Goal: Task Accomplishment & Management: Manage account settings

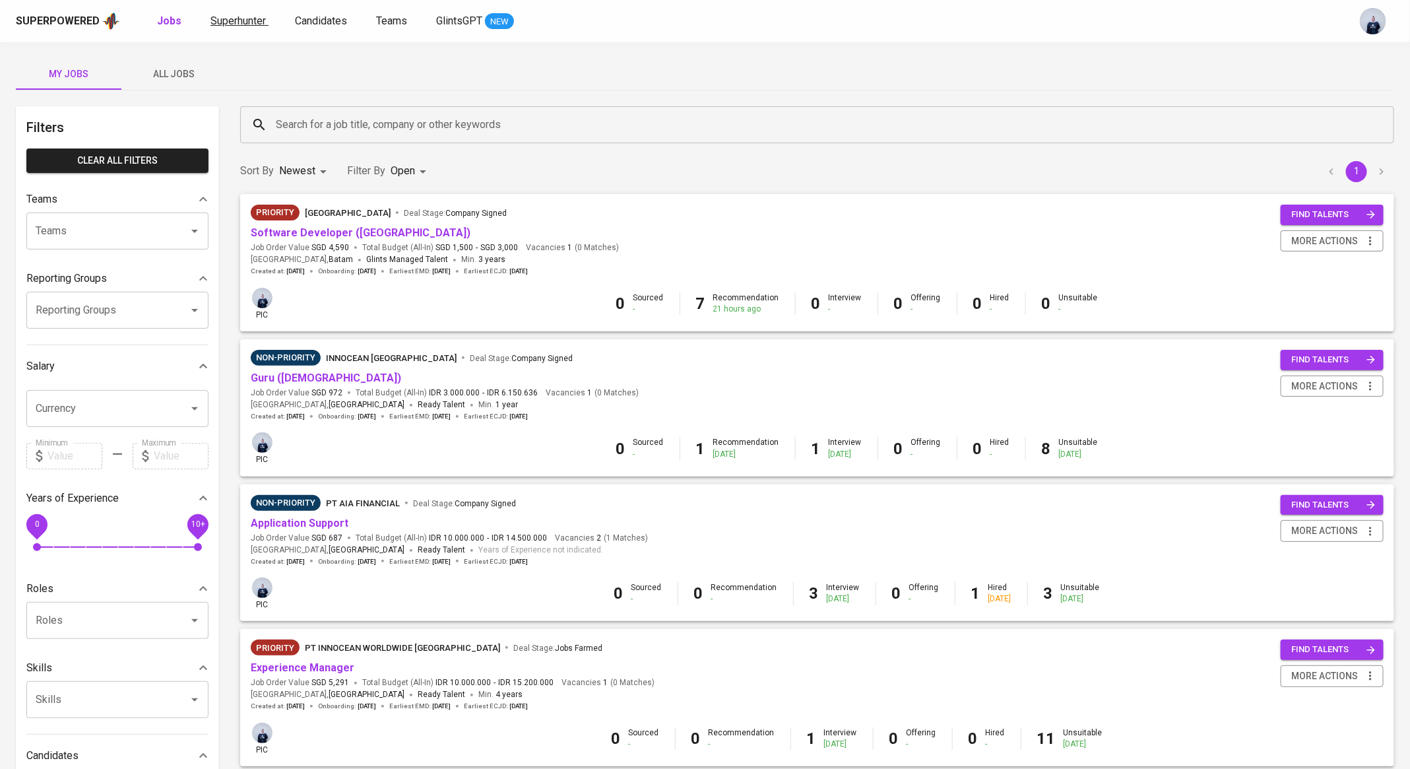
click at [257, 21] on span "Superhunter" at bounding box center [237, 21] width 55 height 13
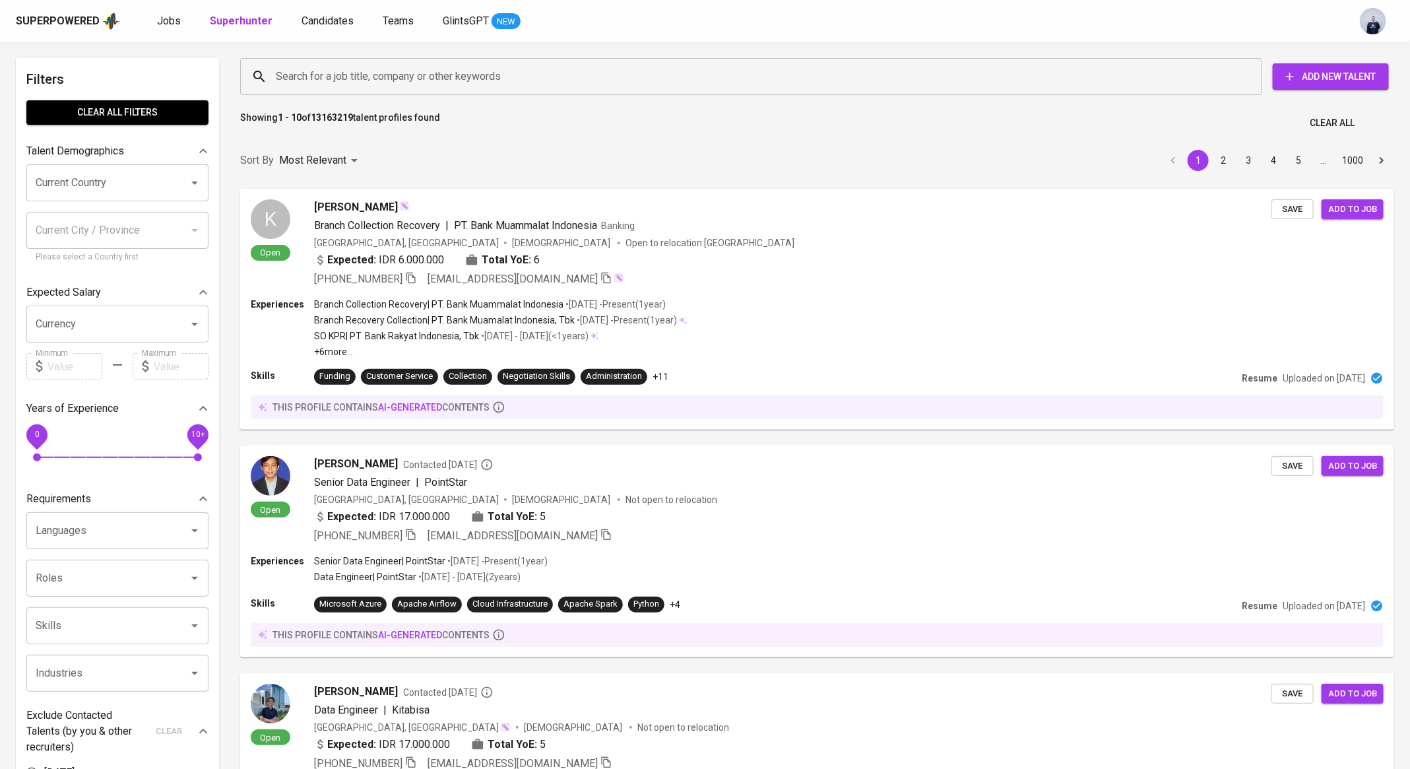
click at [334, 73] on input "Search for a job title, company or other keywords" at bounding box center [754, 76] width 964 height 25
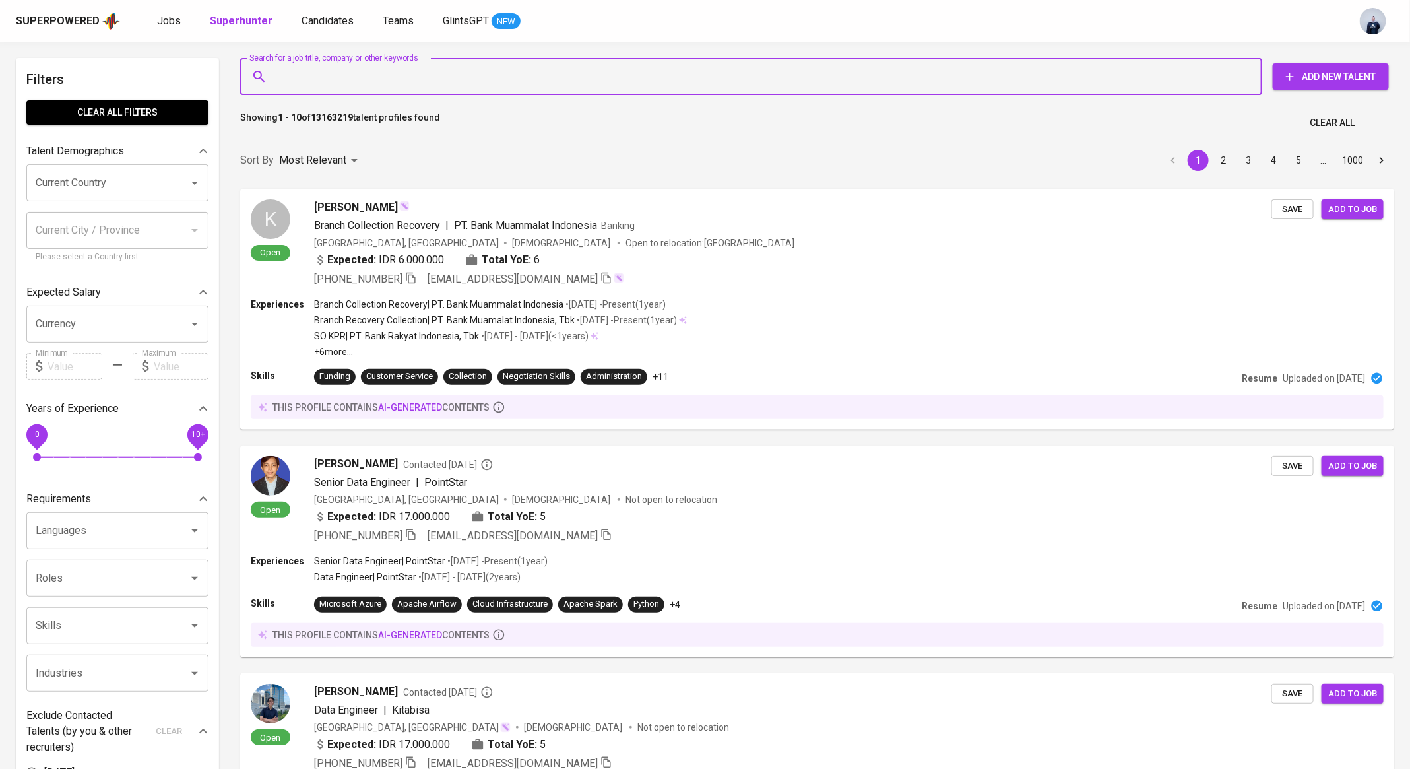
paste input "[EMAIL_ADDRESS][DOMAIN_NAME]"
type input "[EMAIL_ADDRESS][DOMAIN_NAME]"
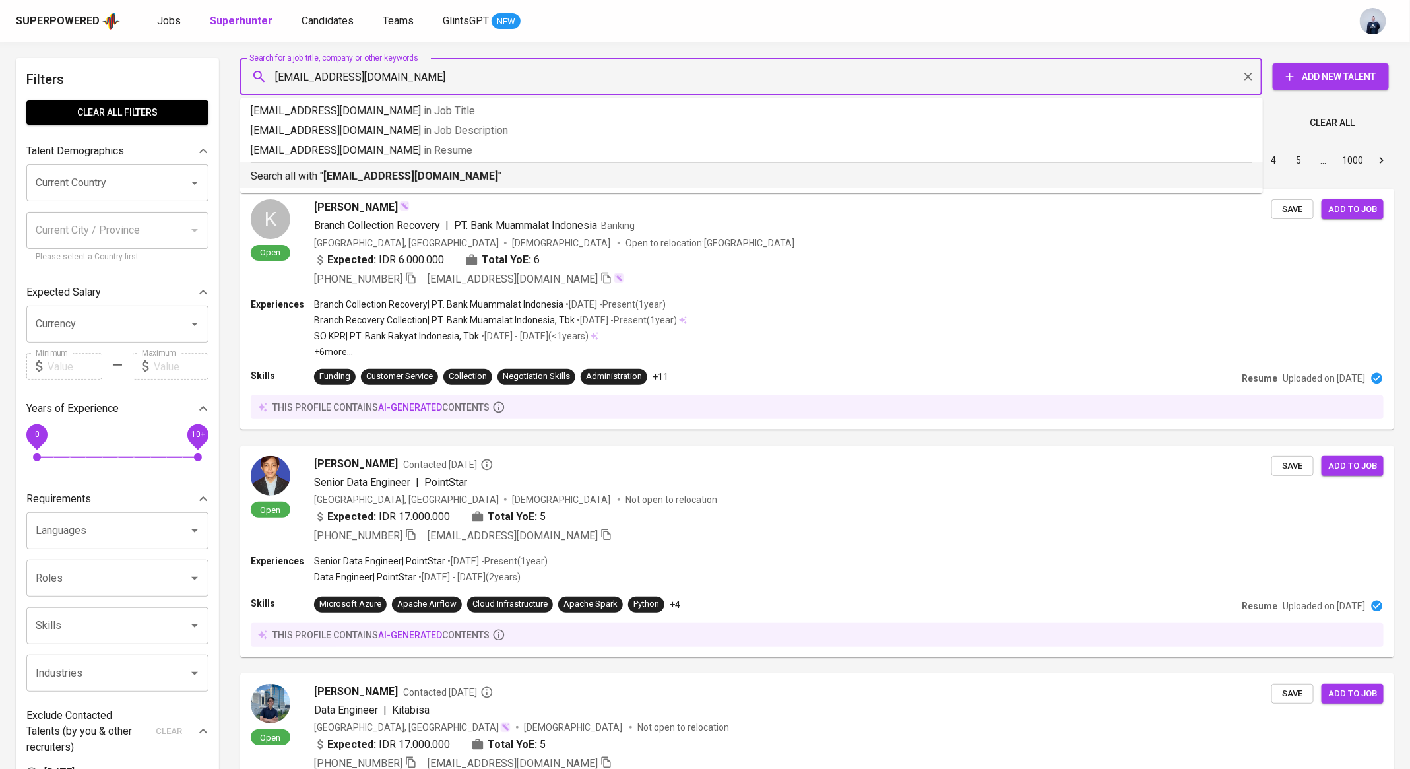
click at [348, 175] on b "[EMAIL_ADDRESS][DOMAIN_NAME]" at bounding box center [410, 176] width 175 height 13
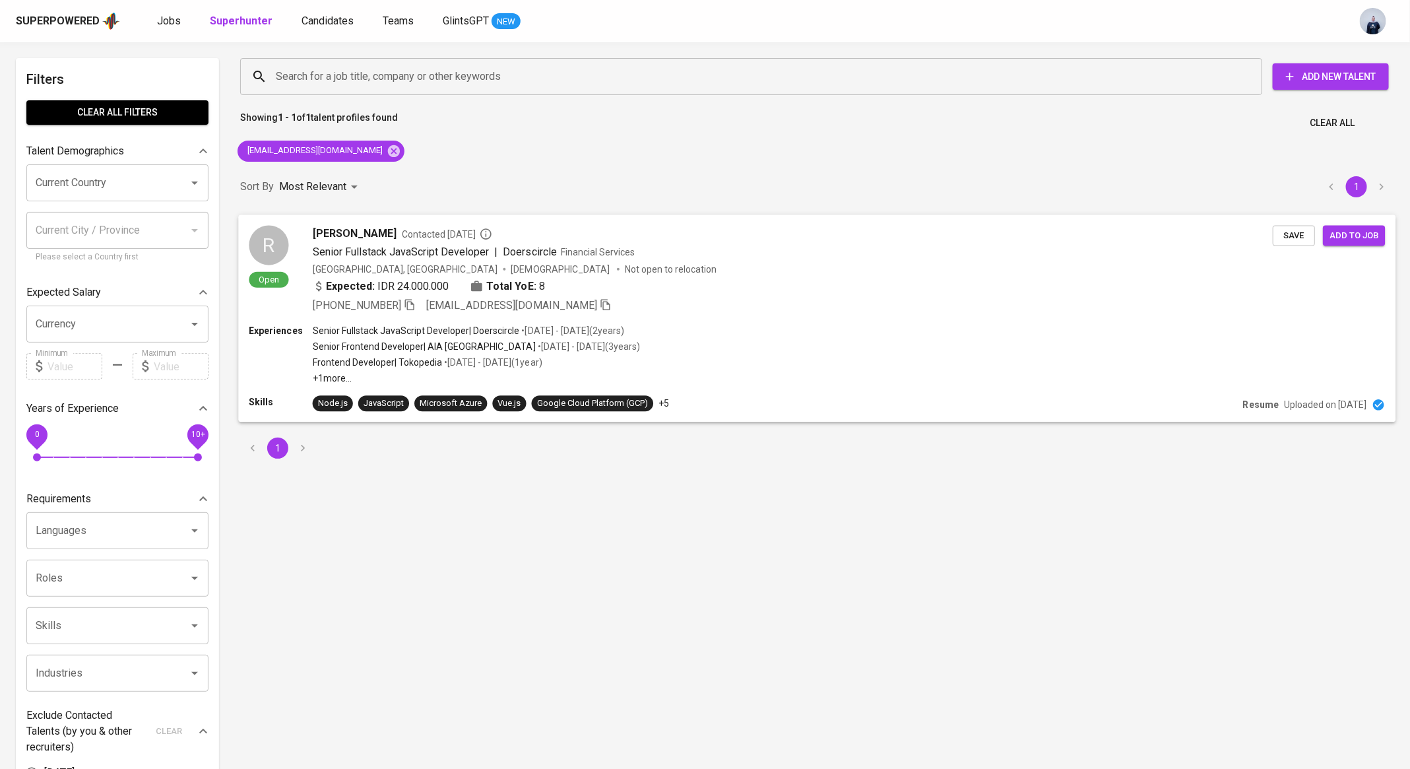
click at [416, 248] on span "Senior Fullstack JavaScript Developer" at bounding box center [401, 251] width 177 height 13
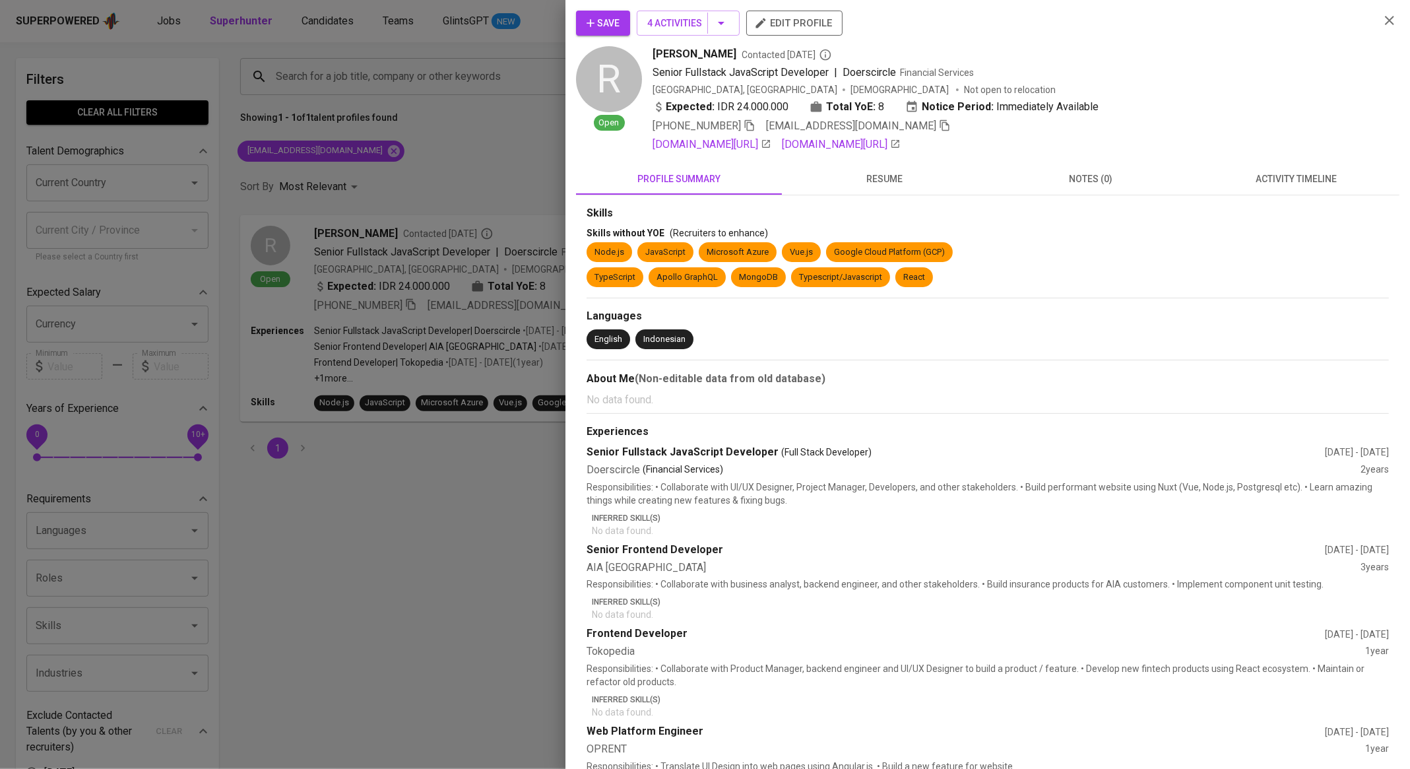
click at [1269, 177] on span "activity timeline" at bounding box center [1296, 179] width 190 height 16
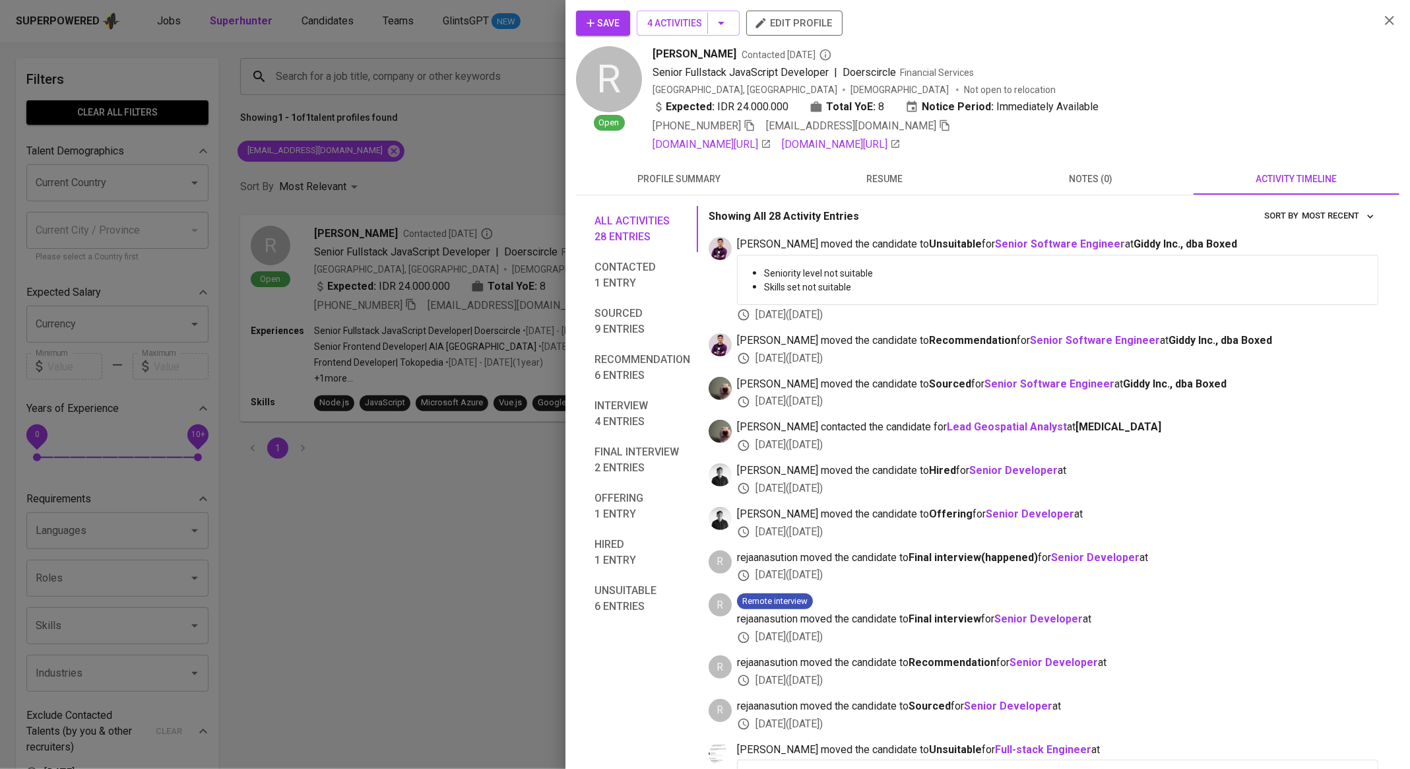
click at [614, 26] on span "Save" at bounding box center [602, 23] width 33 height 16
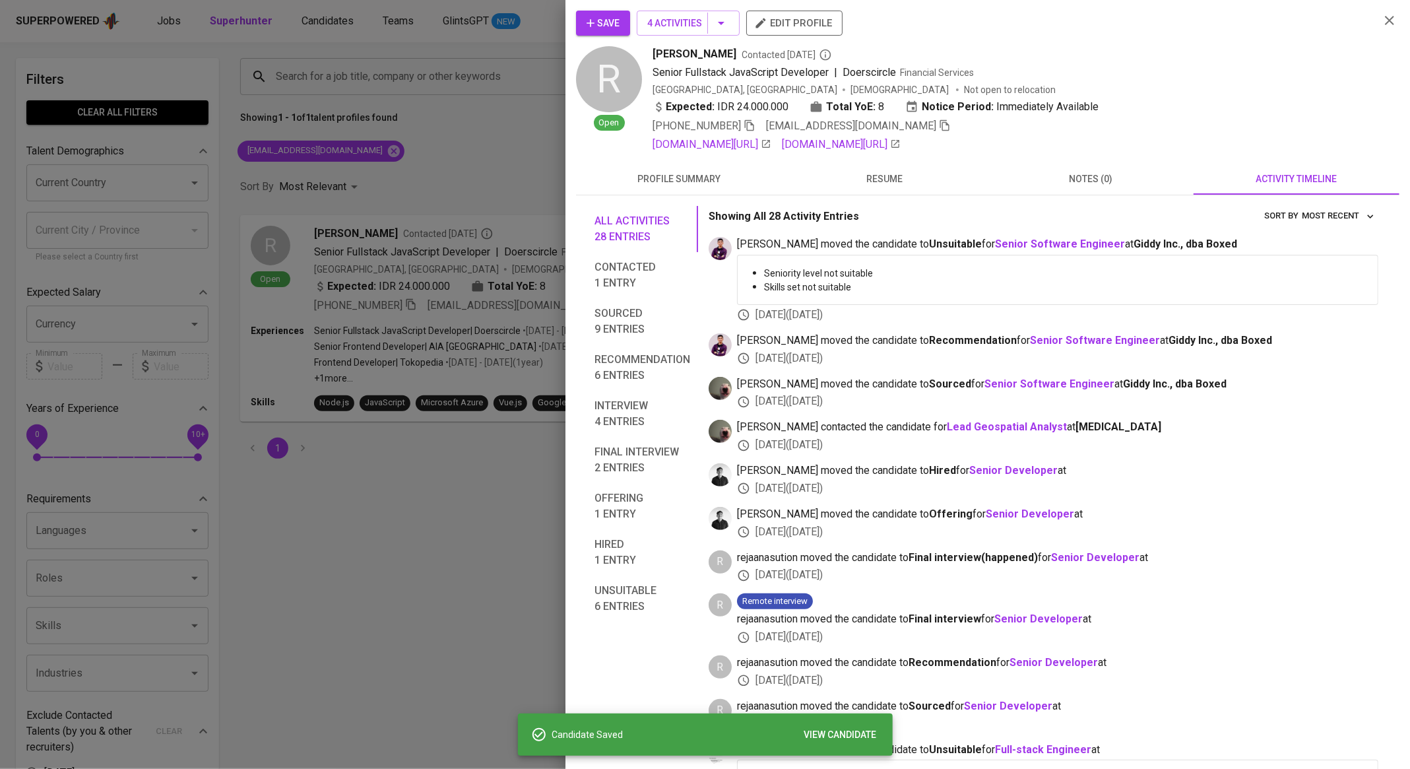
click at [346, 108] on div at bounding box center [705, 384] width 1410 height 769
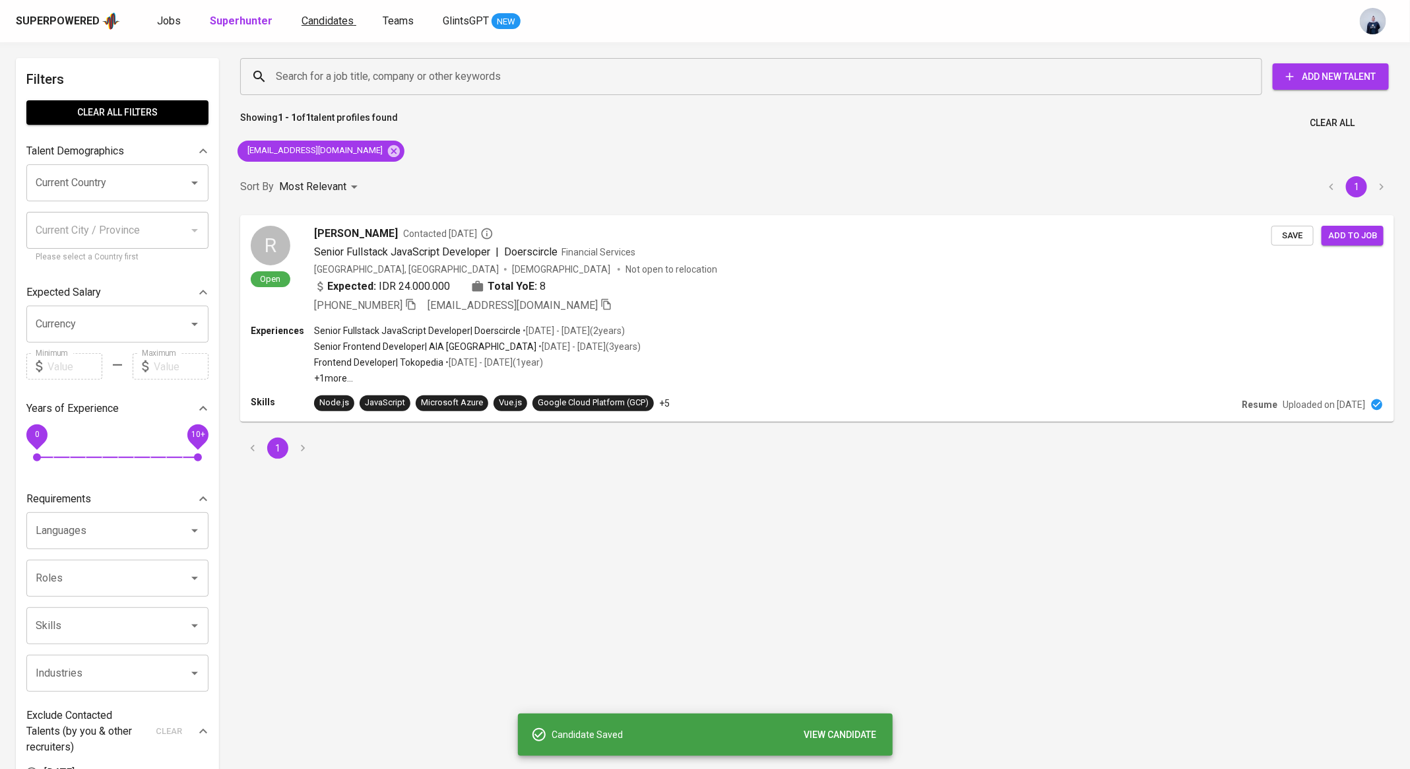
click at [324, 26] on span "Candidates" at bounding box center [327, 21] width 52 height 13
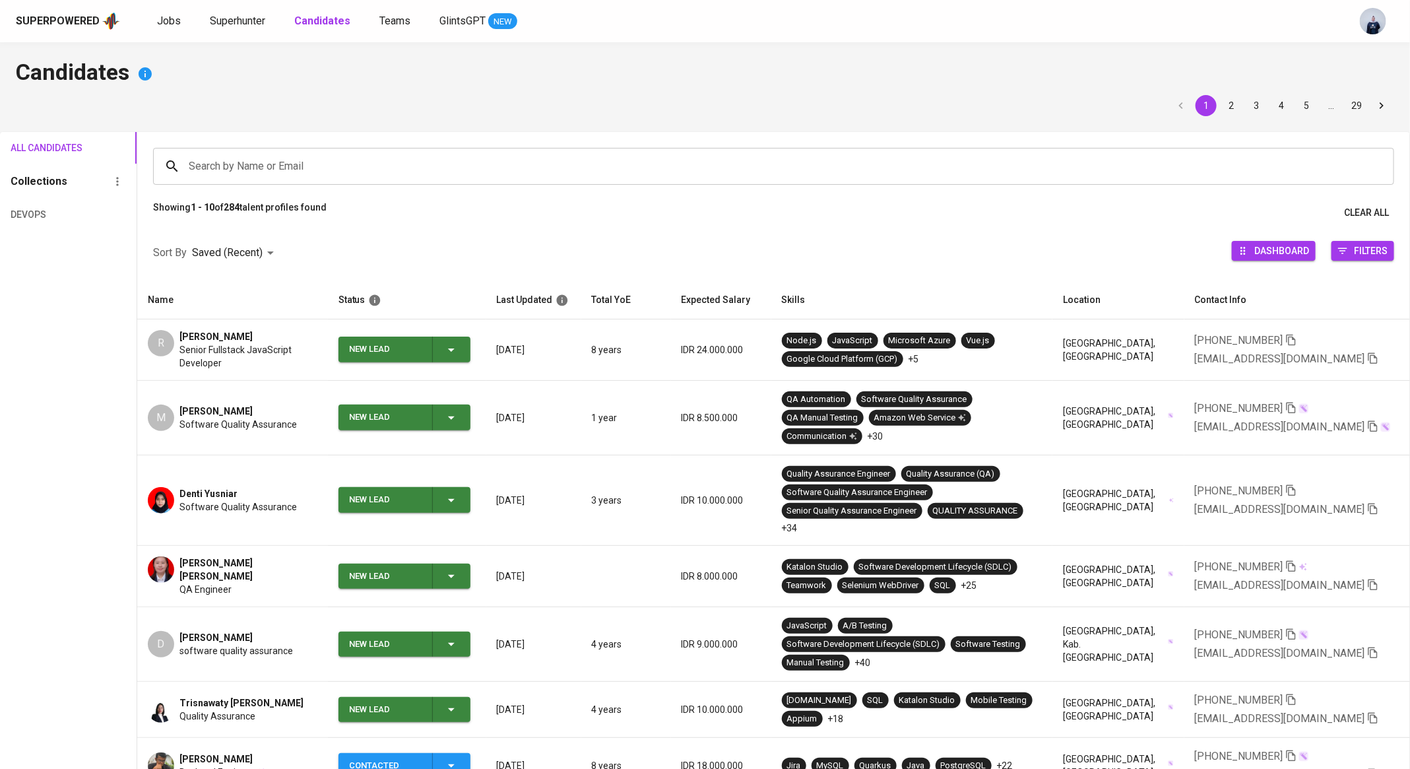
click at [464, 344] on span "New Lead" at bounding box center [404, 349] width 121 height 26
click at [416, 407] on li "Contacted" at bounding box center [407, 406] width 132 height 24
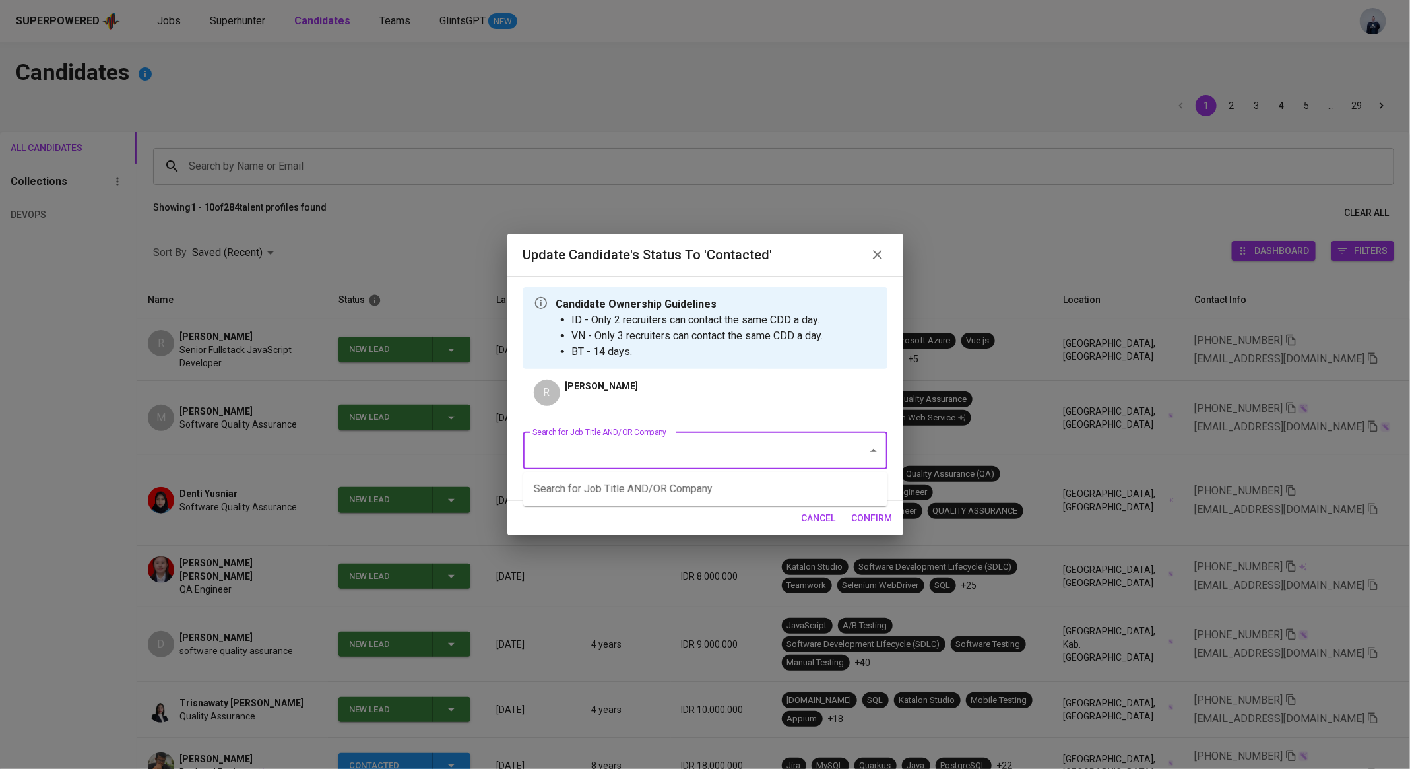
click at [599, 449] on input "Search for Job Title AND/OR Company" at bounding box center [686, 450] width 315 height 25
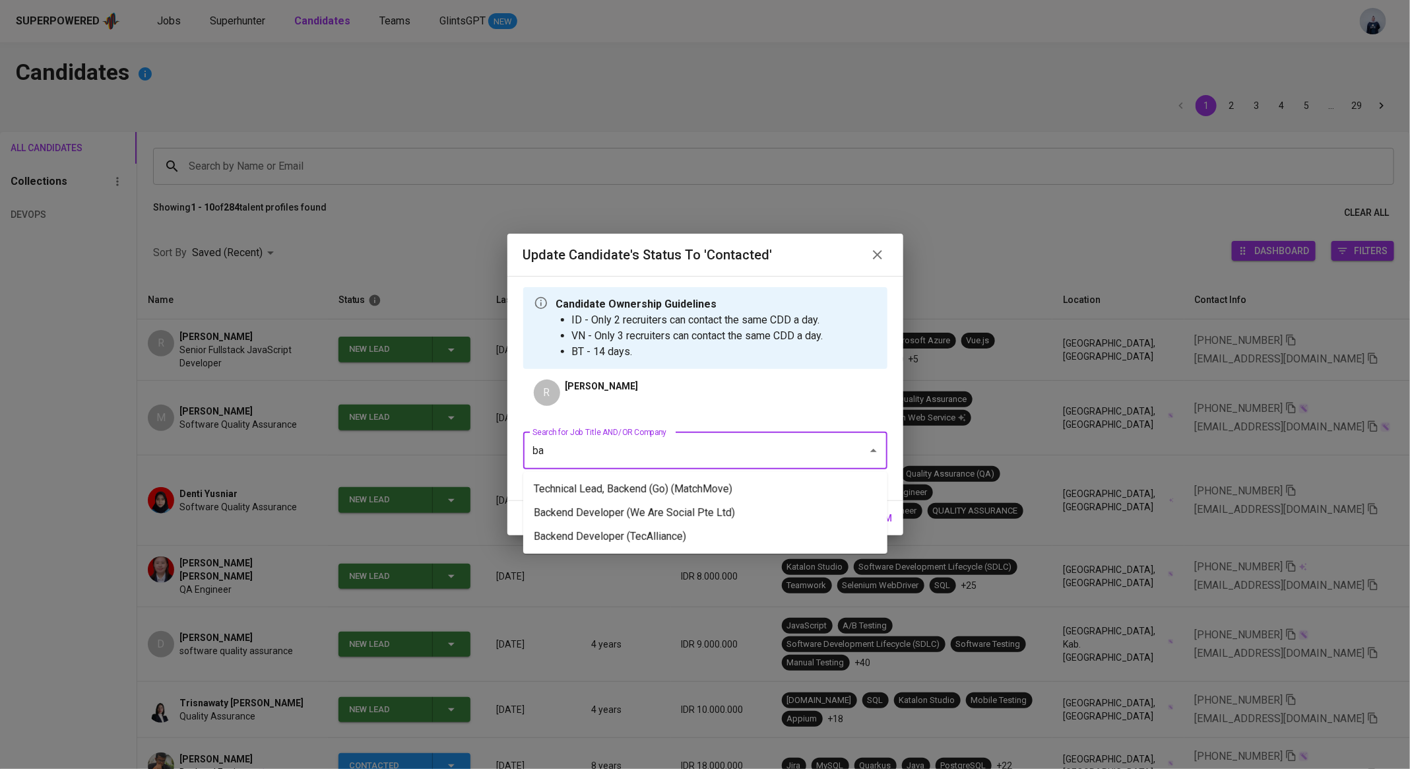
type input "b"
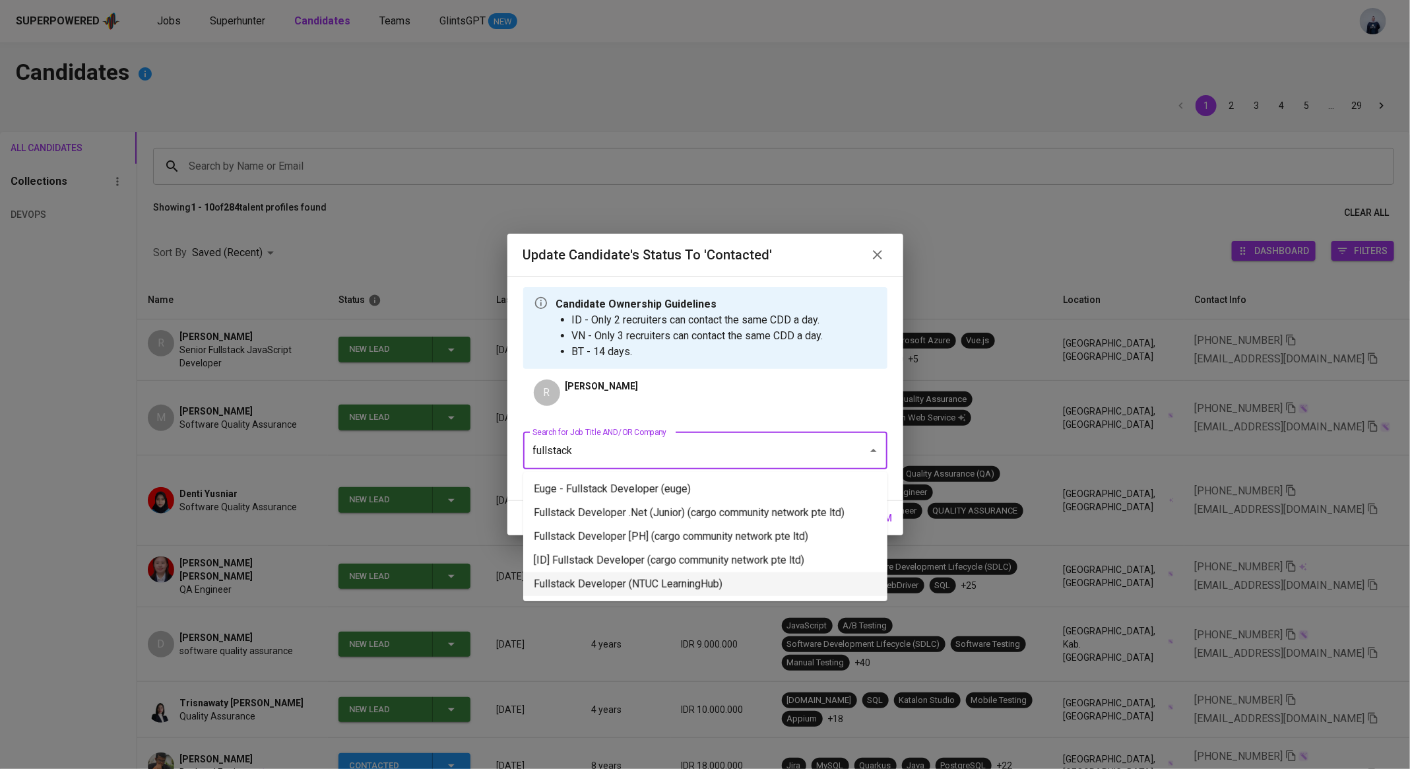
click at [625, 589] on li "Fullstack Developer (NTUC LearningHub)" at bounding box center [705, 584] width 364 height 24
type input "fullstack"
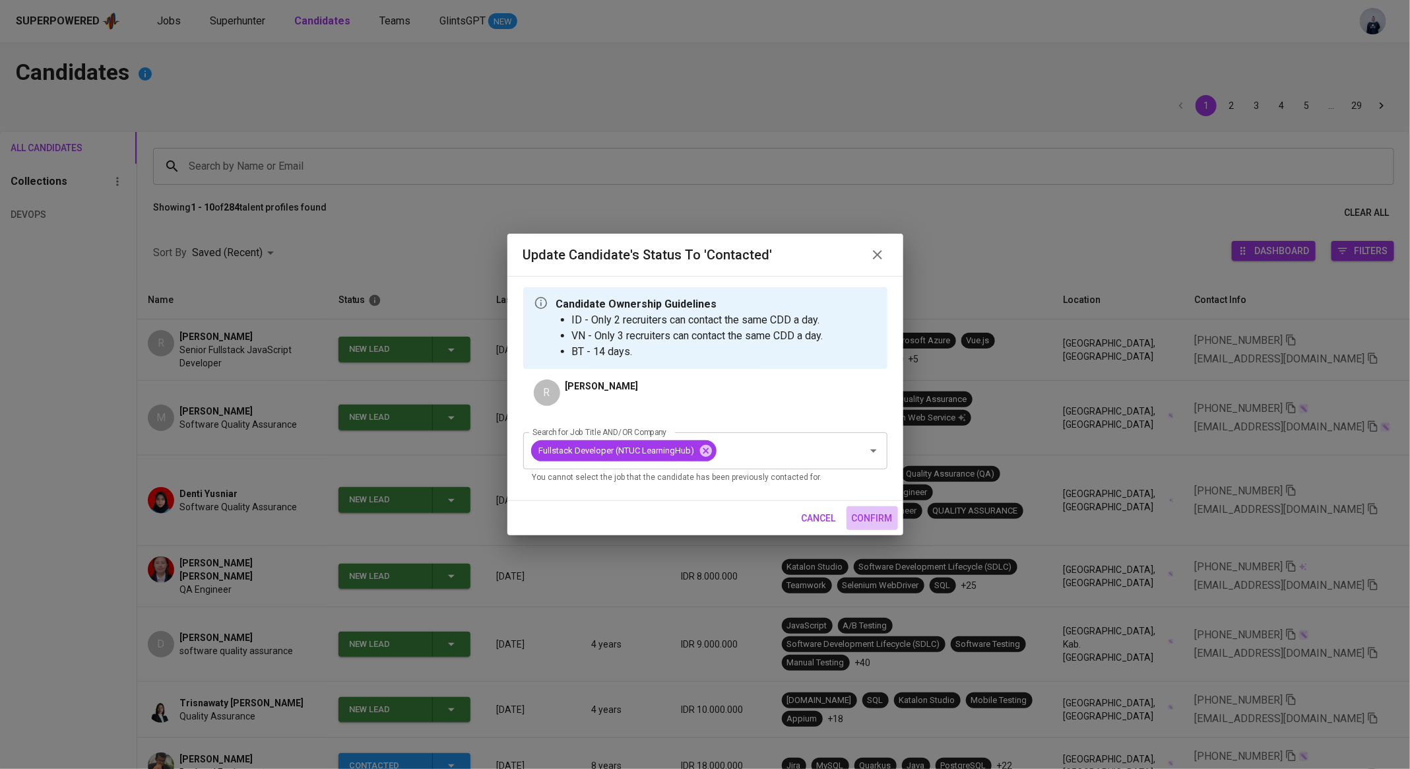
click at [871, 518] on span "confirm" at bounding box center [872, 518] width 41 height 16
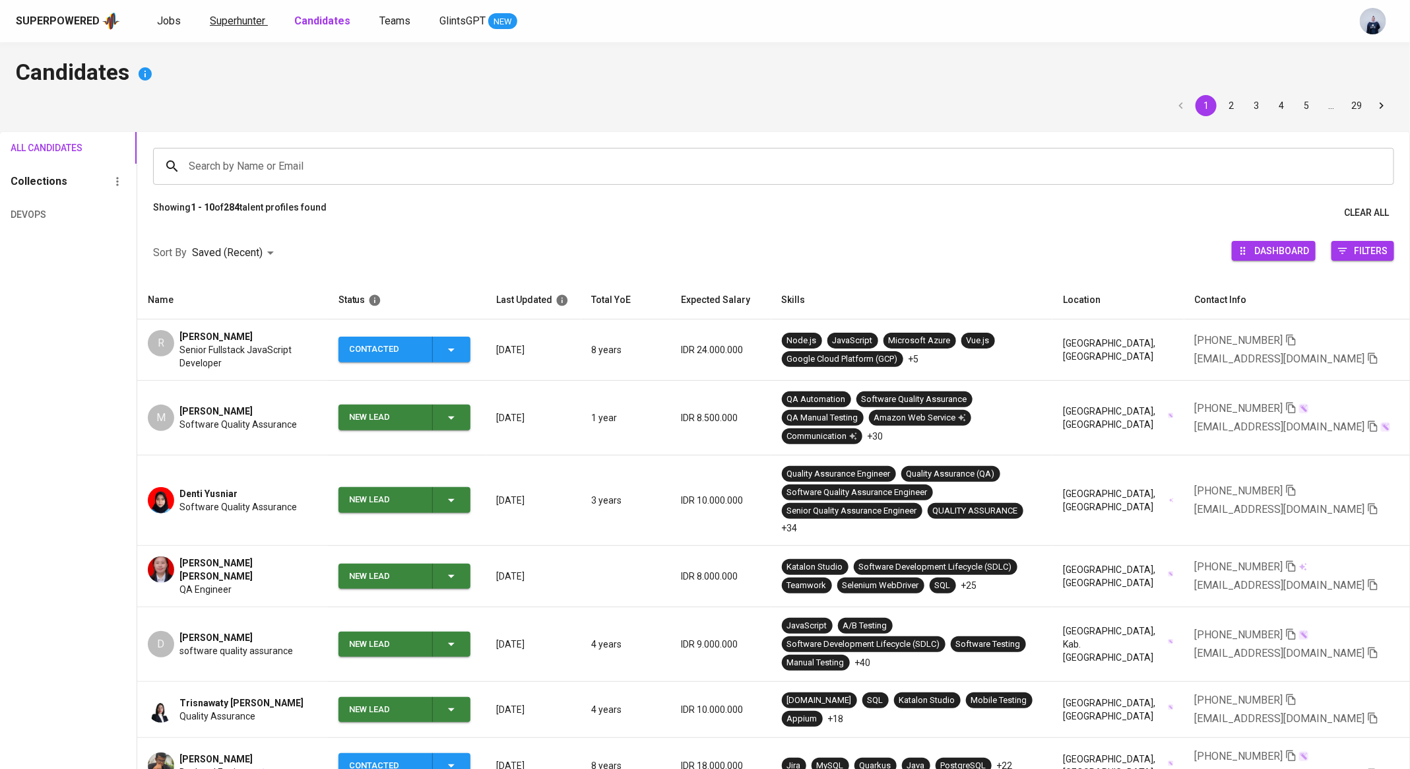
click at [243, 19] on span "Superhunter" at bounding box center [237, 21] width 55 height 13
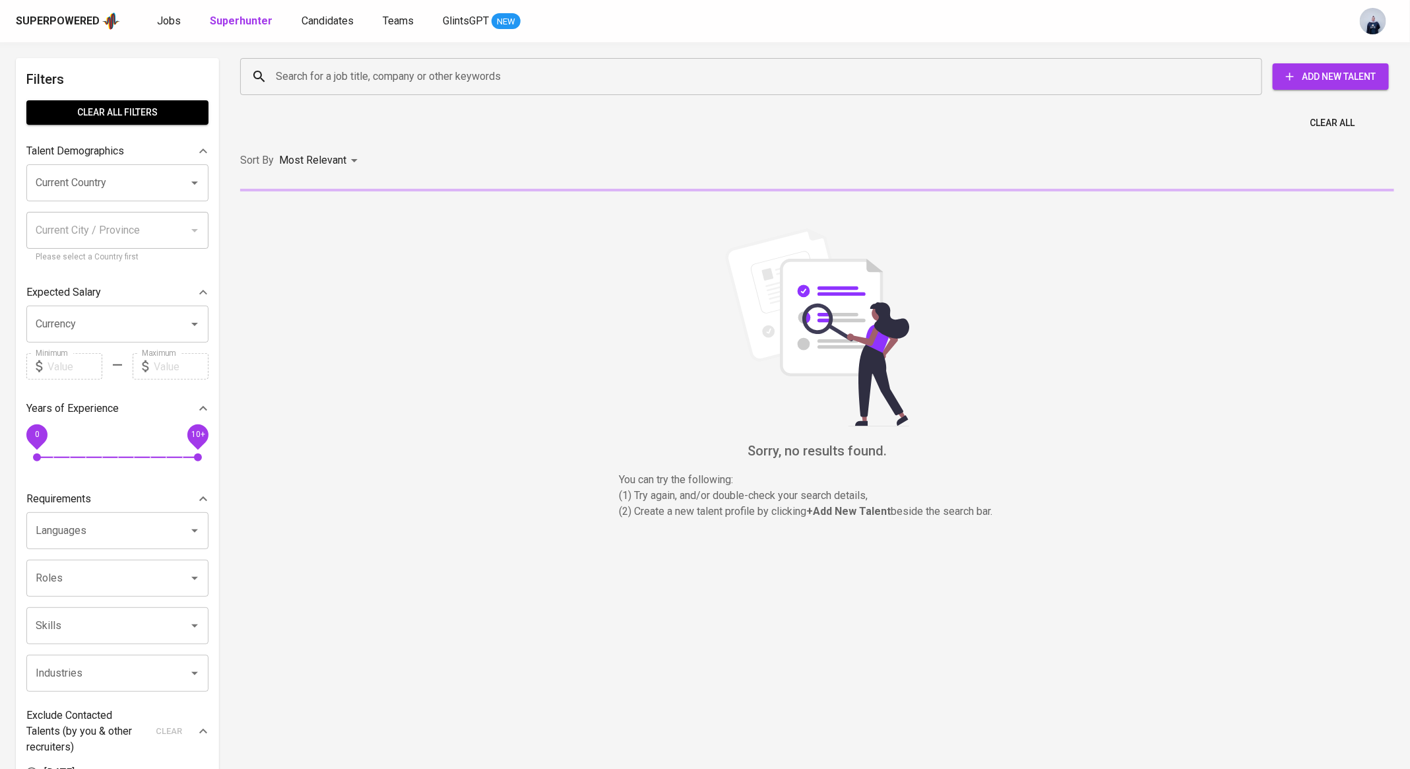
click at [373, 71] on input "Search for a job title, company or other keywords" at bounding box center [754, 76] width 964 height 25
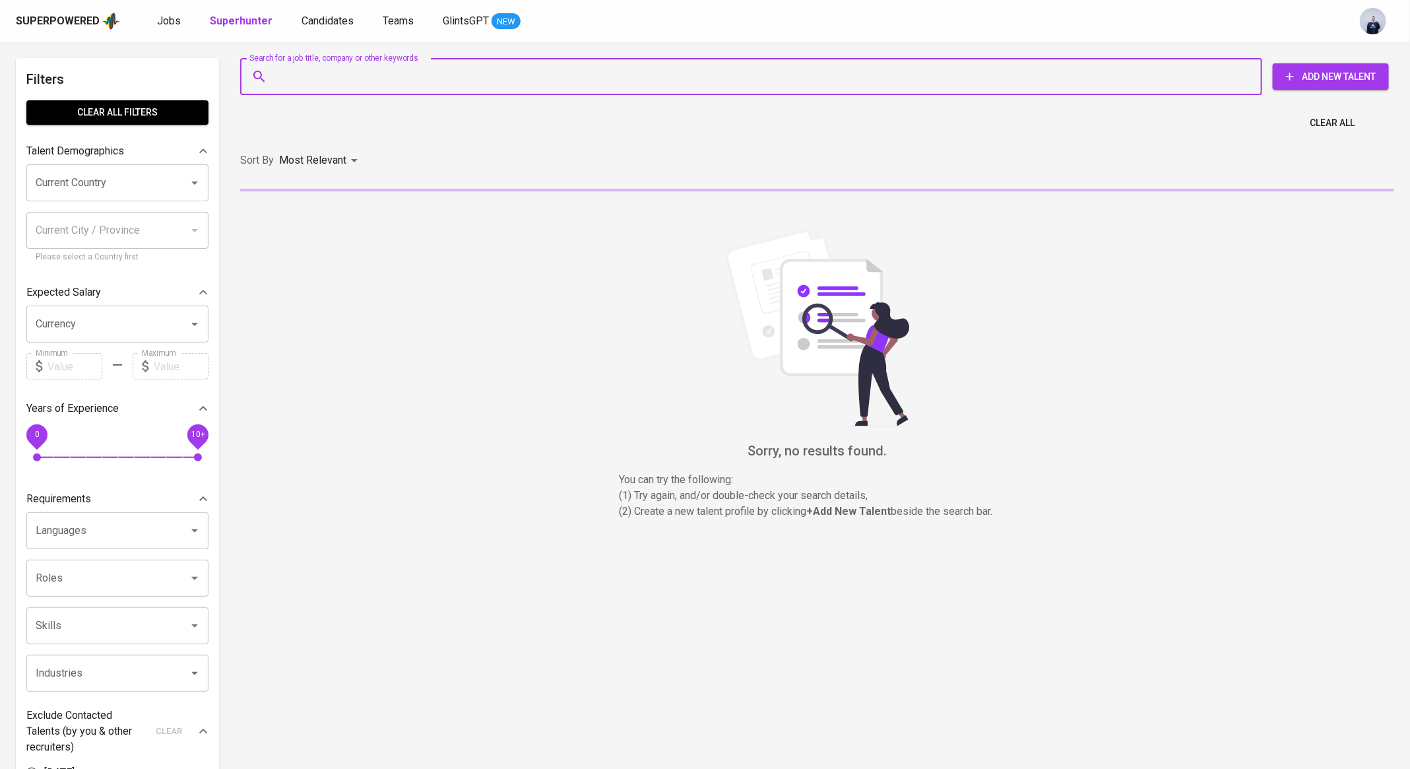
paste input "[EMAIL_ADDRESS][DOMAIN_NAME]"
type input "[EMAIL_ADDRESS][DOMAIN_NAME]"
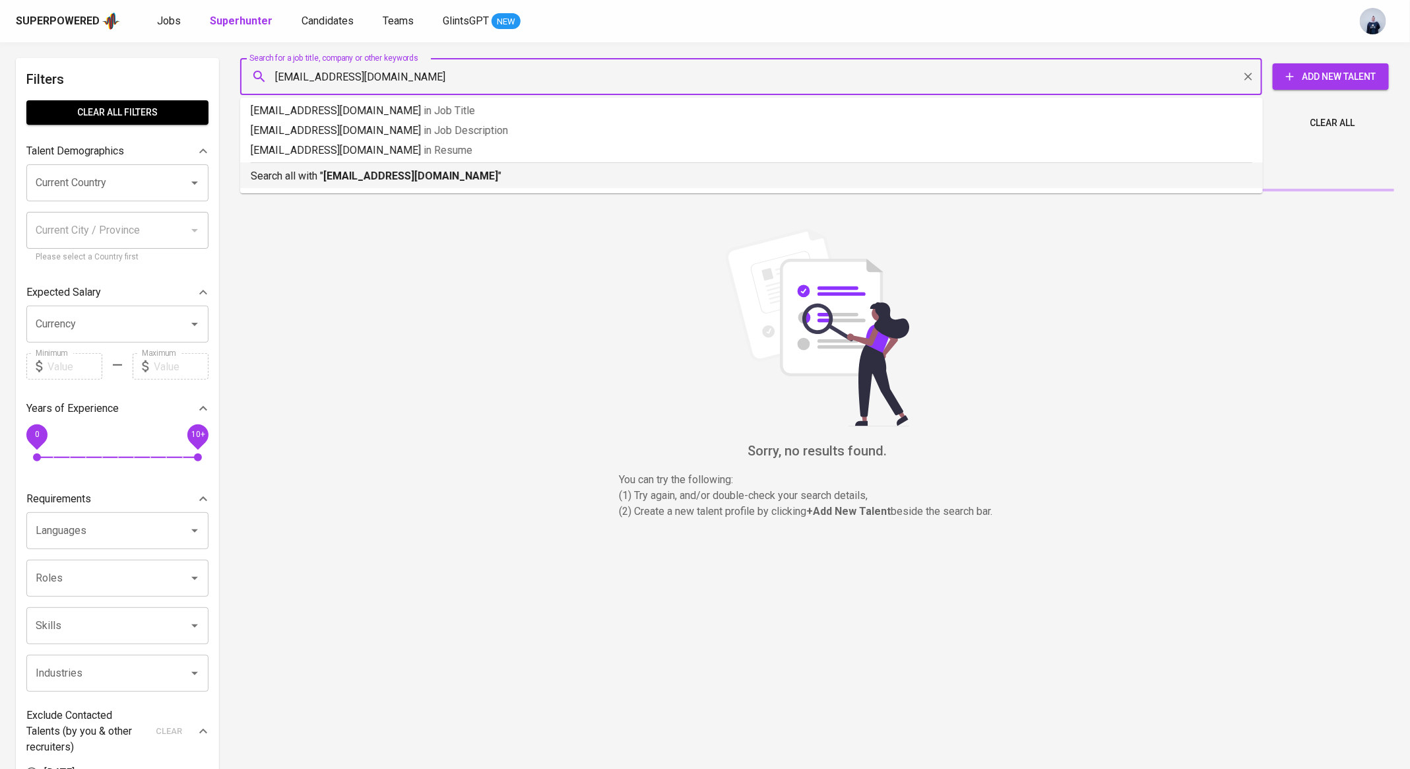
click at [377, 172] on b "[EMAIL_ADDRESS][DOMAIN_NAME]" at bounding box center [410, 176] width 175 height 13
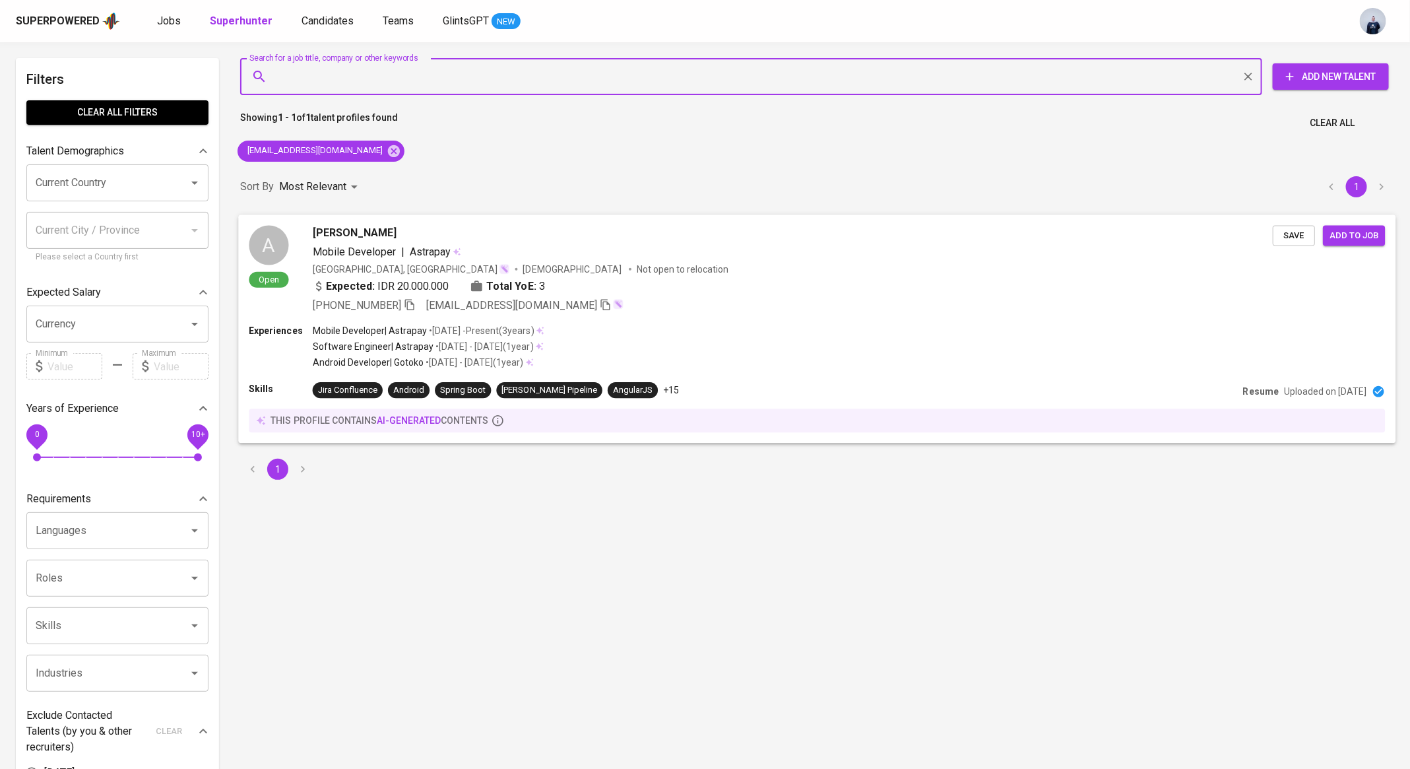
click at [443, 253] on span "Astrapay" at bounding box center [430, 251] width 41 height 13
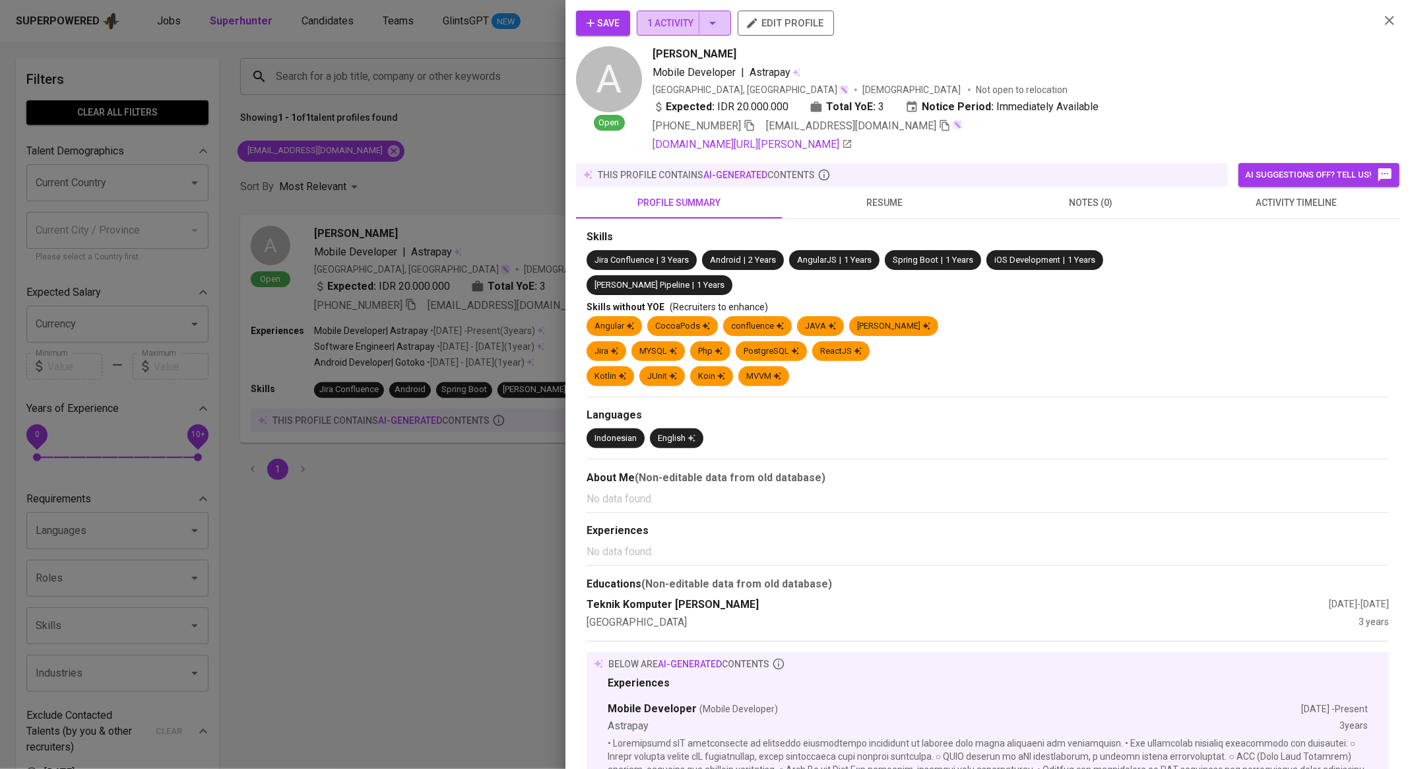
click at [718, 15] on icon "button" at bounding box center [713, 23] width 16 height 16
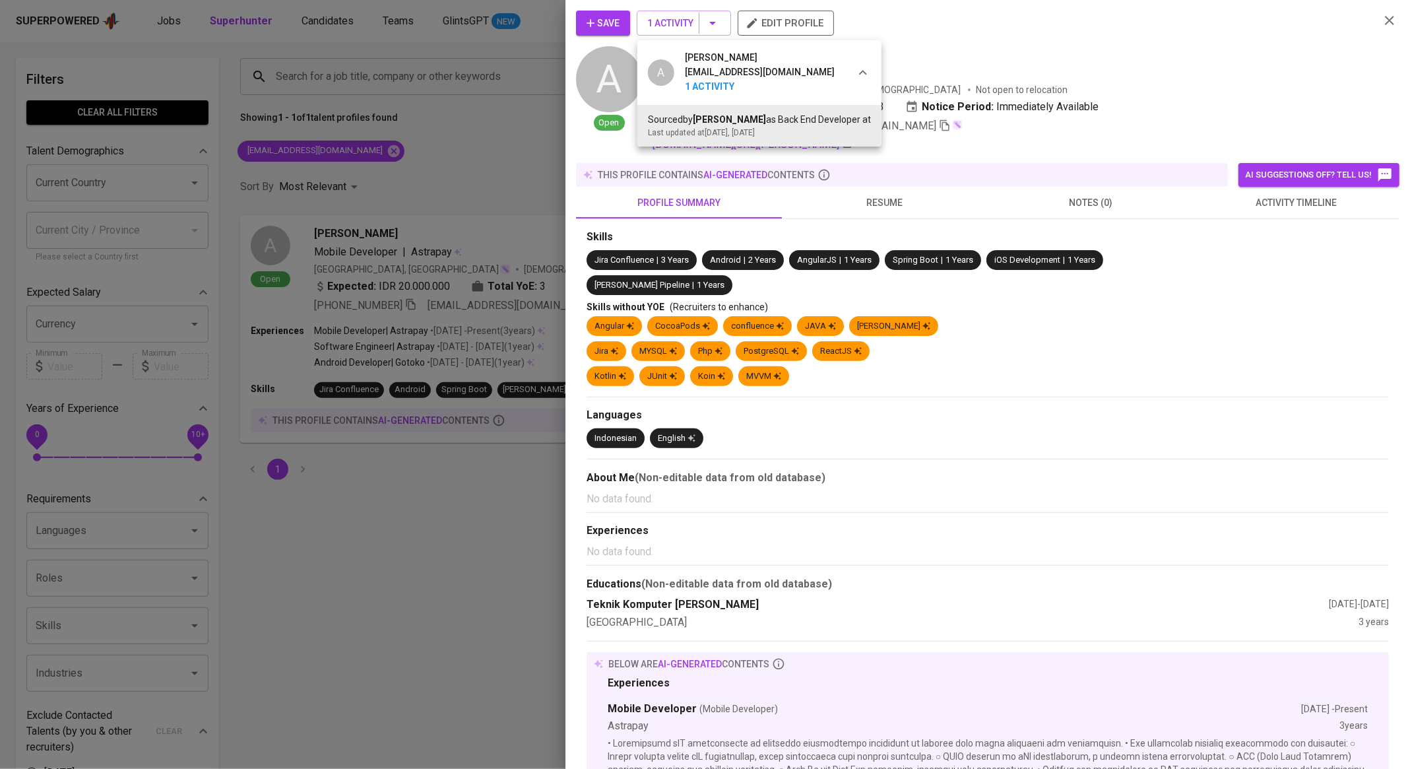
click at [1168, 117] on div at bounding box center [705, 384] width 1410 height 769
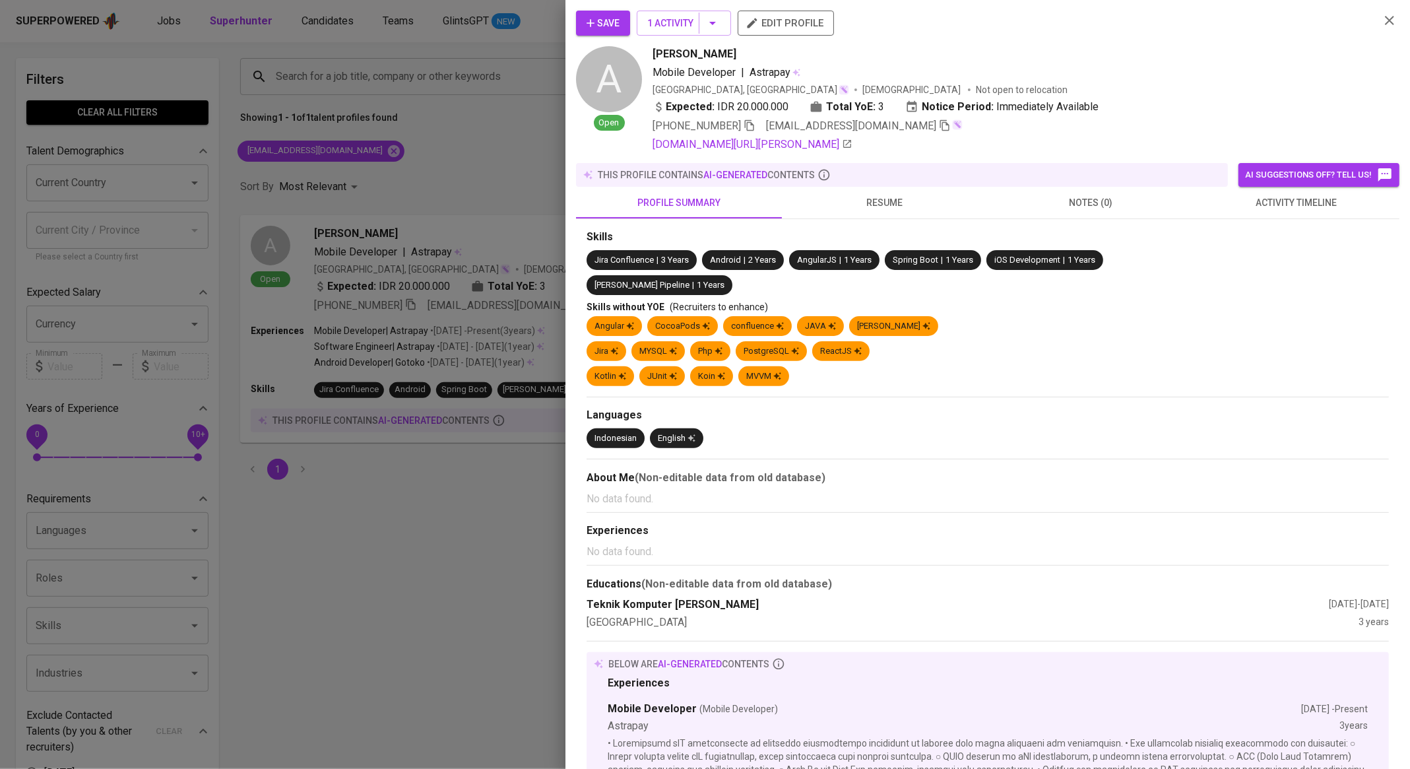
click at [1259, 206] on span "activity timeline" at bounding box center [1296, 203] width 190 height 16
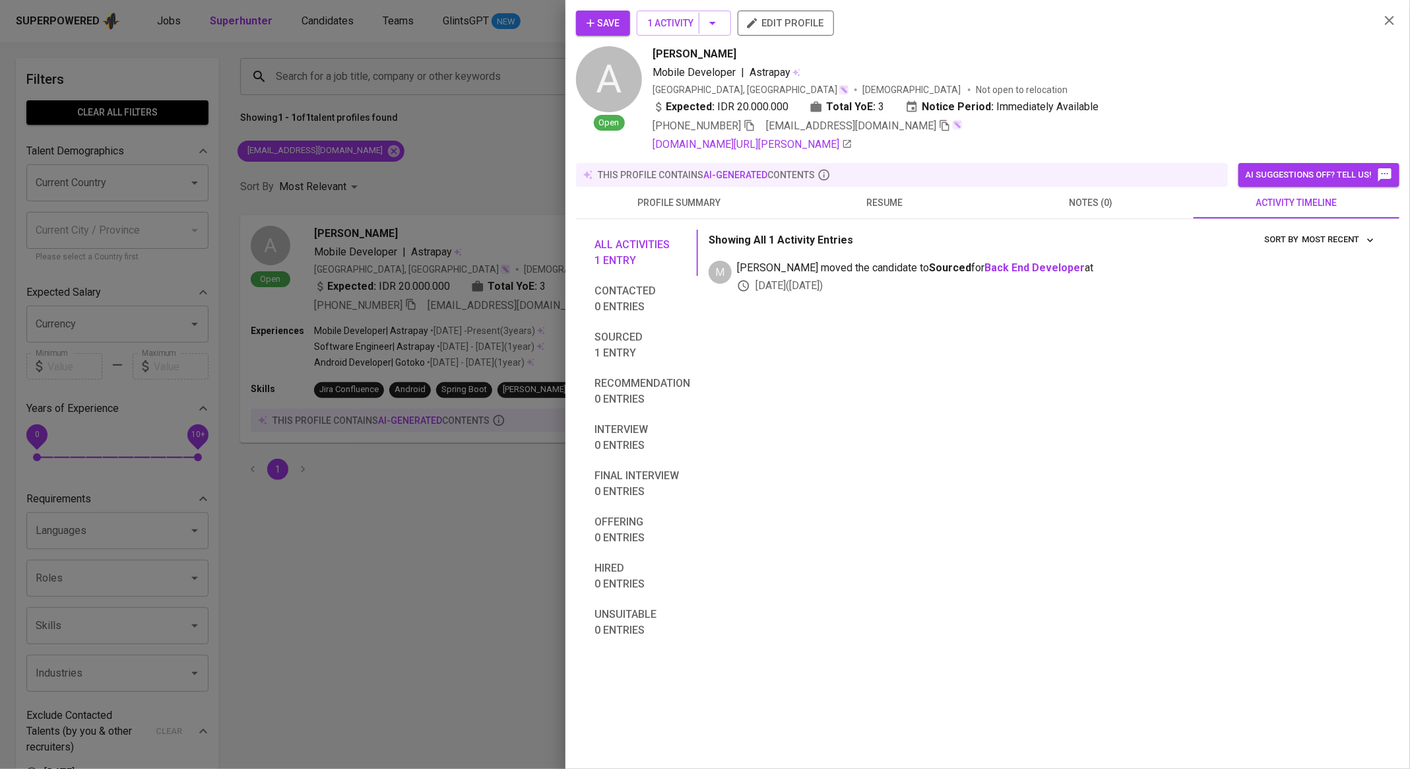
click at [608, 23] on span "Save" at bounding box center [602, 23] width 33 height 16
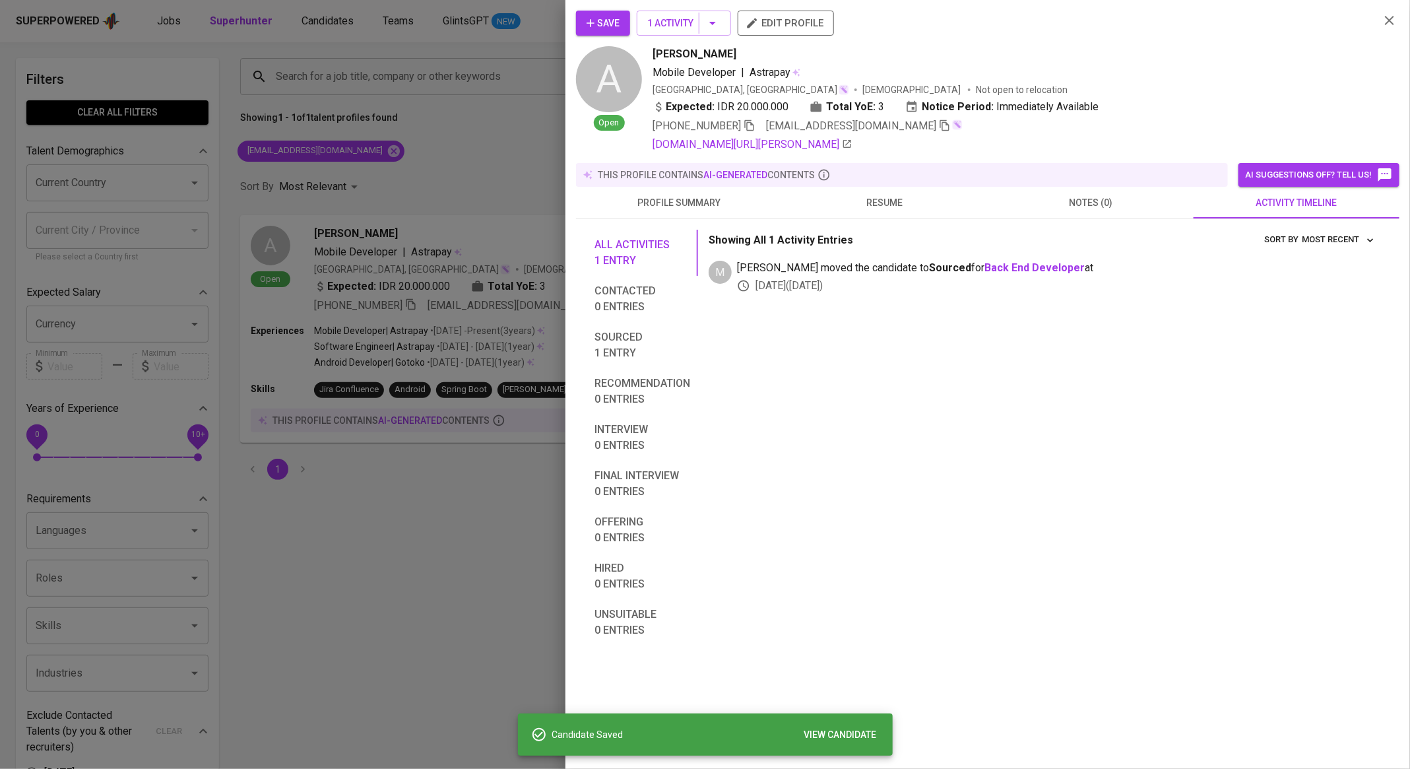
click at [441, 130] on div at bounding box center [705, 384] width 1410 height 769
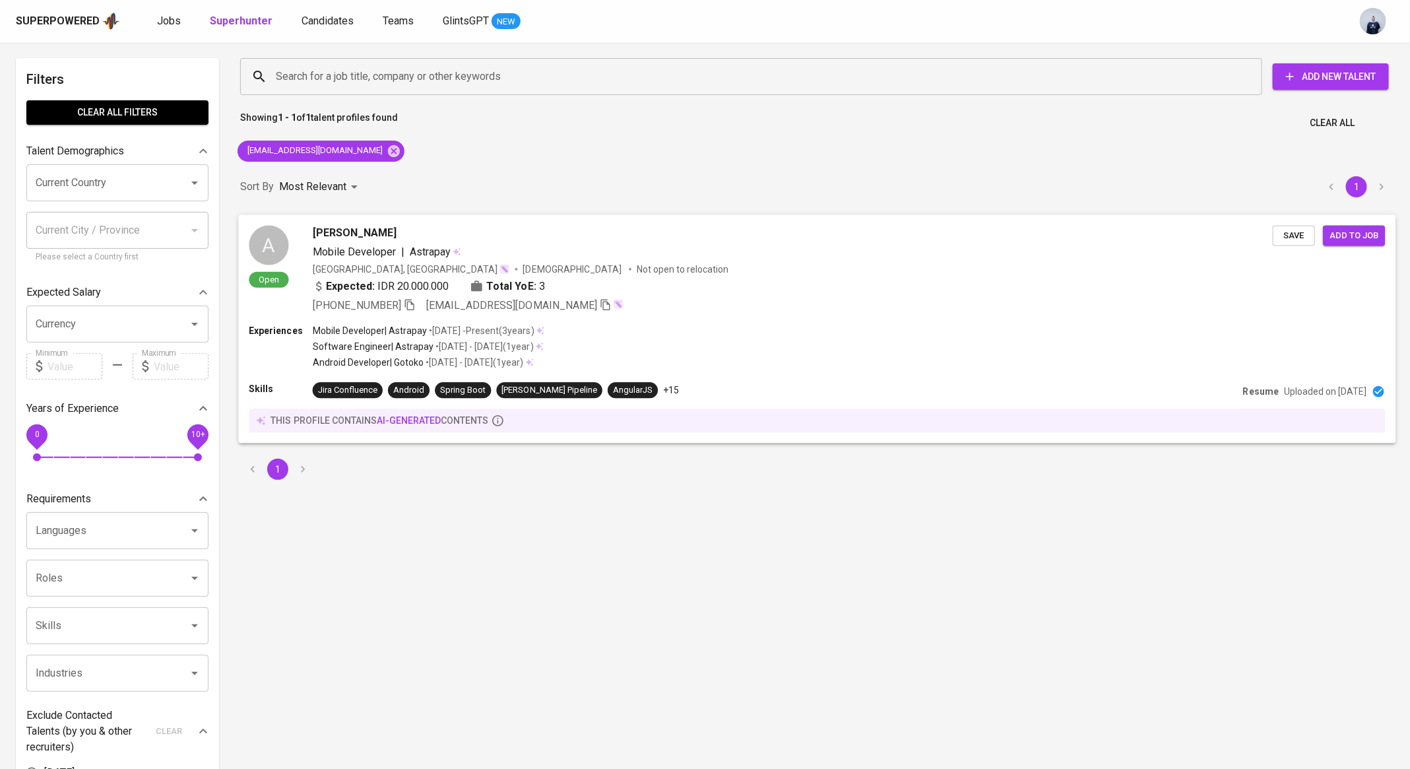
click at [1292, 235] on span "Save" at bounding box center [1293, 235] width 29 height 15
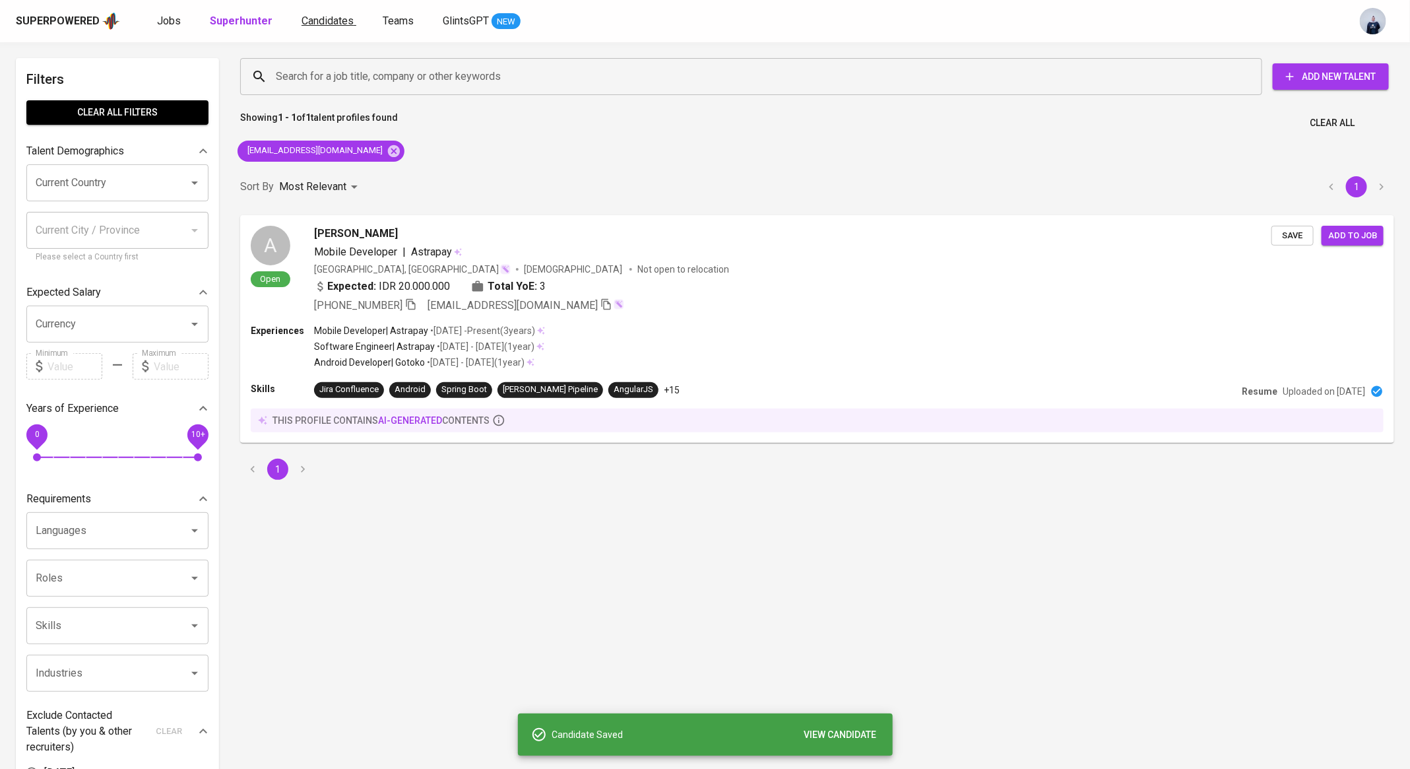
click at [324, 20] on span "Candidates" at bounding box center [327, 21] width 52 height 13
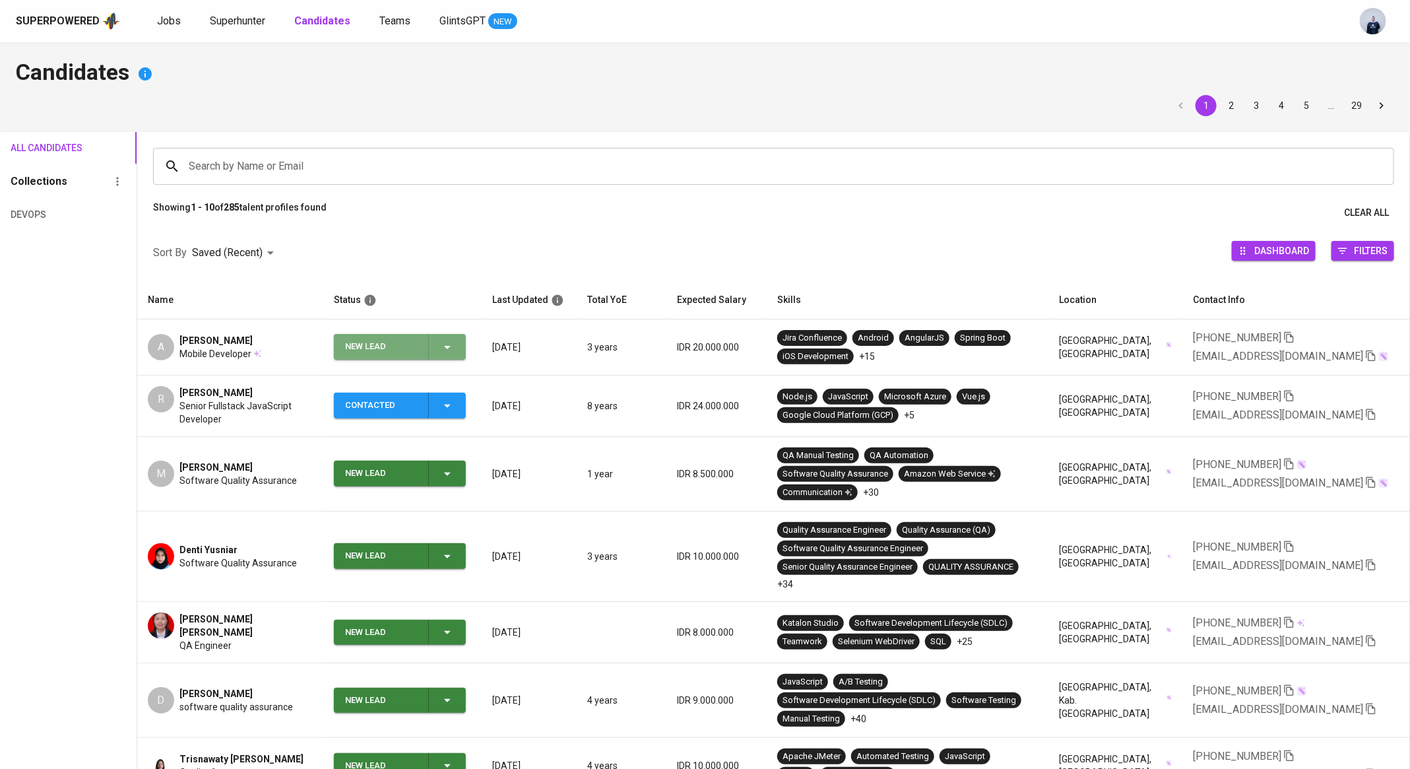
click at [458, 343] on span "New Lead" at bounding box center [399, 347] width 121 height 26
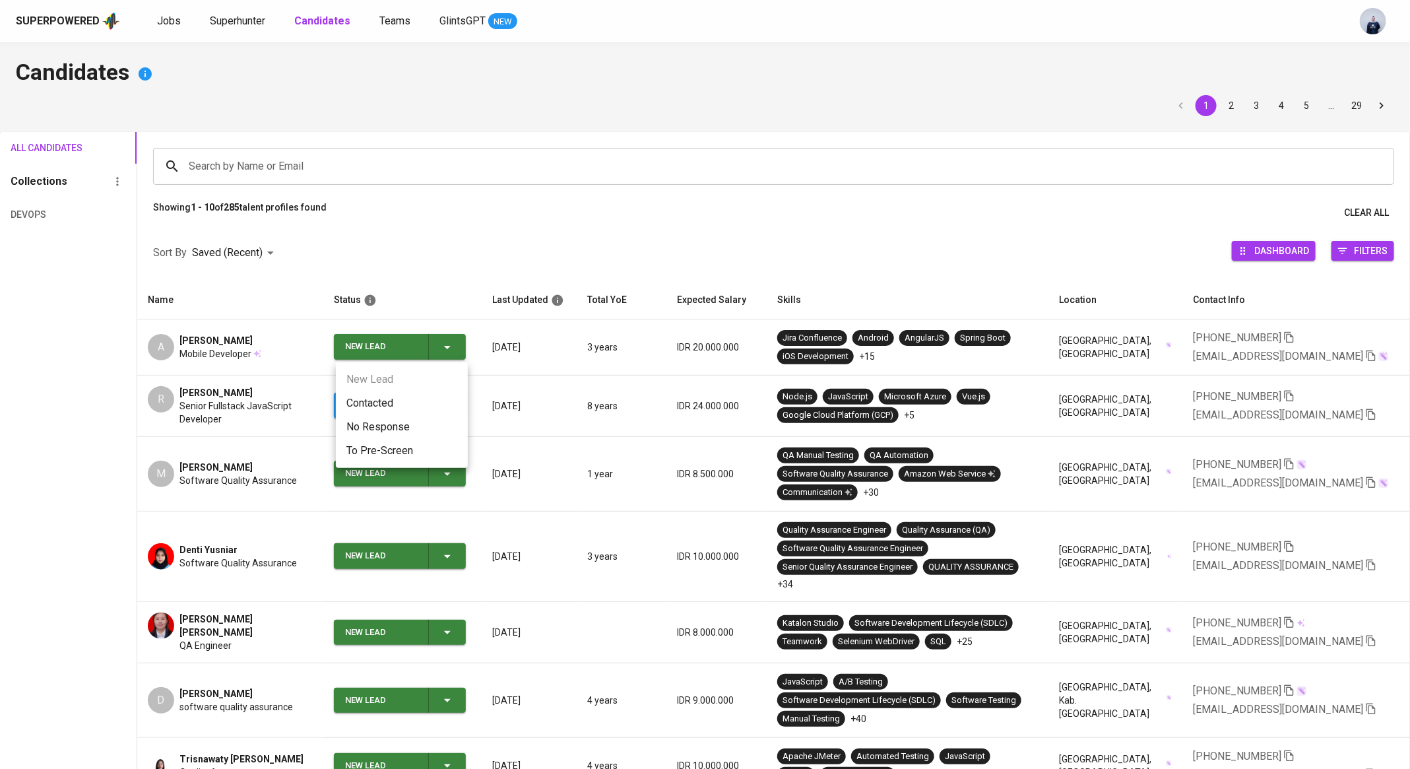
click at [408, 406] on li "Contacted" at bounding box center [402, 403] width 132 height 24
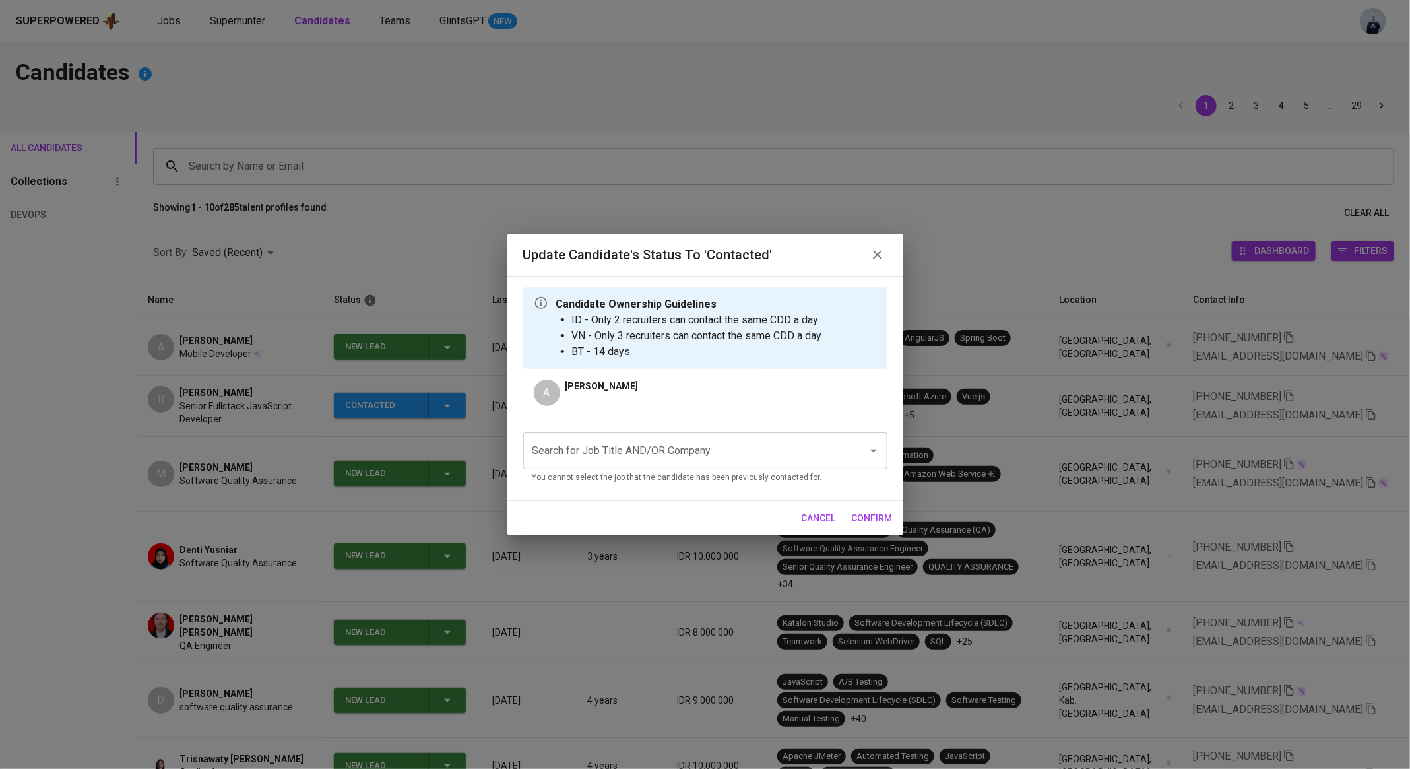
click at [608, 442] on input "Search for Job Title AND/OR Company" at bounding box center [686, 450] width 315 height 25
type input "v"
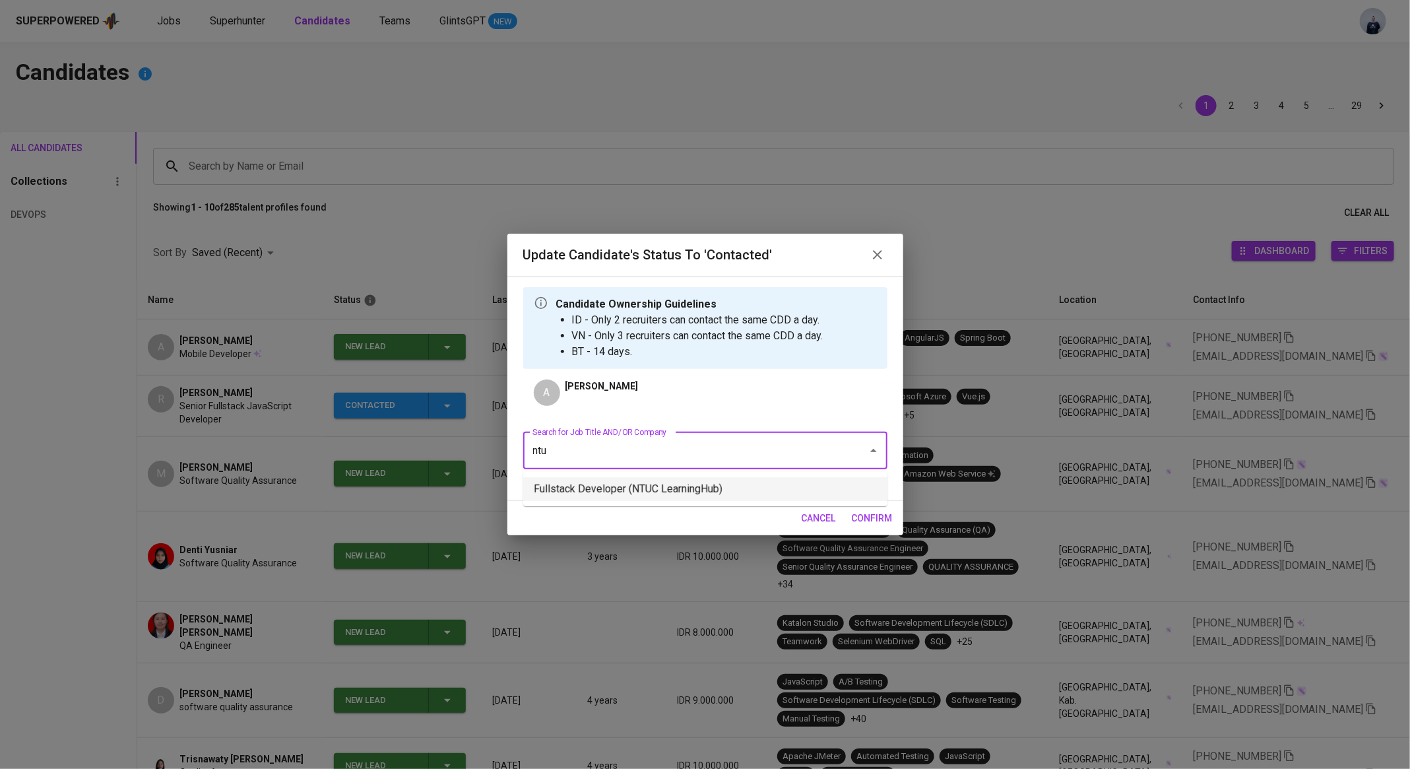
click at [670, 488] on li "Fullstack Developer (NTUC LearningHub)" at bounding box center [705, 489] width 364 height 24
type input "ntu"
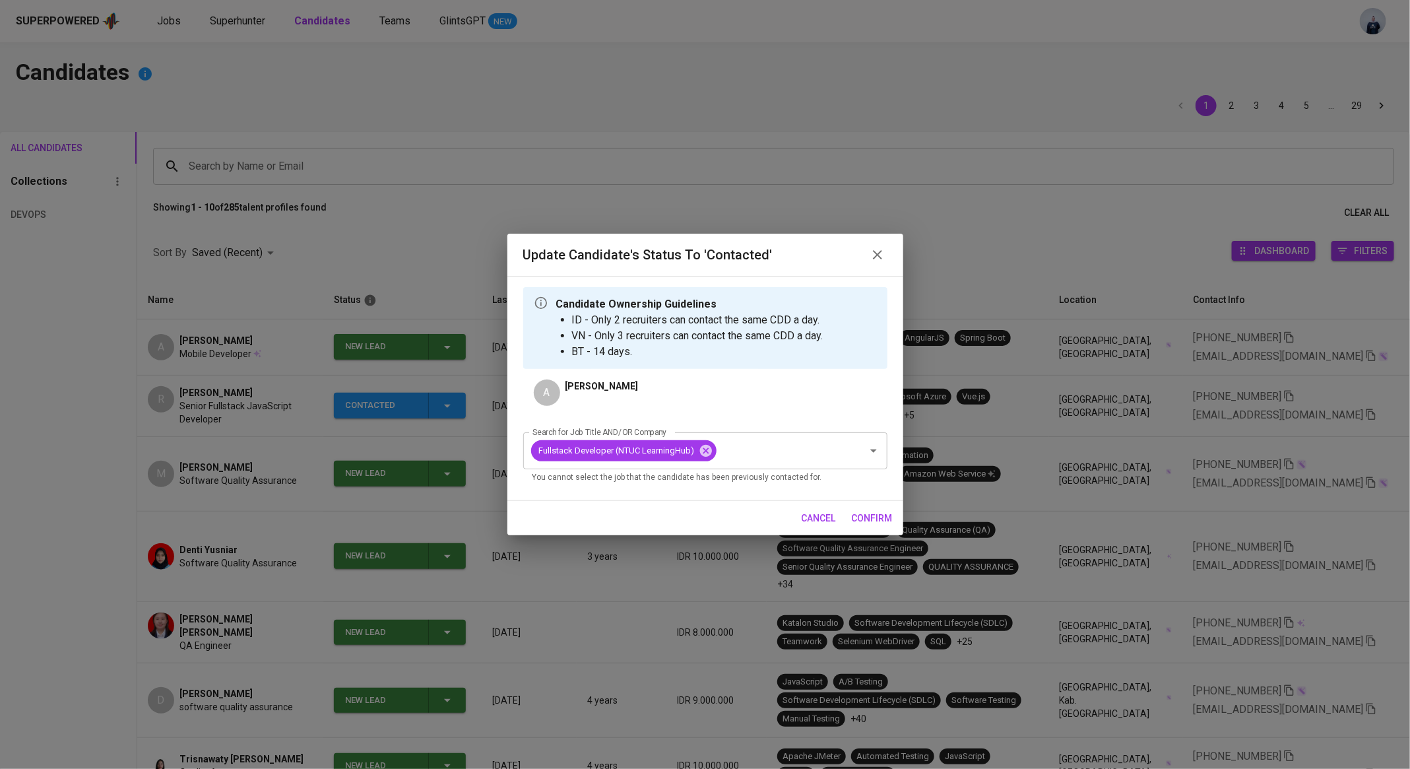
click at [883, 521] on span "confirm" at bounding box center [872, 518] width 41 height 16
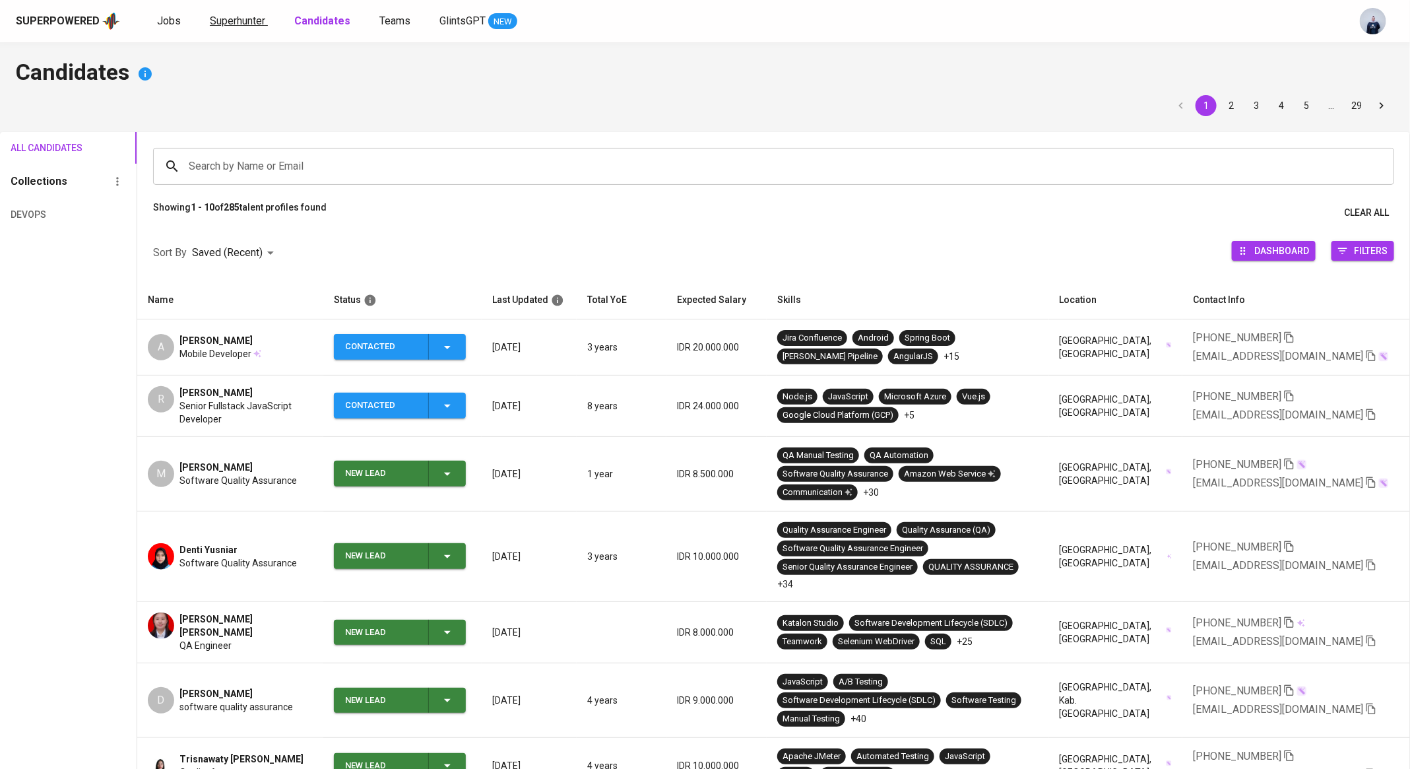
click at [210, 20] on span "Superhunter" at bounding box center [237, 21] width 55 height 13
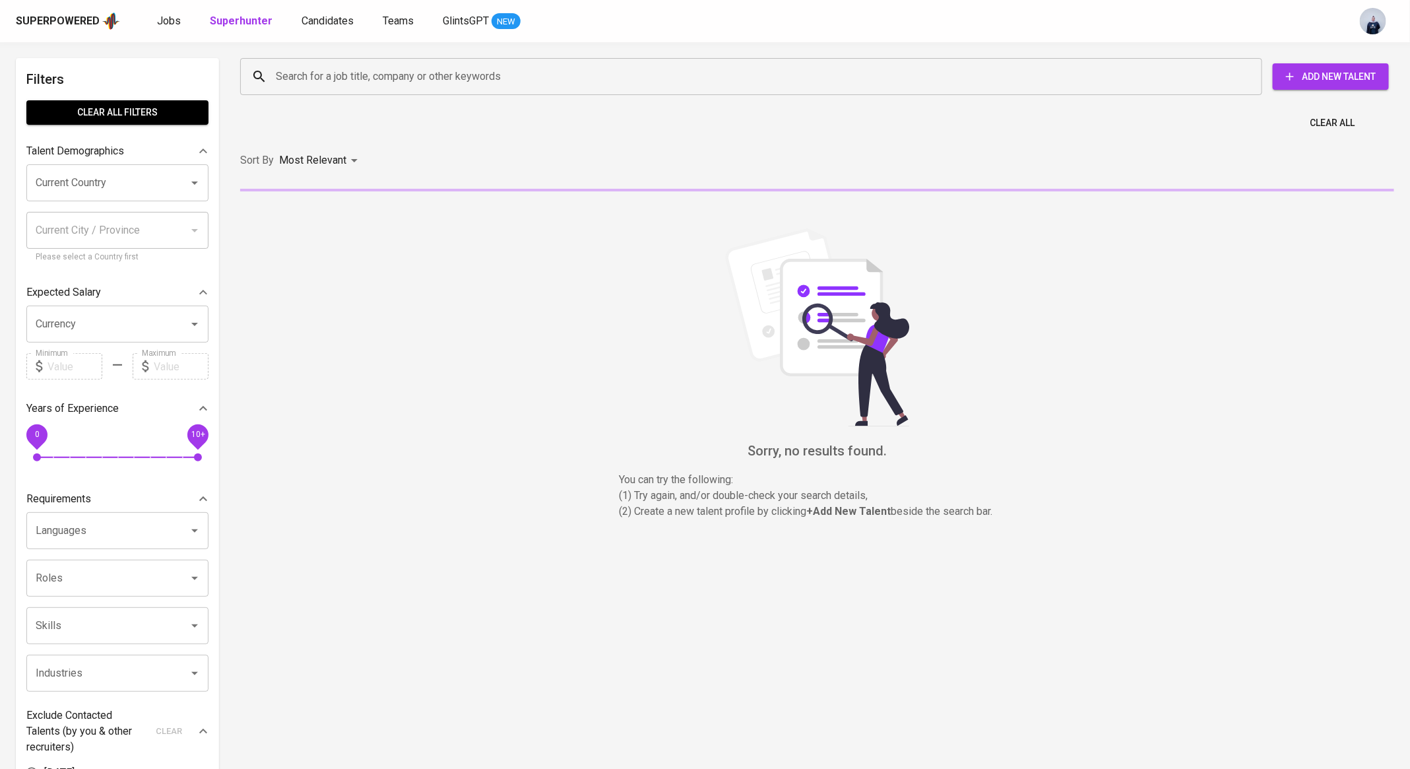
click at [309, 75] on input "Search for a job title, company or other keywords" at bounding box center [754, 76] width 964 height 25
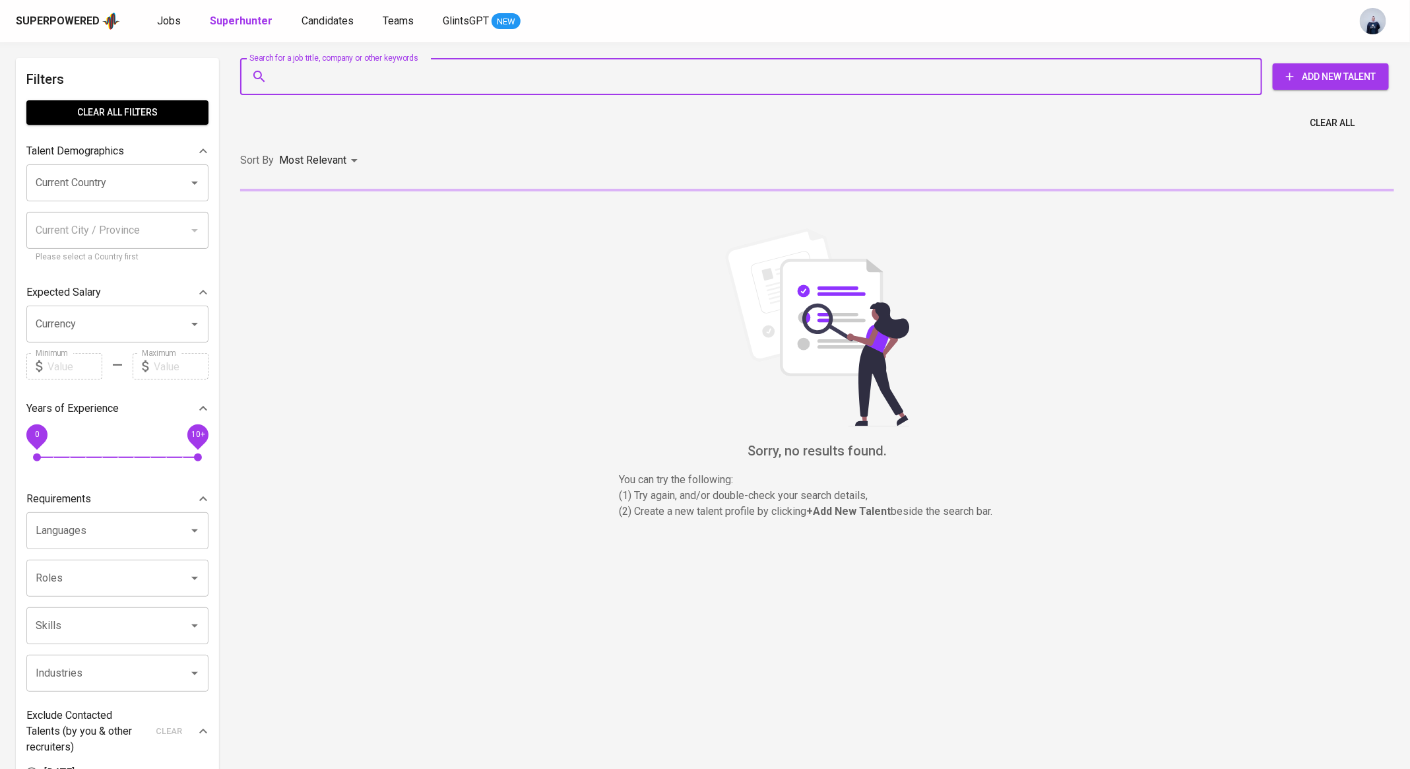
paste input "[EMAIL_ADDRESS][DOMAIN_NAME]"
type input "[EMAIL_ADDRESS][DOMAIN_NAME]"
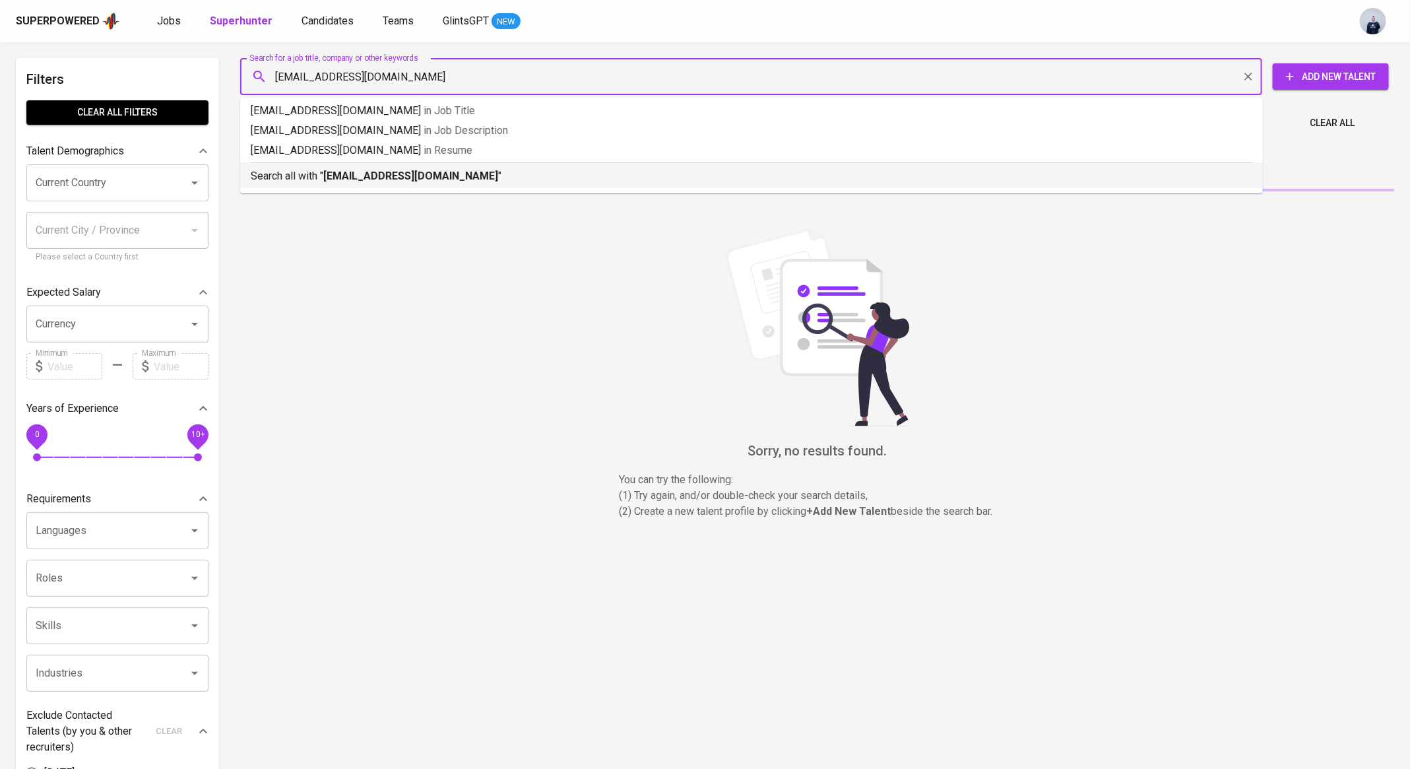
click at [329, 177] on b "[EMAIL_ADDRESS][DOMAIN_NAME]" at bounding box center [410, 176] width 175 height 13
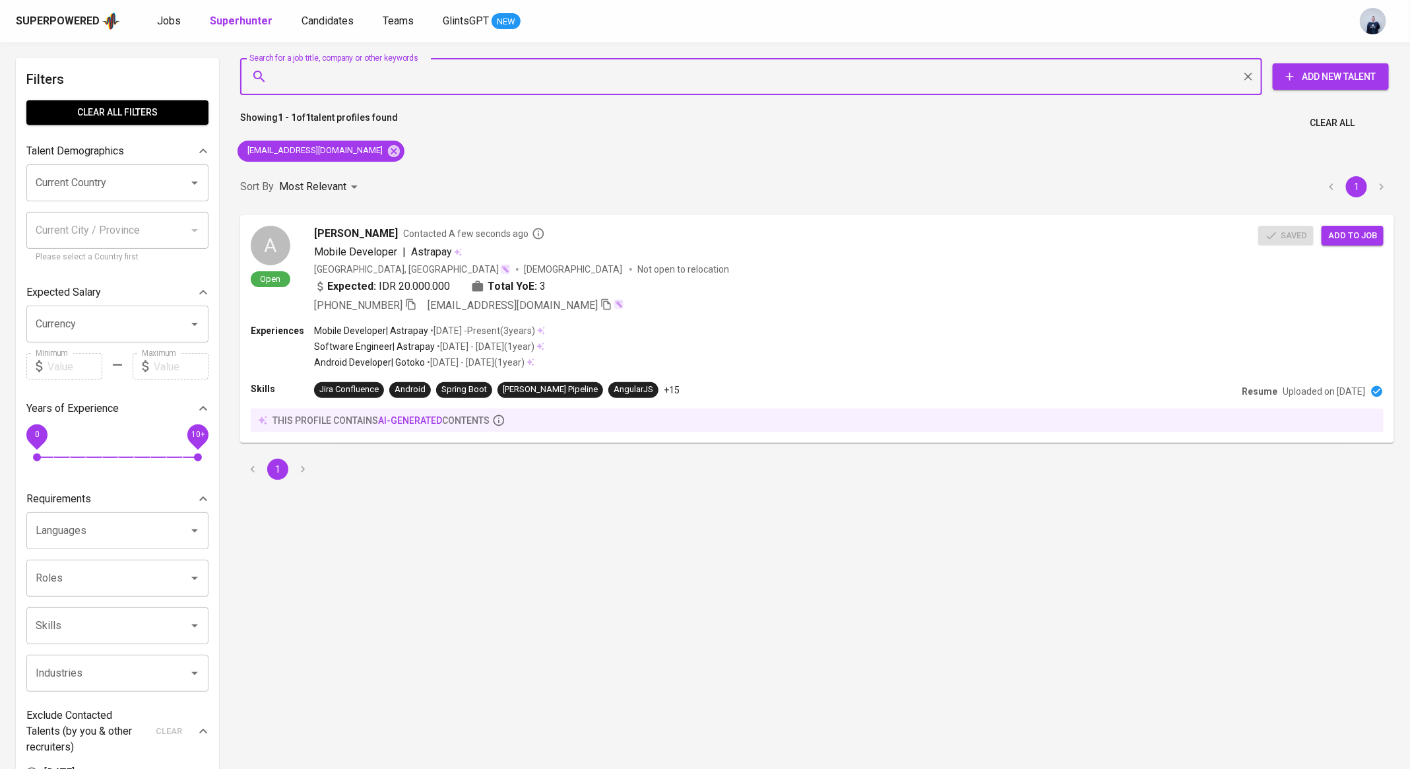
click at [294, 18] on div "Jobs Superhunter Candidates Teams GlintsGPT NEW" at bounding box center [338, 21] width 363 height 16
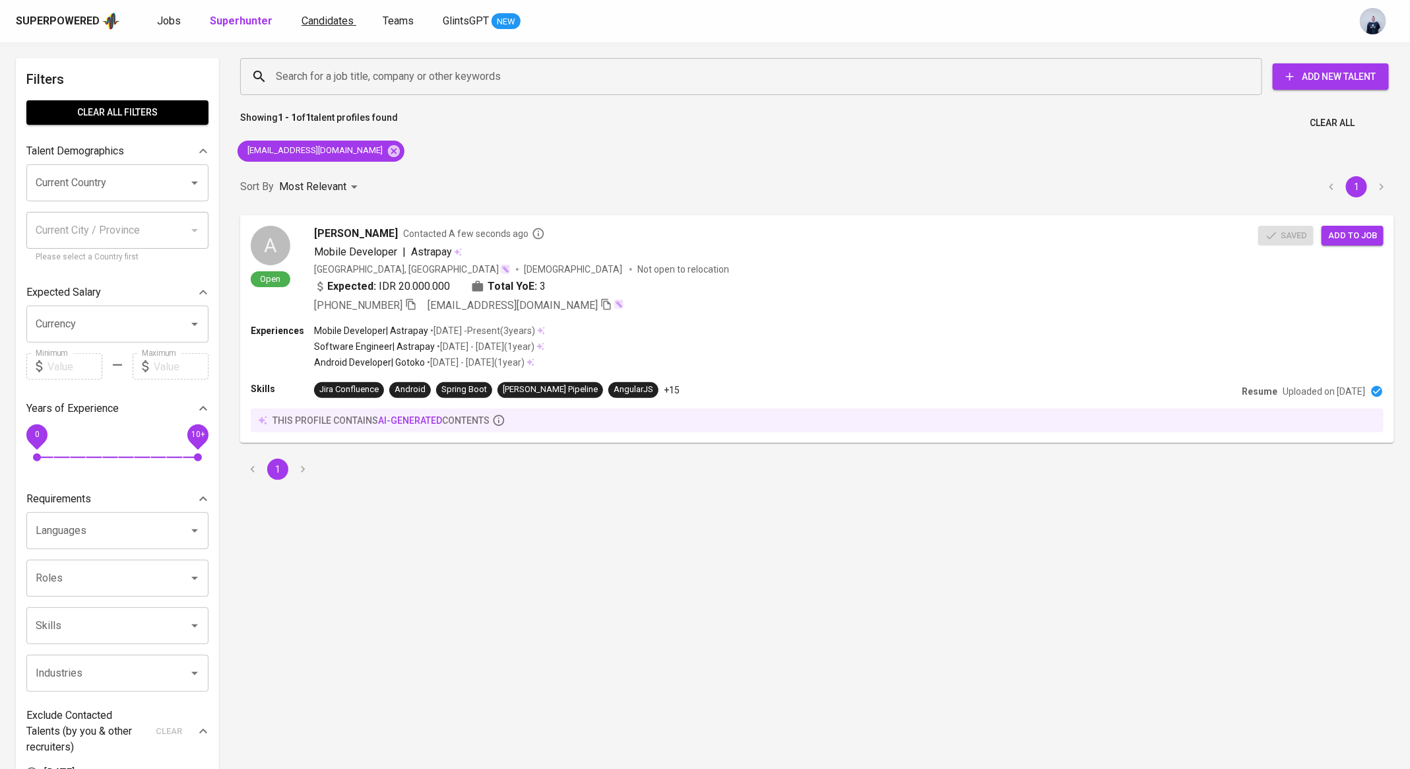
click at [319, 21] on span "Candidates" at bounding box center [327, 21] width 52 height 13
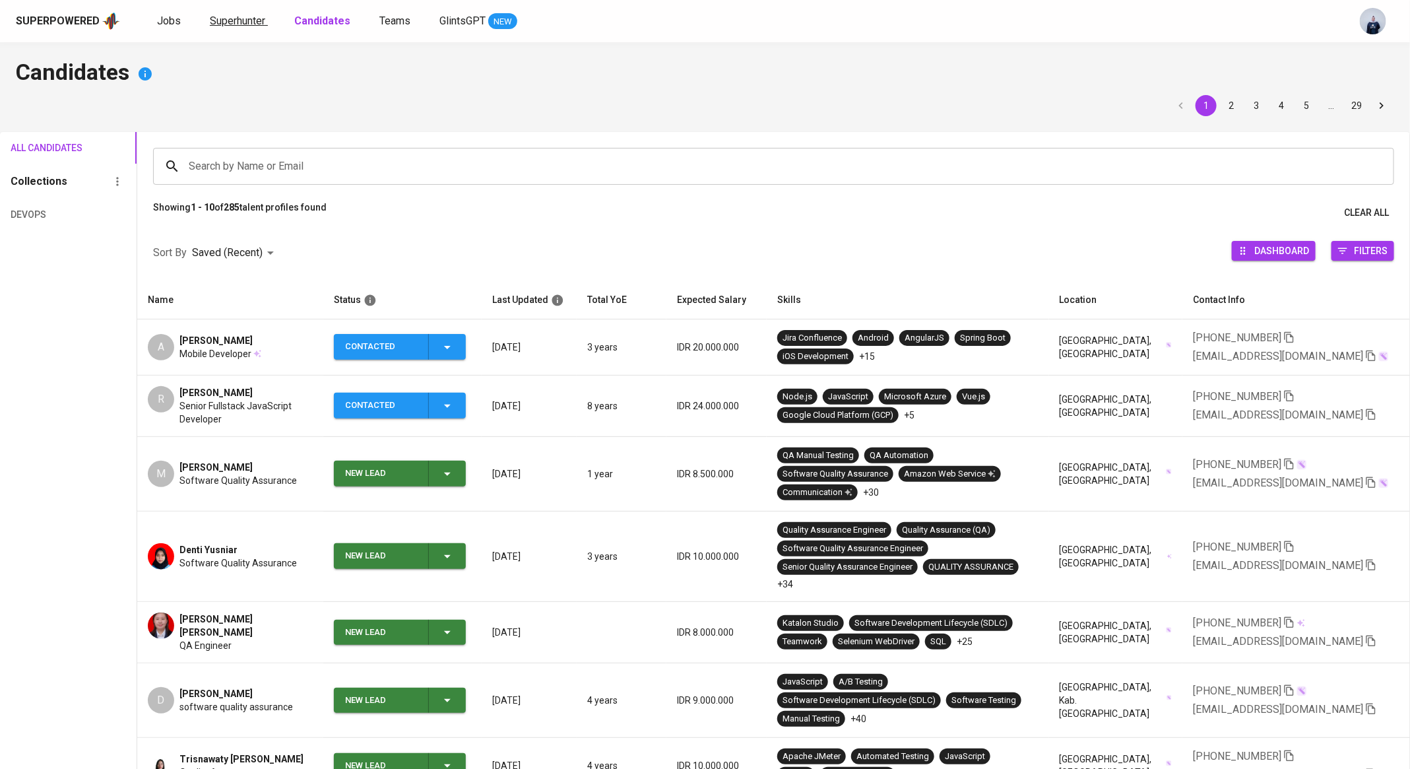
click at [237, 18] on span "Superhunter" at bounding box center [237, 21] width 55 height 13
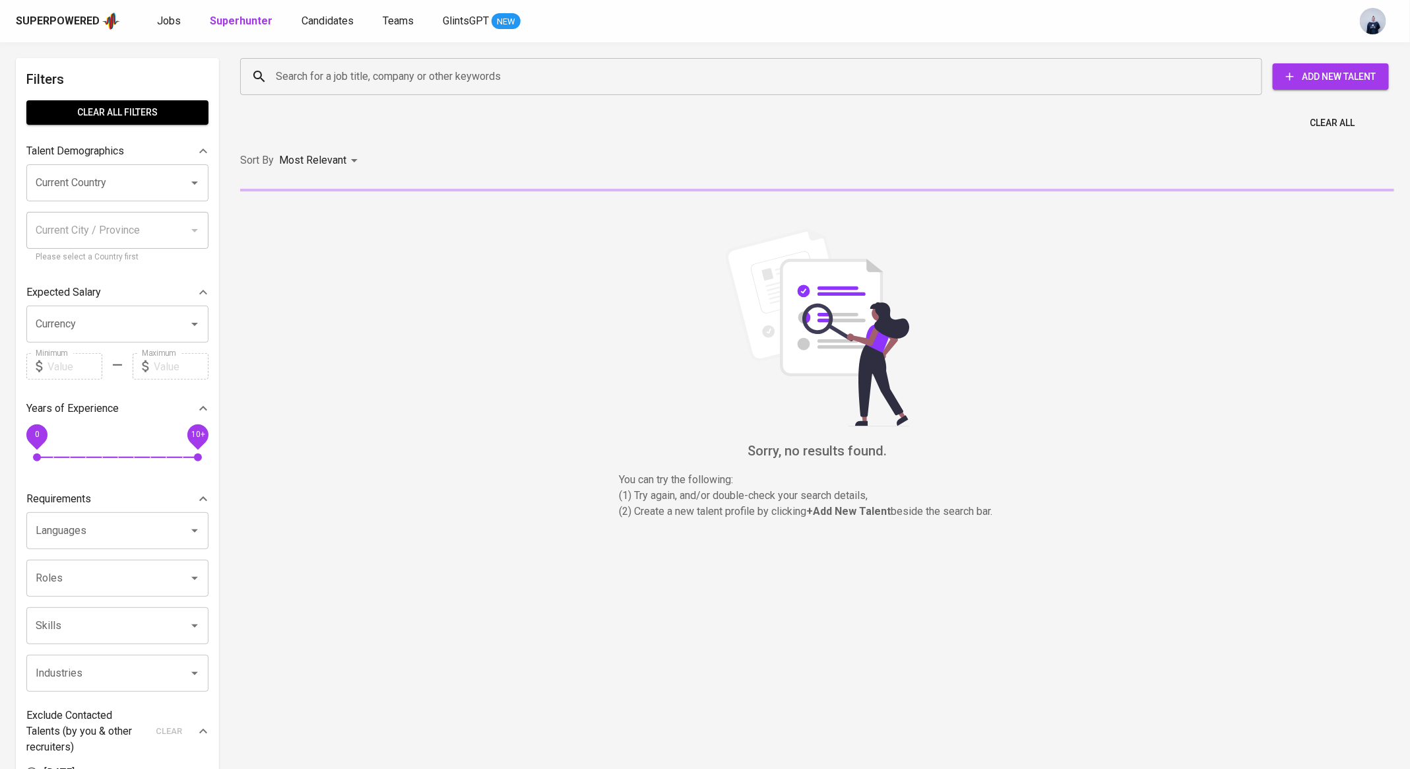
click at [284, 83] on input "Search for a job title, company or other keywords" at bounding box center [754, 76] width 964 height 25
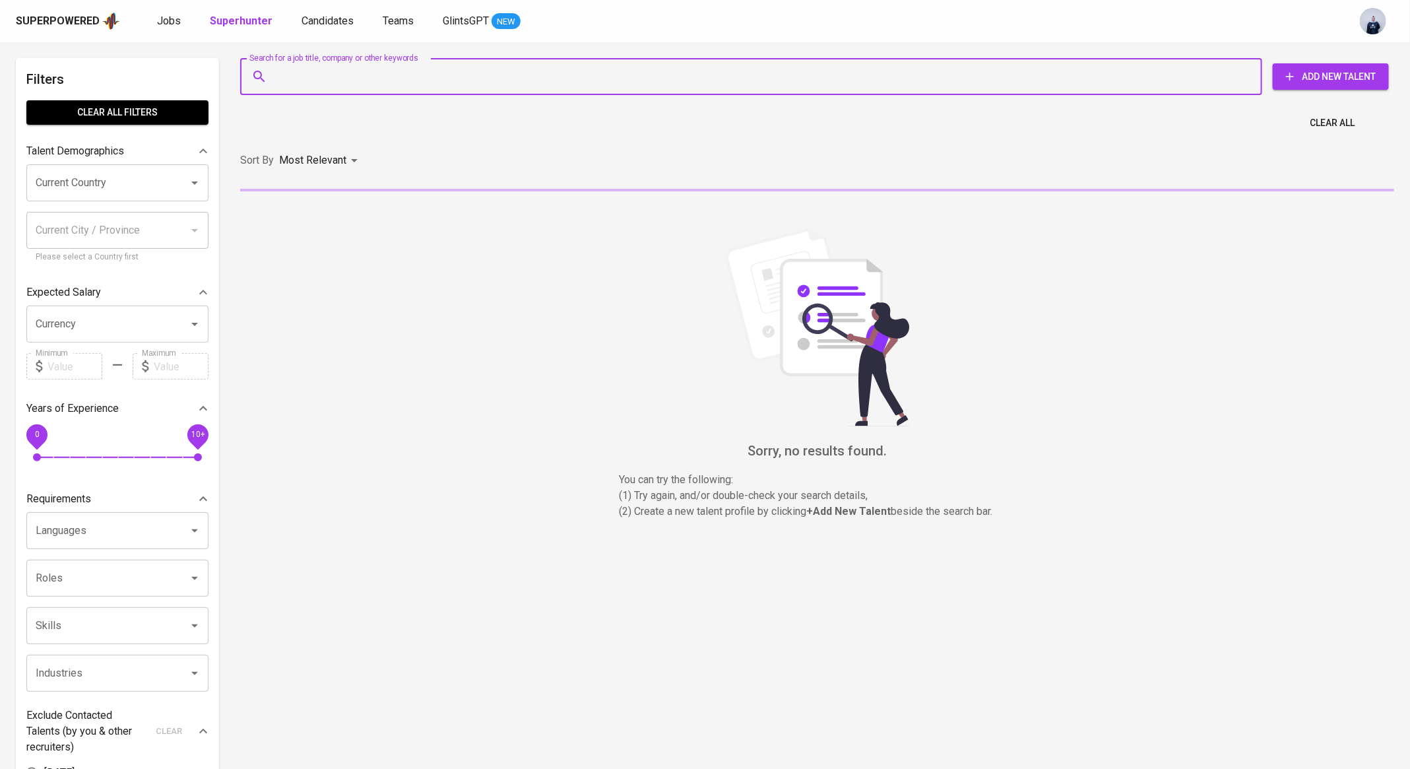
paste input "nasutionjob@gmail.com"
type input "nasutionjob@gmail.com"
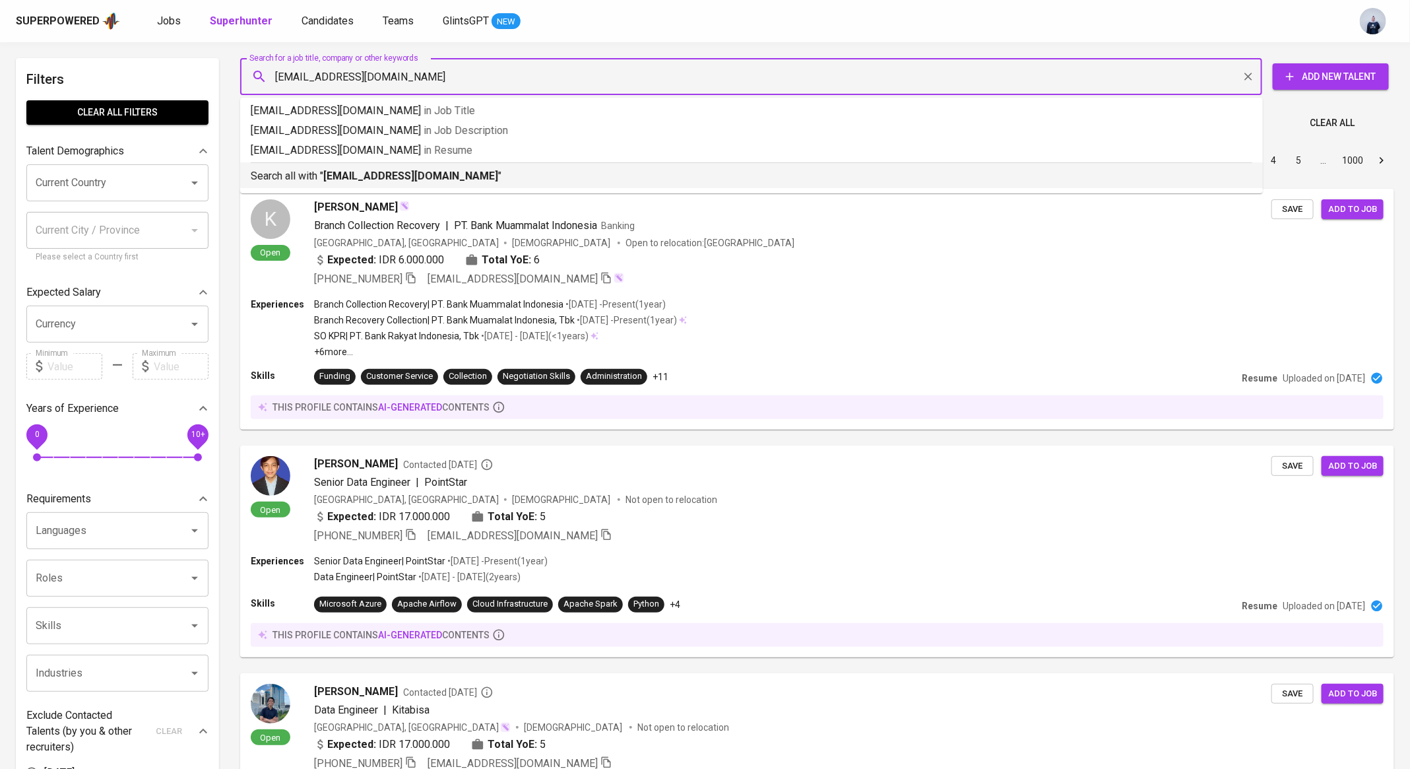
click at [360, 173] on b "nasutionjob@gmail.com" at bounding box center [410, 176] width 175 height 13
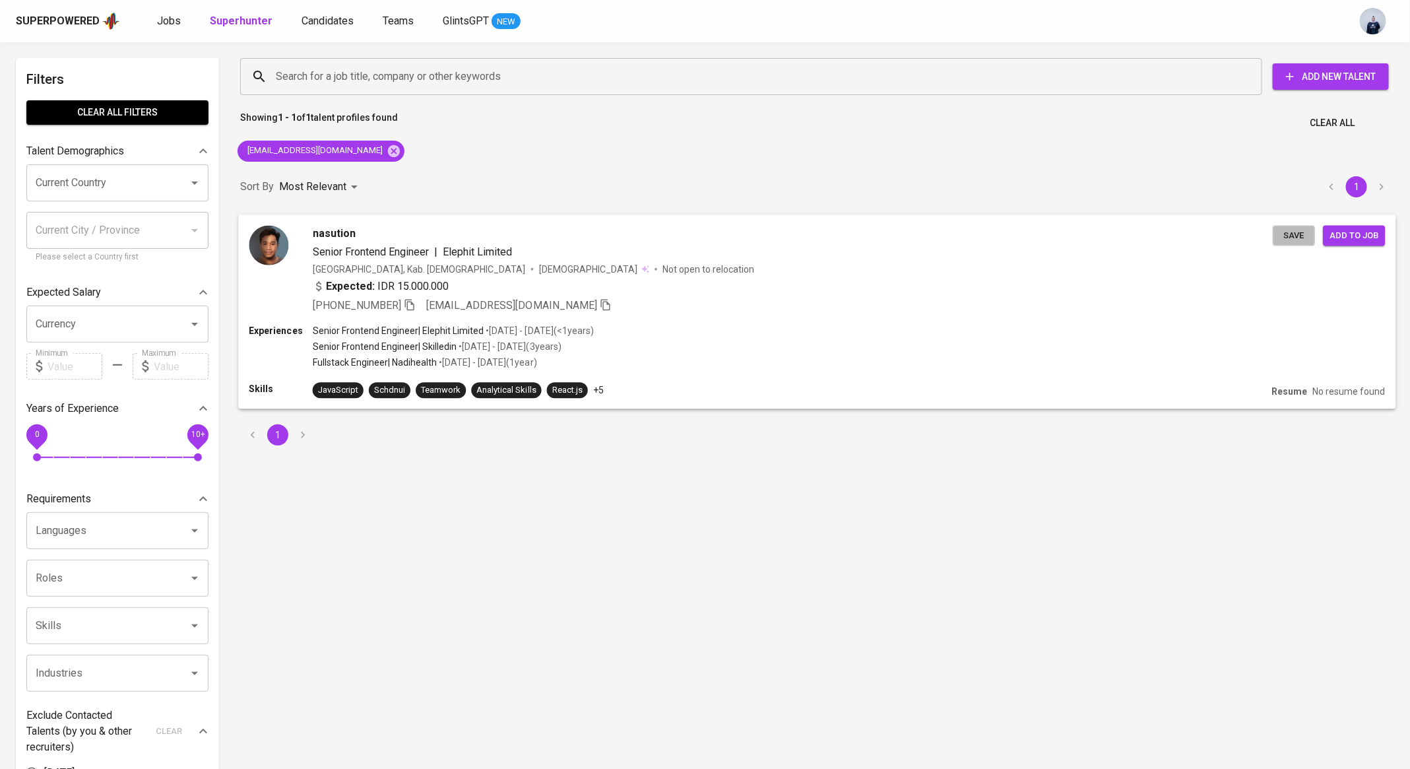
click at [1300, 236] on span "Save" at bounding box center [1293, 235] width 29 height 15
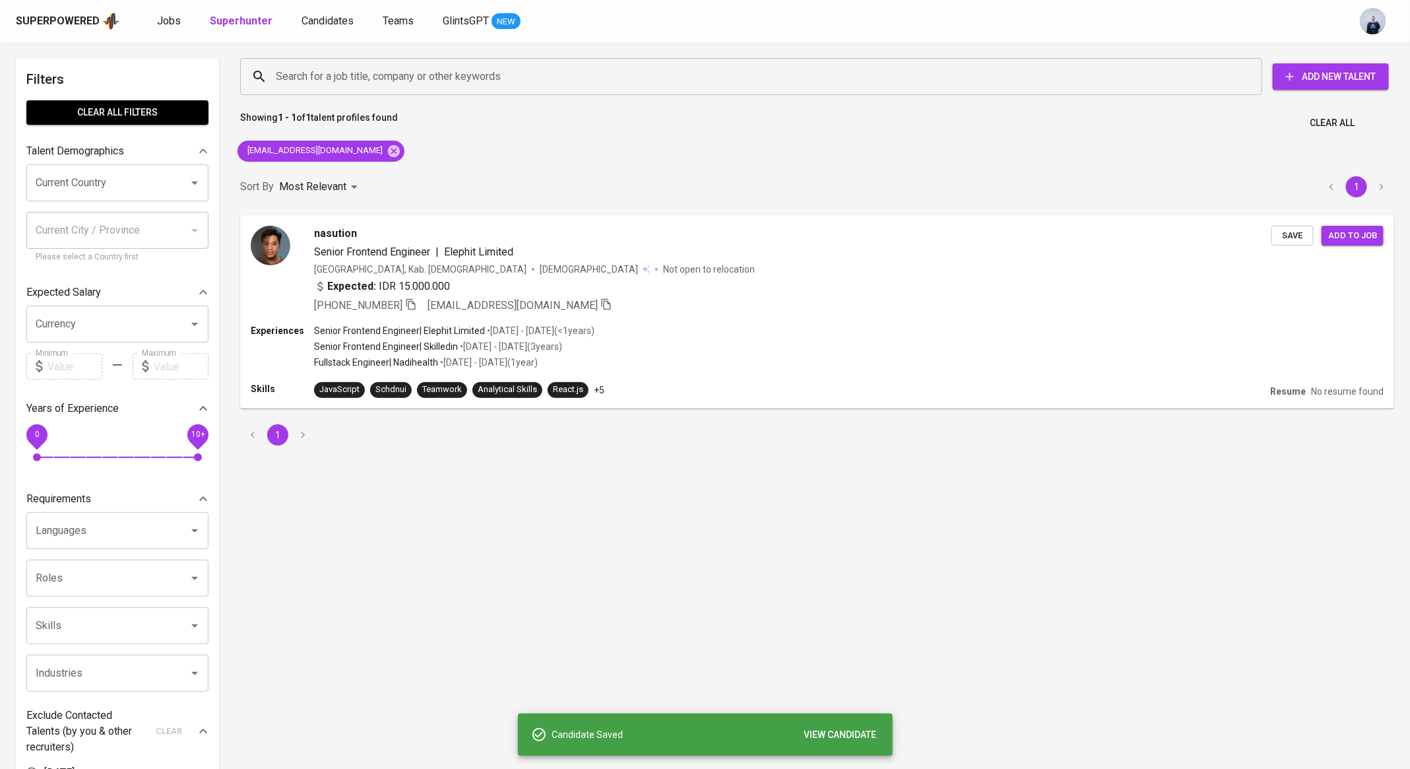
click at [291, 15] on div "Jobs Superhunter Candidates Teams GlintsGPT NEW" at bounding box center [338, 21] width 363 height 16
click at [319, 20] on span "Candidates" at bounding box center [327, 21] width 52 height 13
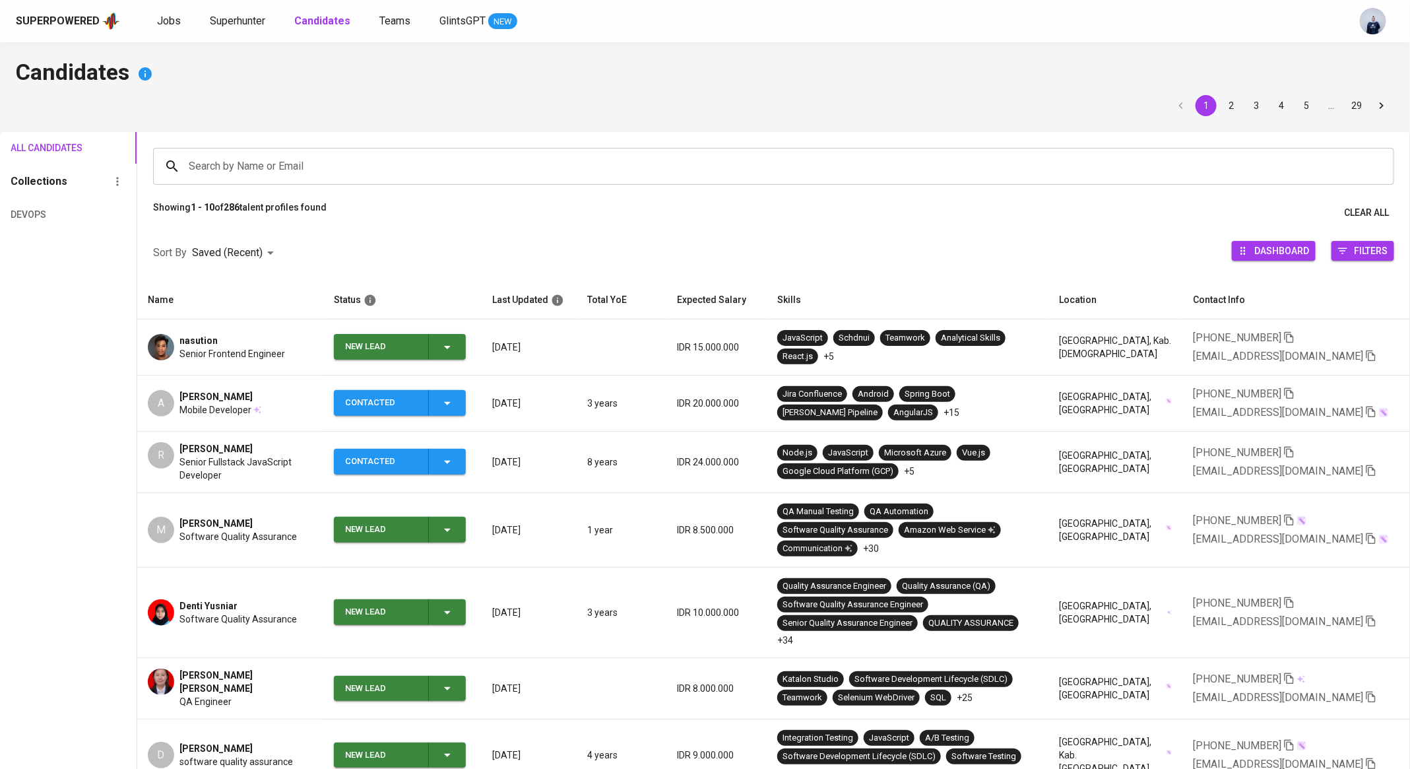
click at [211, 347] on span "Senior Frontend Engineer" at bounding box center [232, 353] width 106 height 13
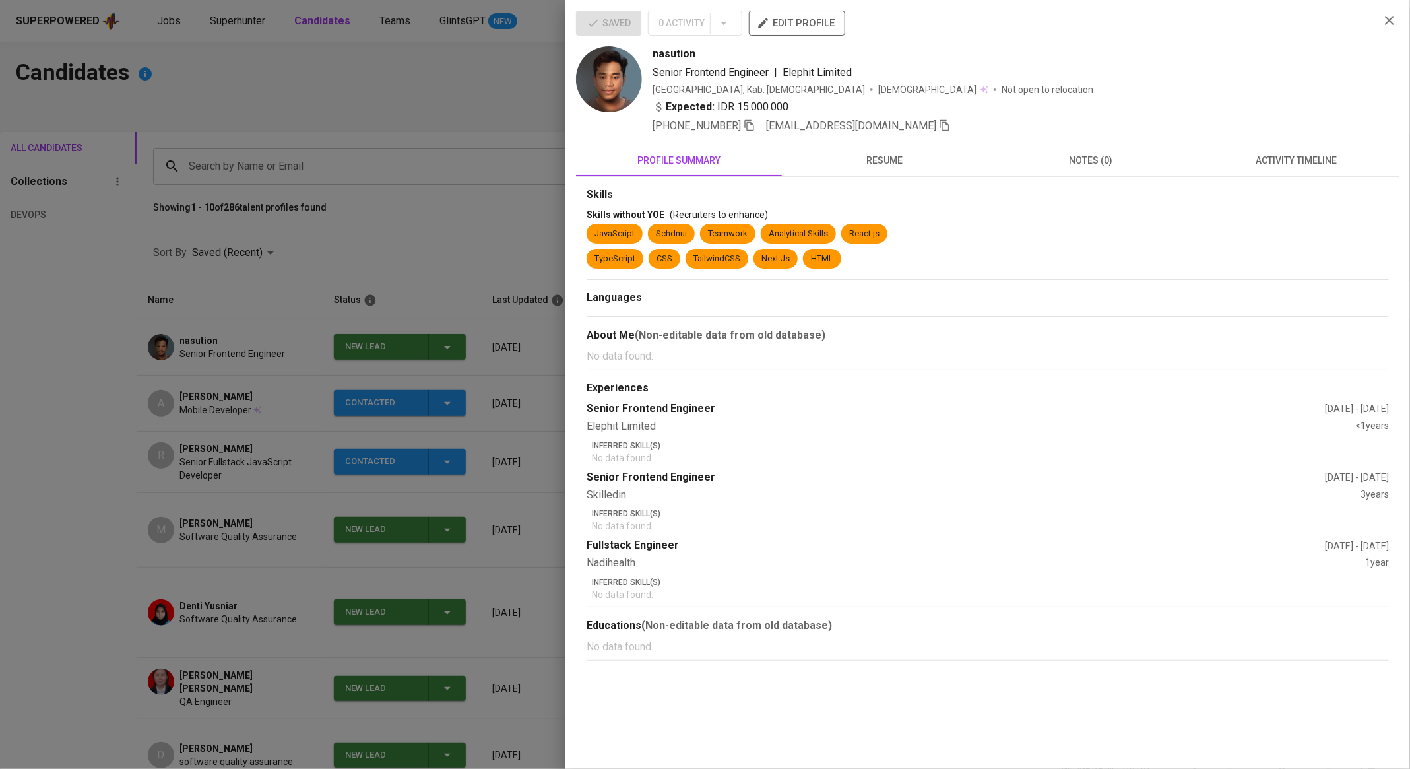
click at [262, 296] on div at bounding box center [705, 384] width 1410 height 769
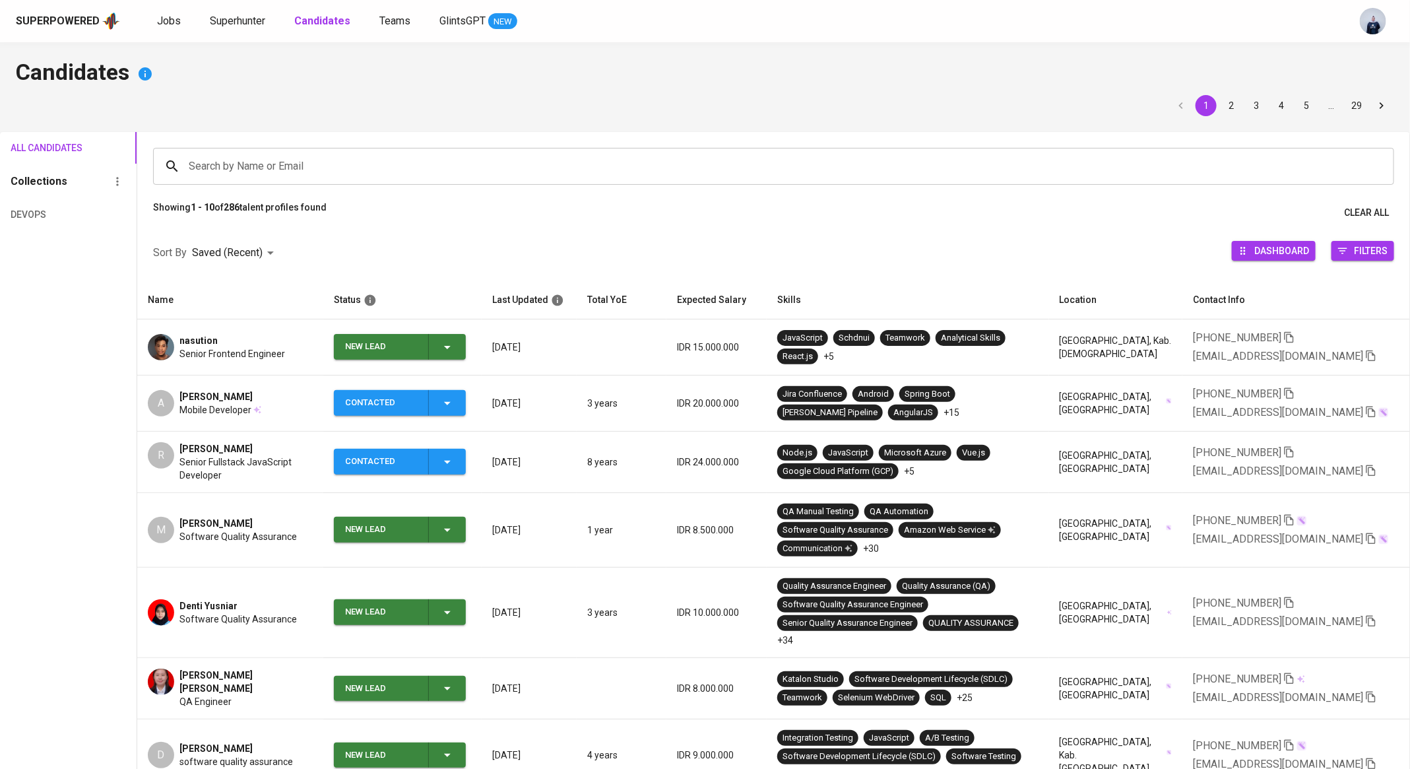
click at [447, 348] on icon "button" at bounding box center [447, 347] width 16 height 16
click at [388, 406] on li "Contacted" at bounding box center [402, 403] width 132 height 24
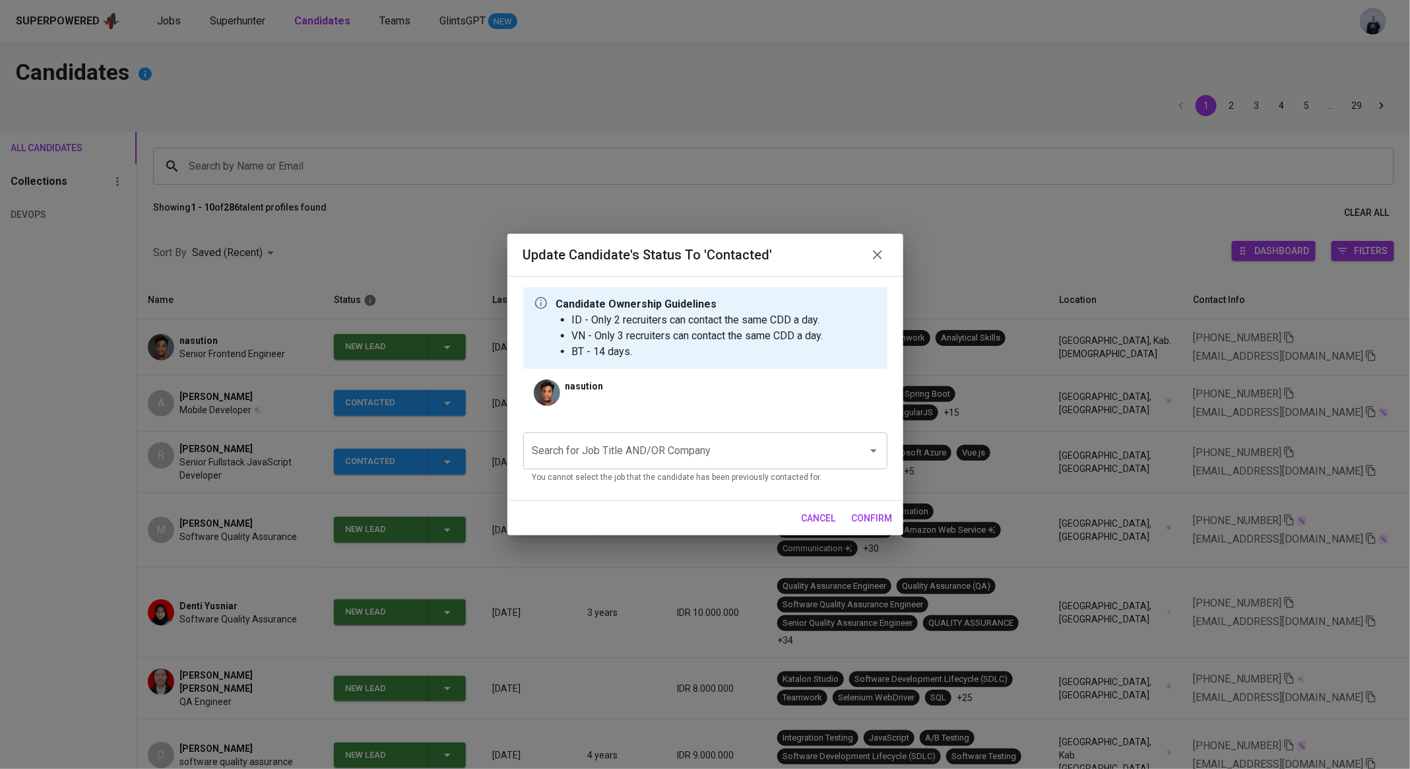
click at [586, 445] on input "Search for Job Title AND/OR Company" at bounding box center [686, 450] width 315 height 25
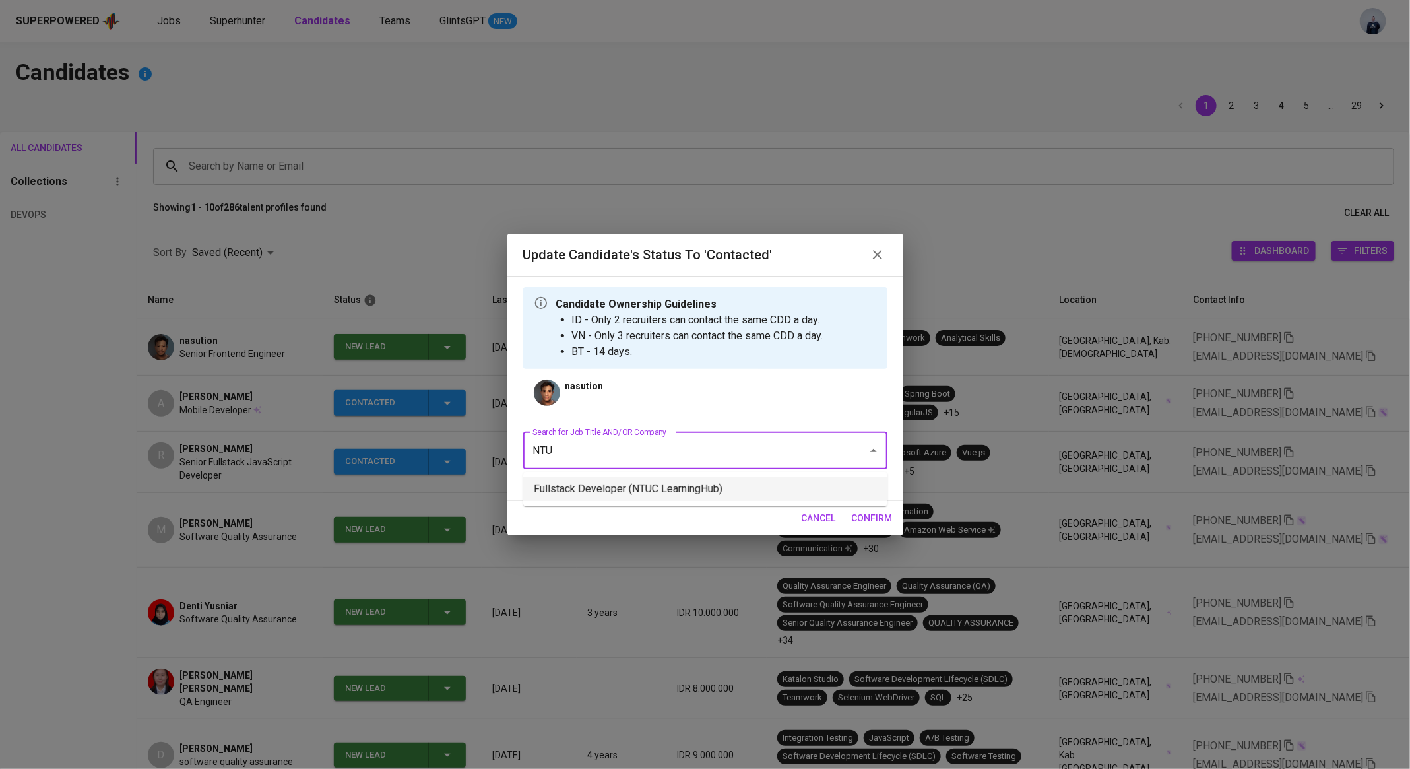
click at [733, 493] on li "Fullstack Developer (NTUC LearningHub)" at bounding box center [705, 489] width 364 height 24
type input "NTU"
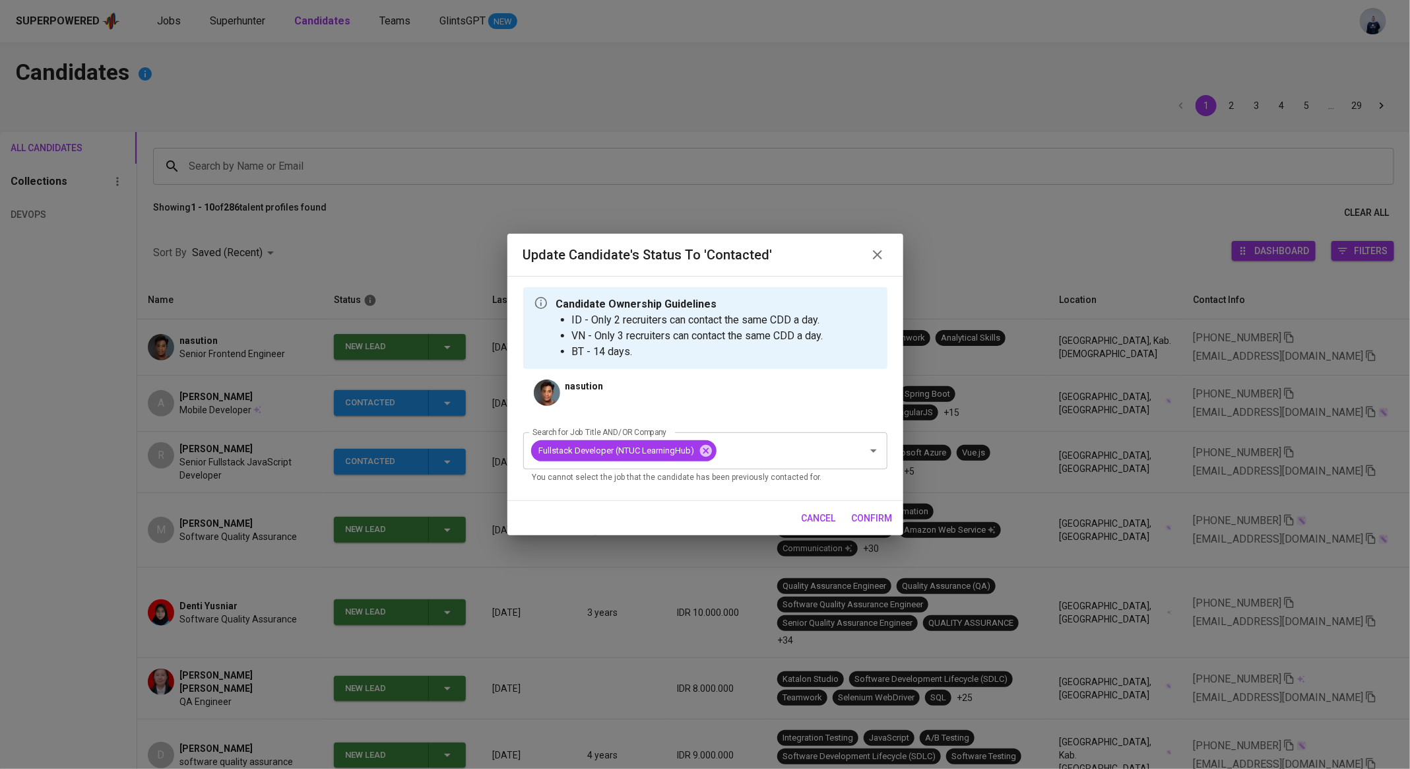
click at [875, 503] on div "cancel confirm" at bounding box center [705, 518] width 396 height 35
click at [872, 517] on span "confirm" at bounding box center [872, 518] width 41 height 16
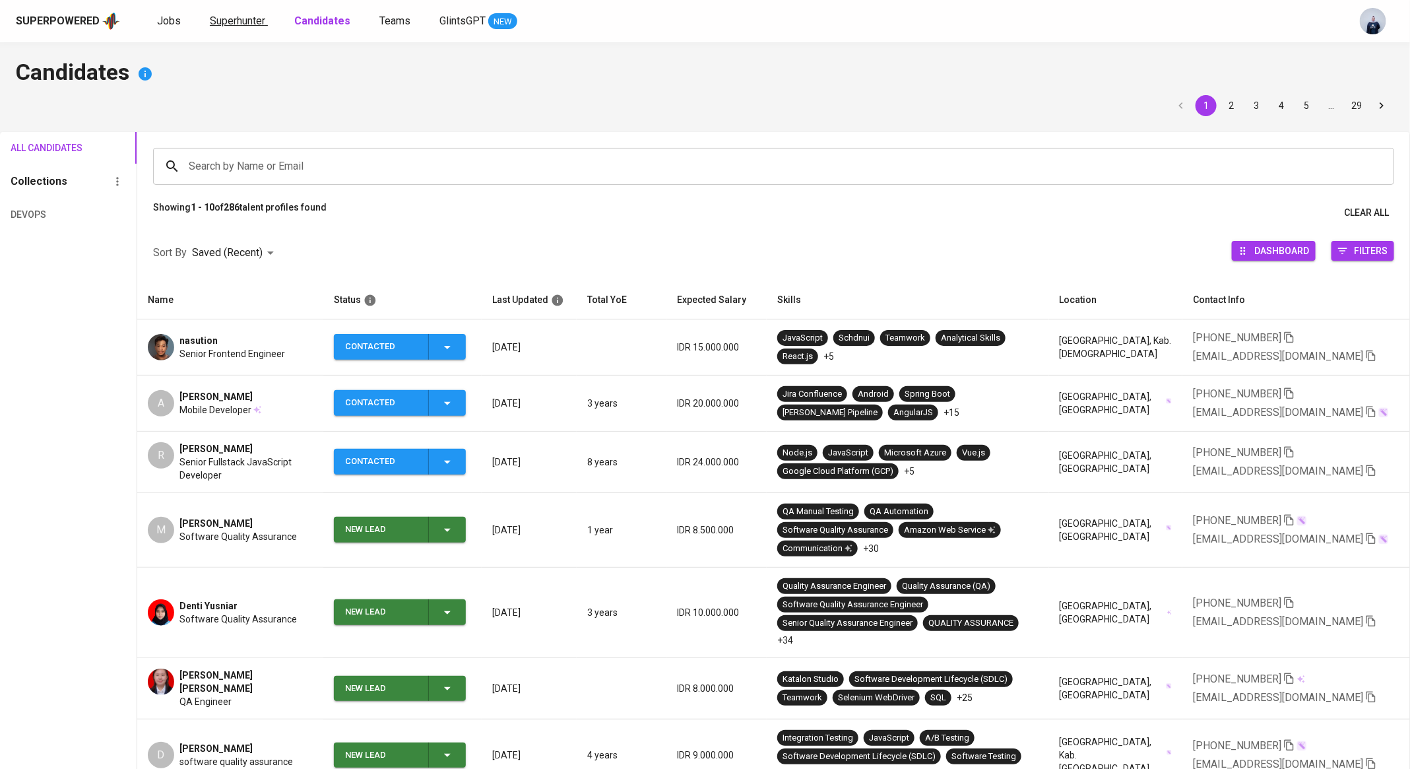
click at [222, 20] on span "Superhunter" at bounding box center [237, 21] width 55 height 13
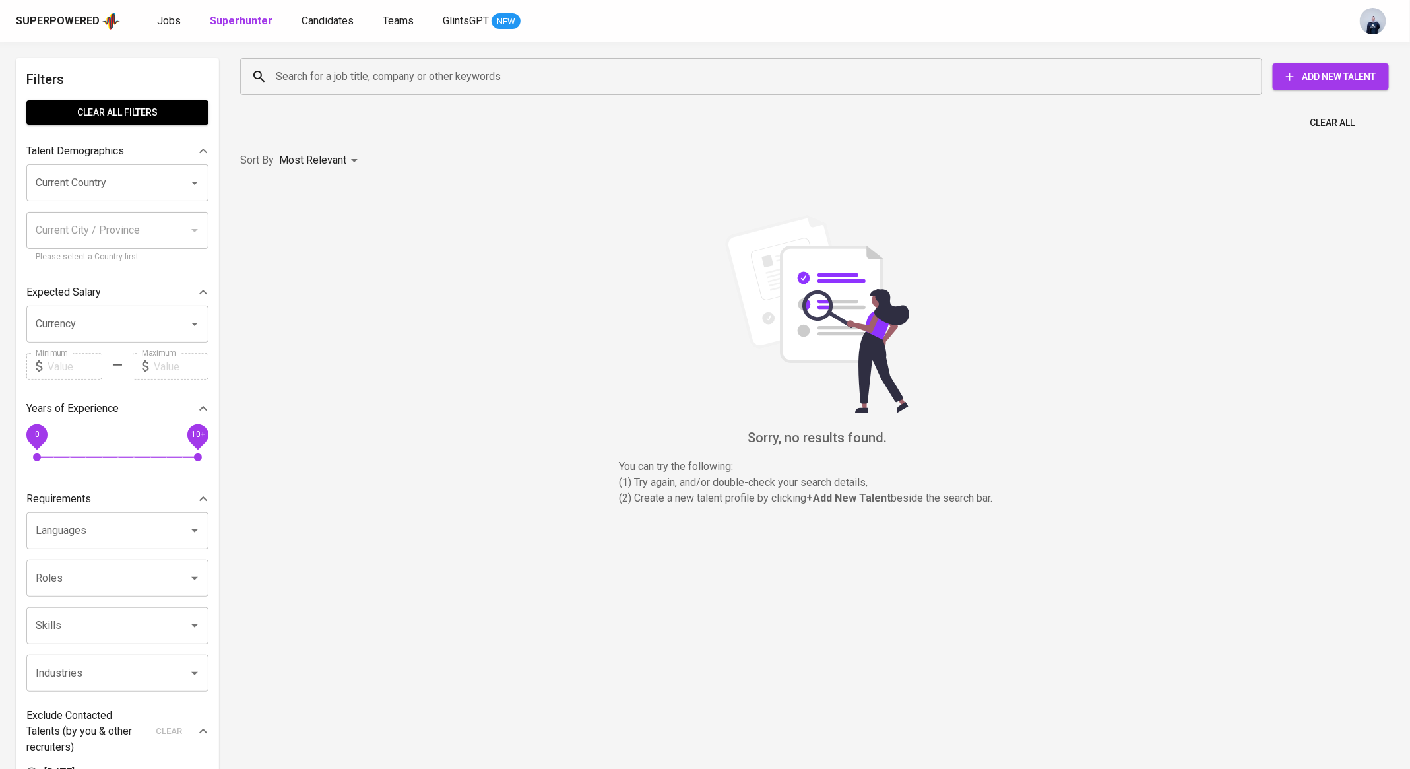
click at [302, 86] on input "Search for a job title, company or other keywords" at bounding box center [754, 76] width 964 height 25
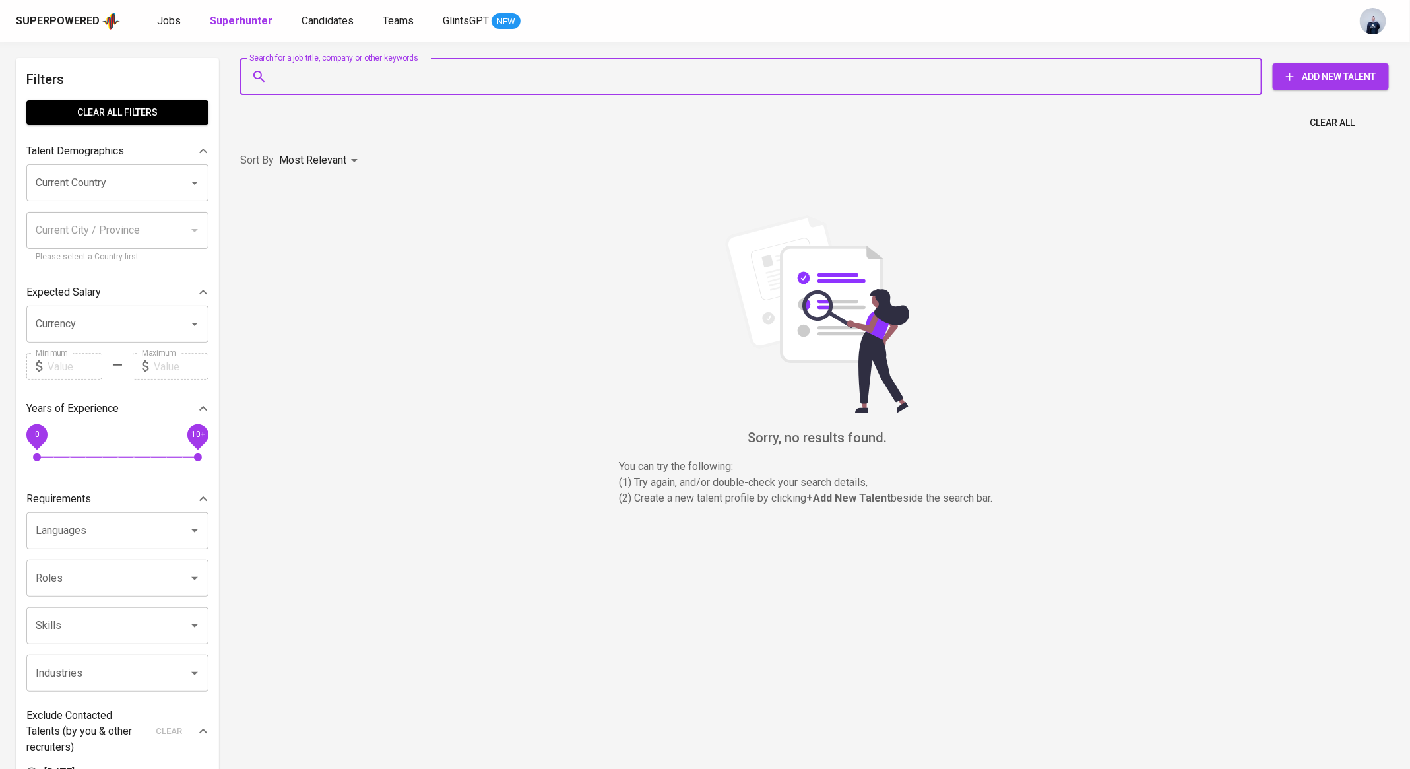
paste input "[EMAIL_ADDRESS][DOMAIN_NAME]"
type input "[EMAIL_ADDRESS][DOMAIN_NAME]"
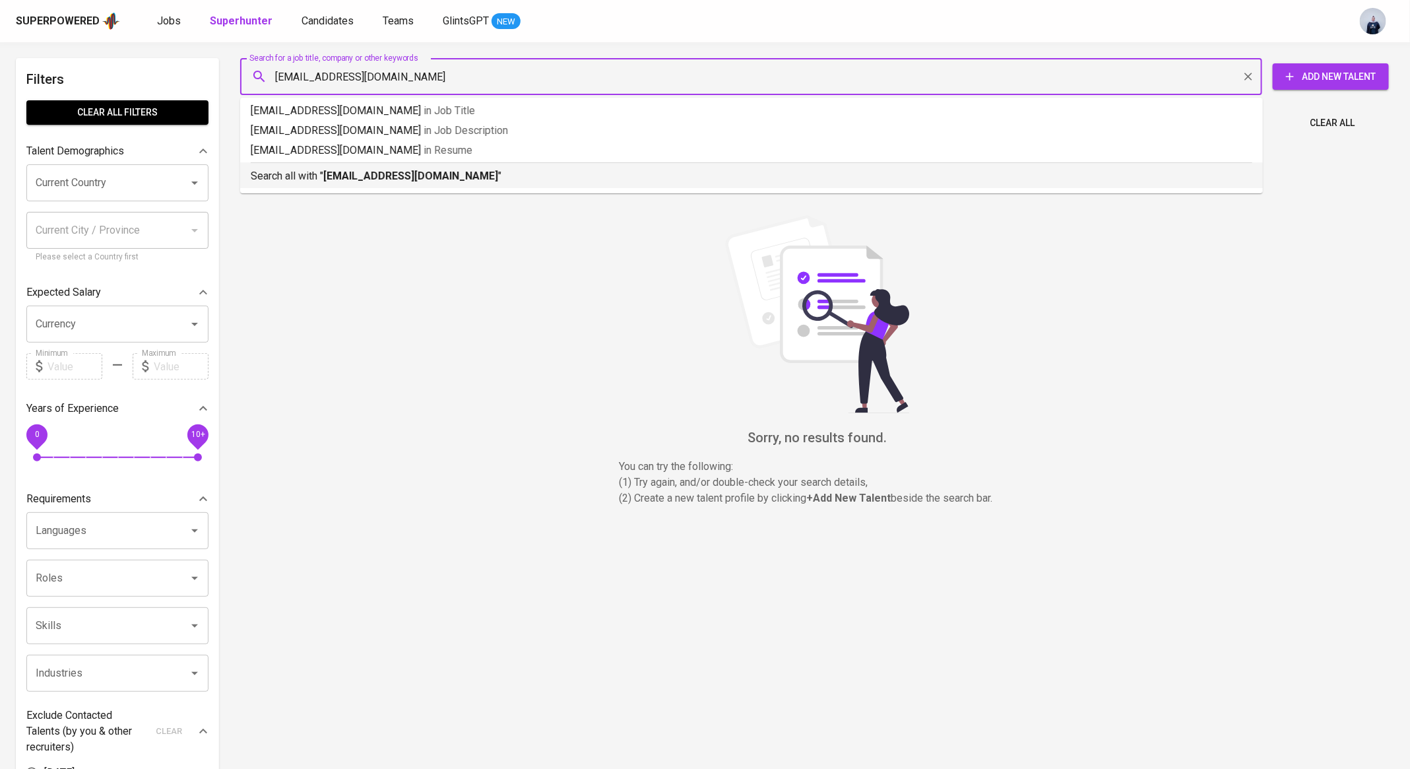
click at [379, 170] on b "[EMAIL_ADDRESS][DOMAIN_NAME]" at bounding box center [410, 176] width 175 height 13
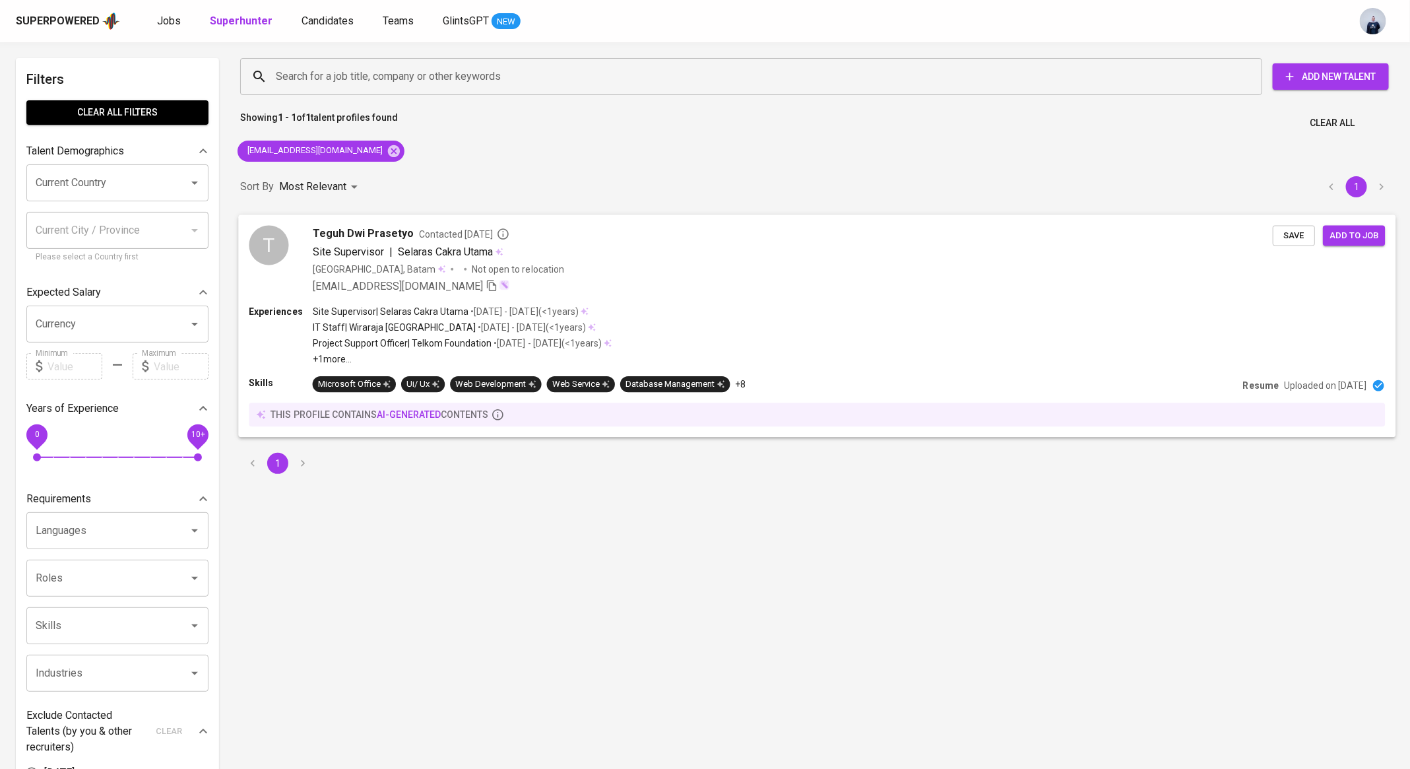
click at [398, 259] on span "Selaras Cakra Utama" at bounding box center [445, 251] width 95 height 16
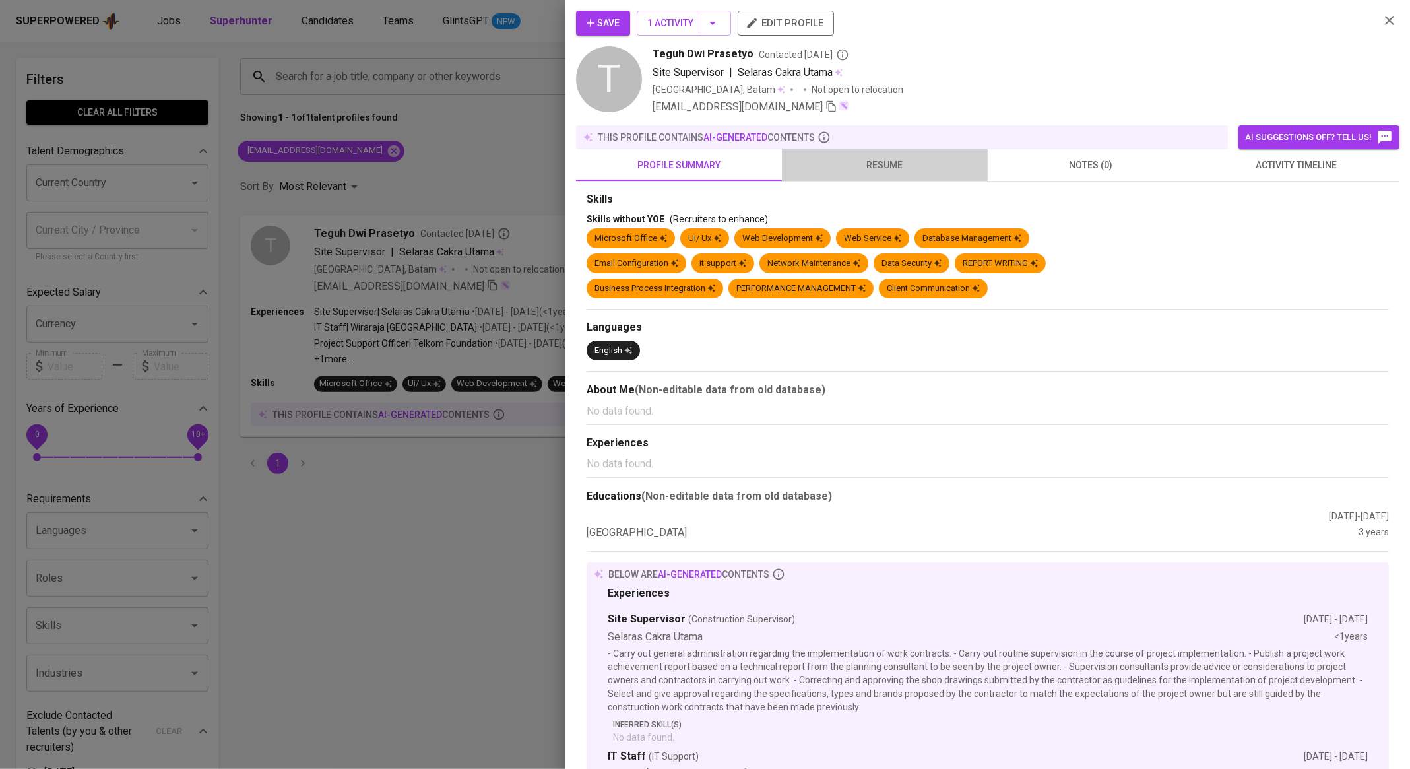
click at [889, 164] on span "resume" at bounding box center [885, 165] width 190 height 16
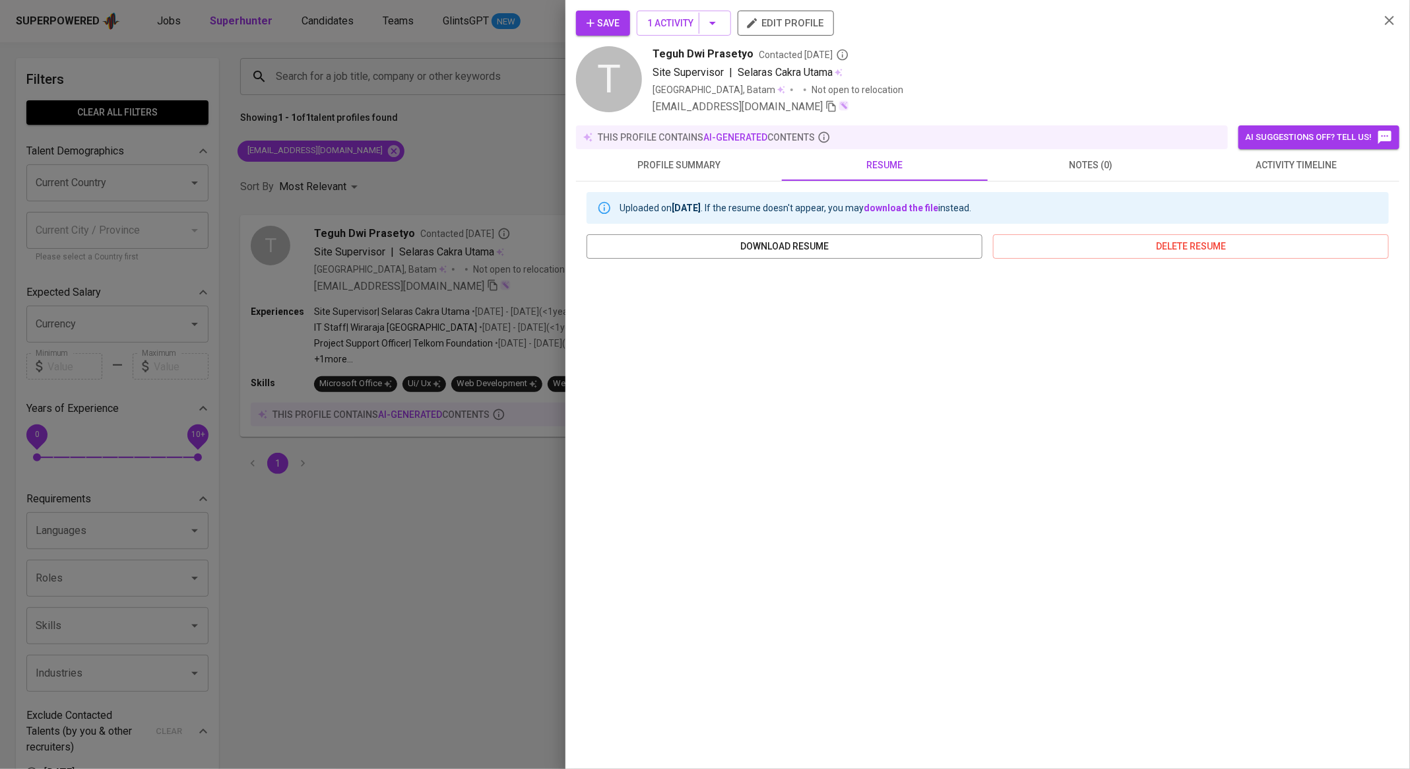
click at [689, 160] on span "profile summary" at bounding box center [679, 165] width 190 height 16
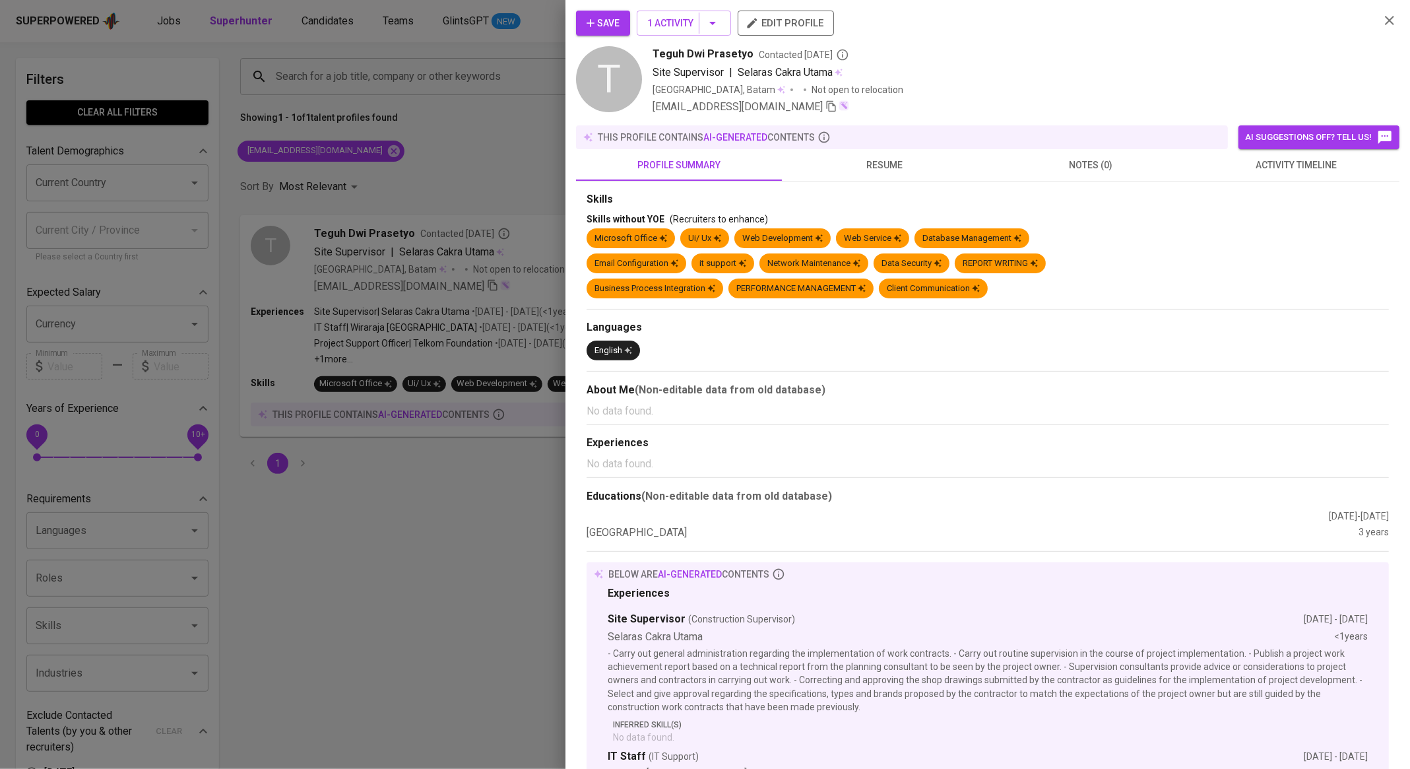
click at [375, 184] on div at bounding box center [705, 384] width 1410 height 769
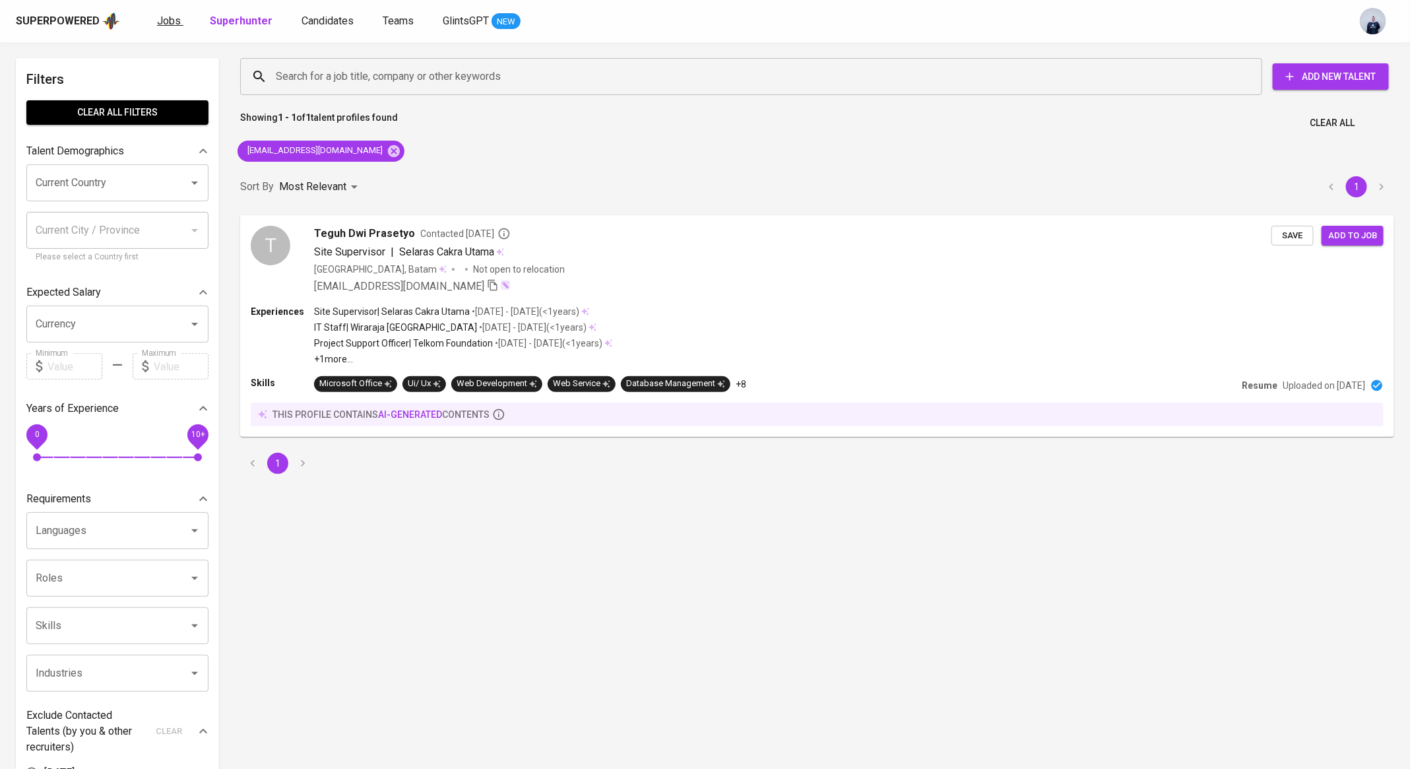
click at [160, 15] on span "Jobs" at bounding box center [169, 21] width 24 height 13
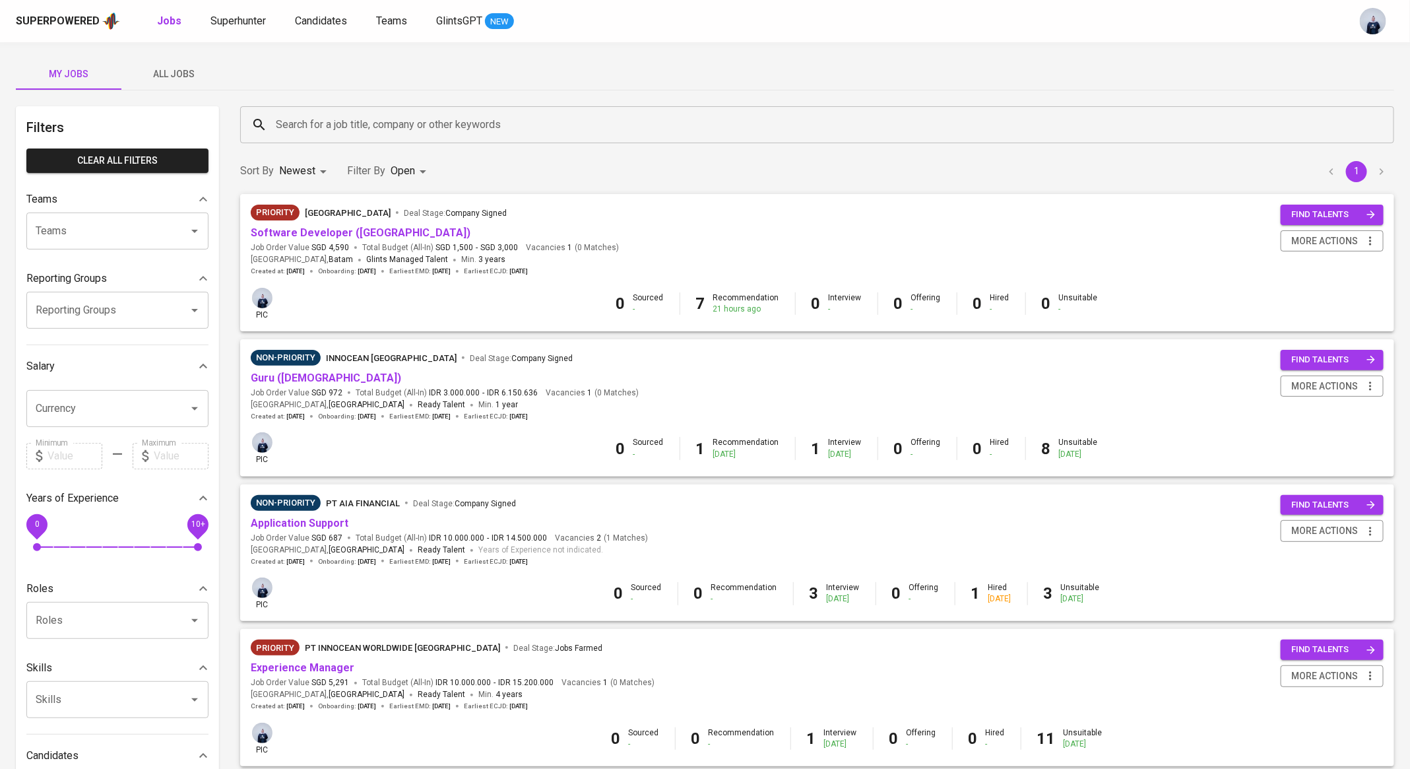
click at [177, 79] on span "All Jobs" at bounding box center [174, 74] width 90 height 16
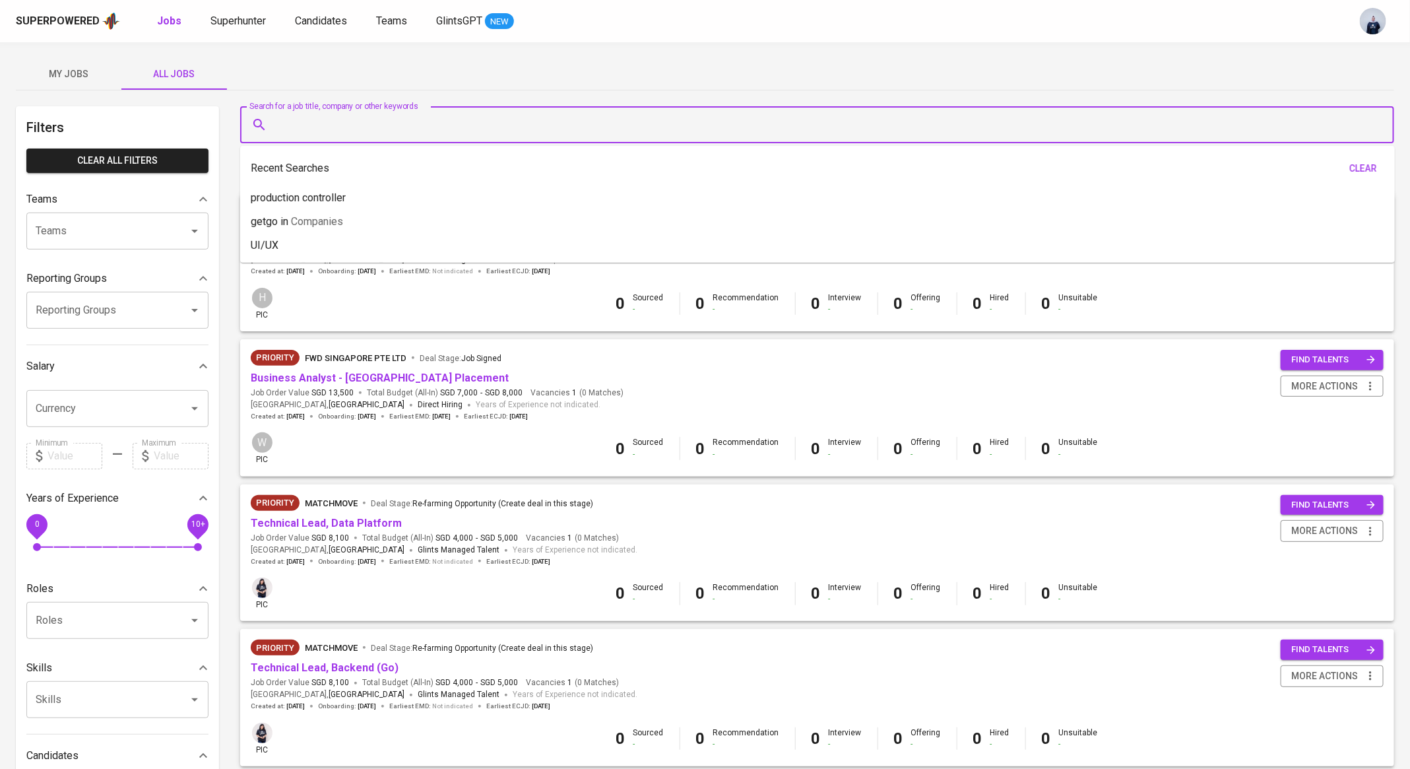
click at [332, 133] on input "Search for a job title, company or other keywords" at bounding box center [820, 124] width 1096 height 25
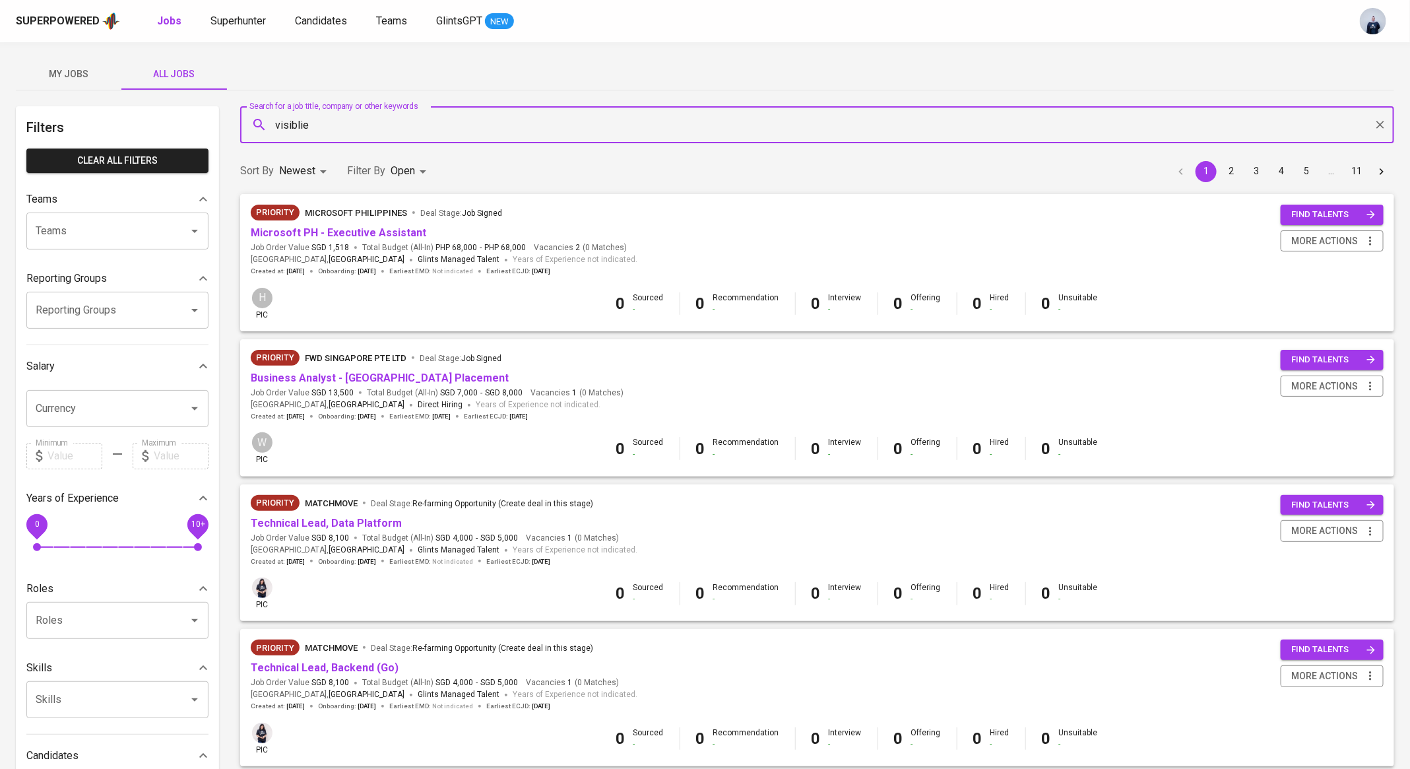
type input "visiblie"
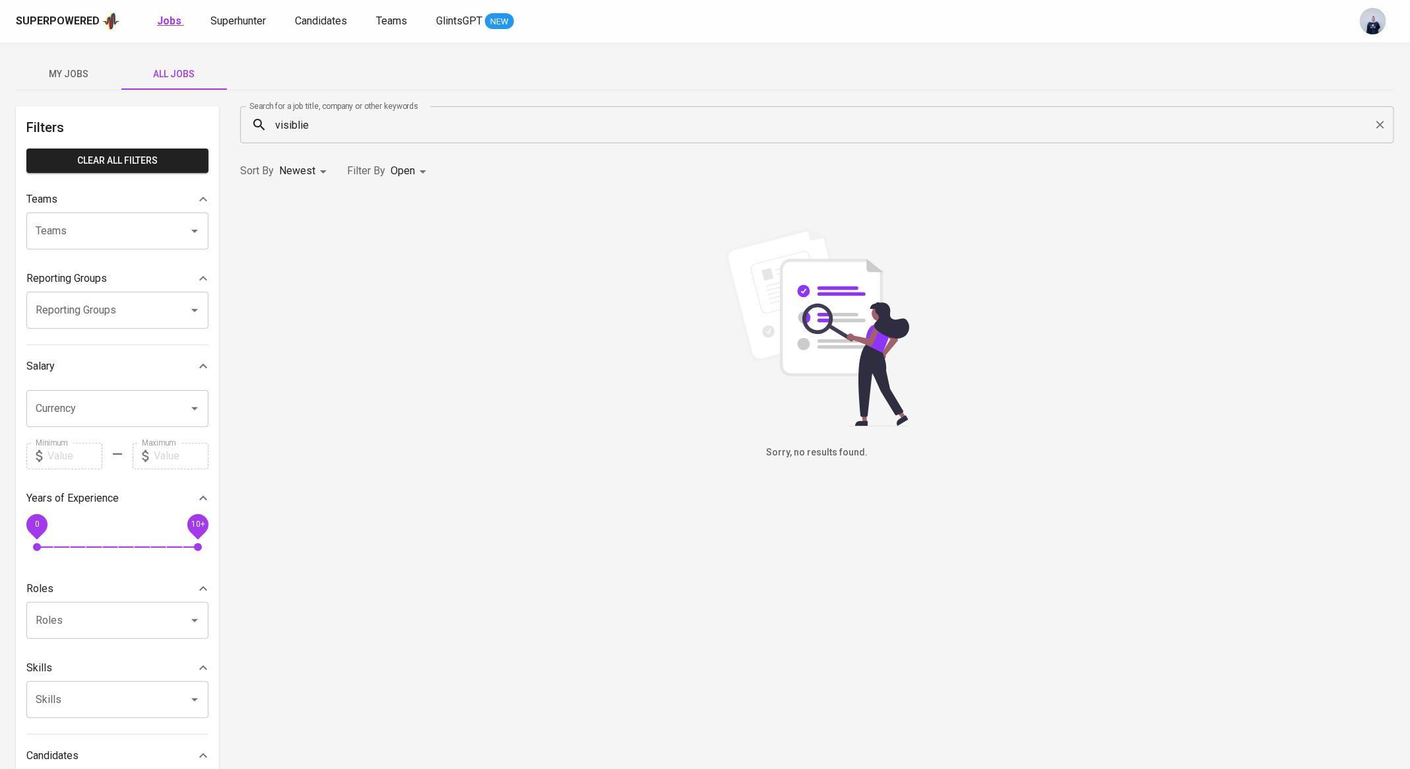
click at [162, 22] on b "Jobs" at bounding box center [169, 21] width 24 height 13
type input "OPEN"
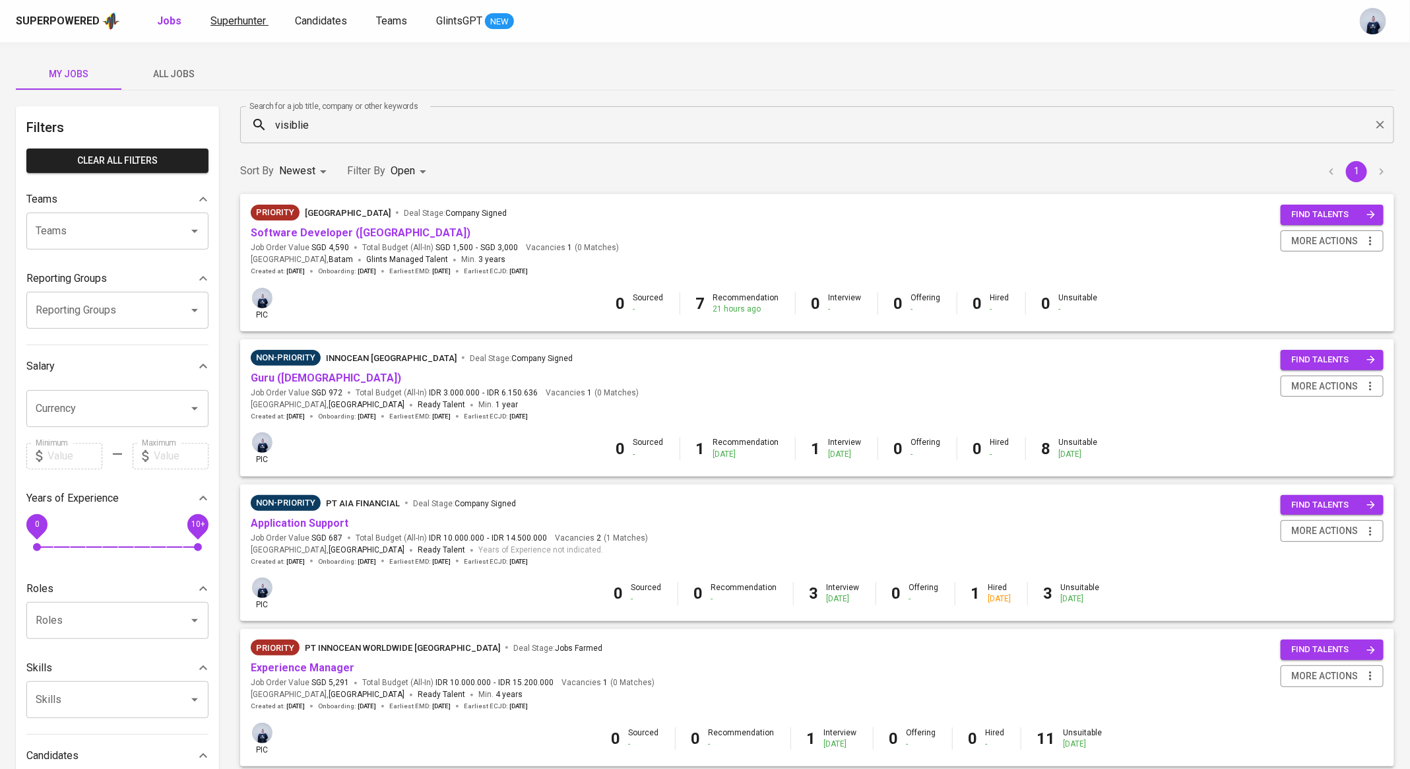
click at [263, 18] on span "Superhunter" at bounding box center [237, 21] width 55 height 13
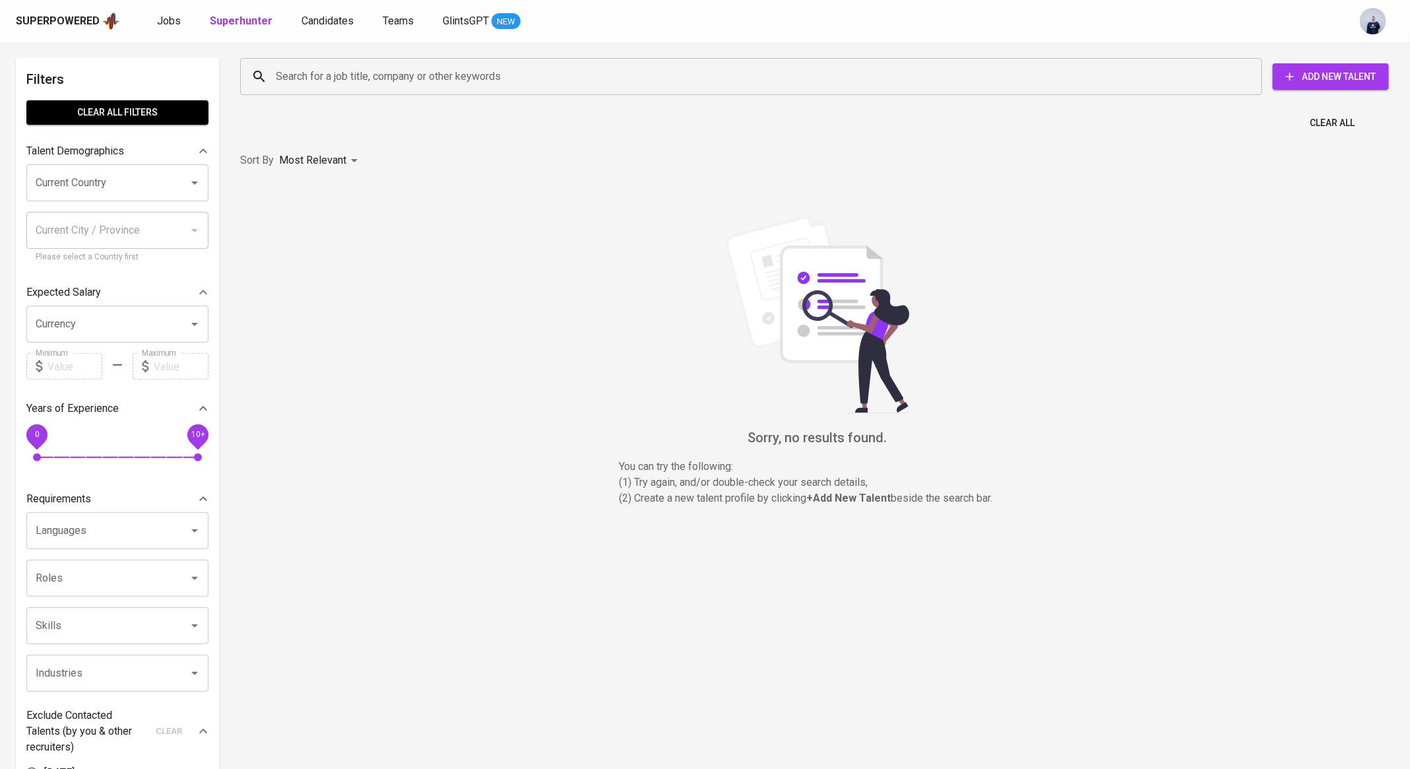
click at [350, 75] on input "Search for a job title, company or other keywords" at bounding box center [754, 76] width 964 height 25
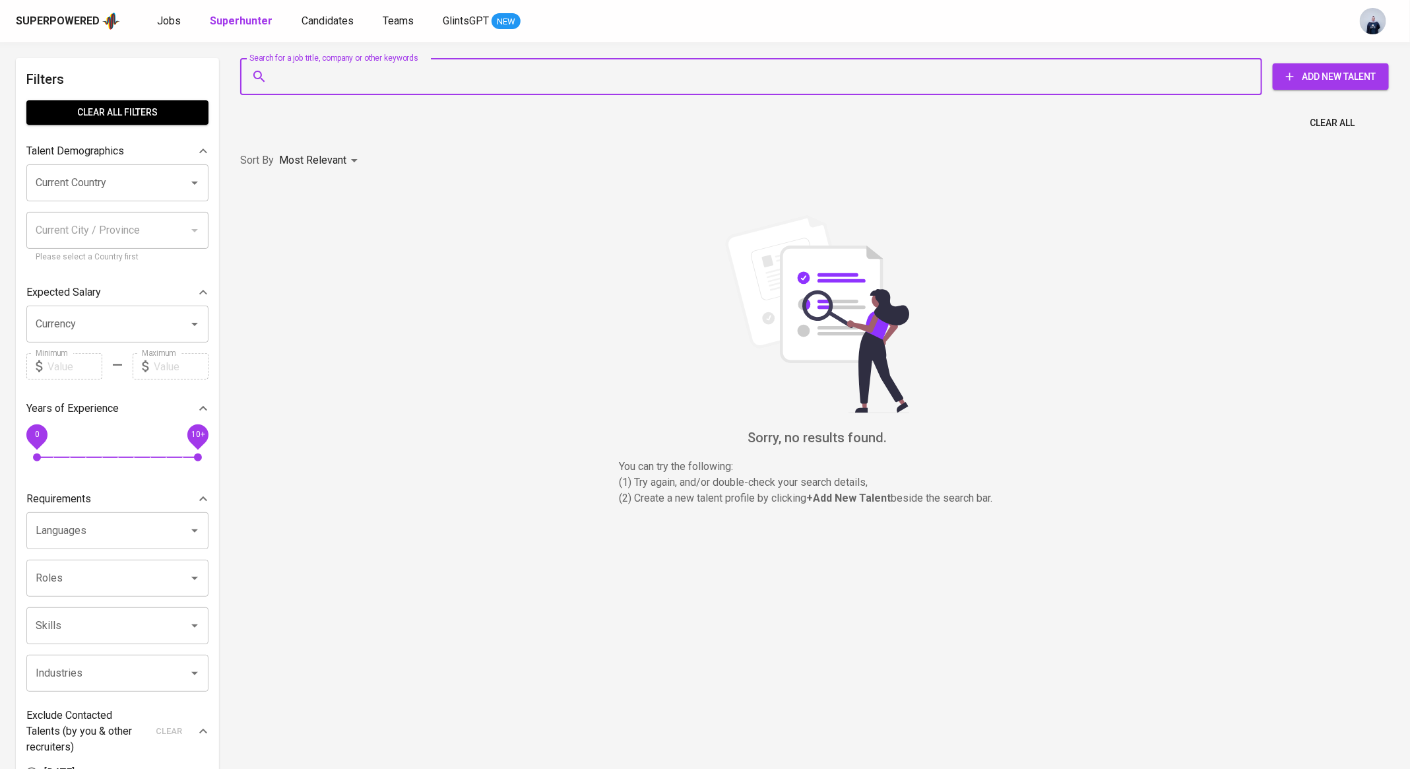
paste input "[EMAIL_ADDRESS][DOMAIN_NAME]"
type input "[EMAIL_ADDRESS][DOMAIN_NAME]"
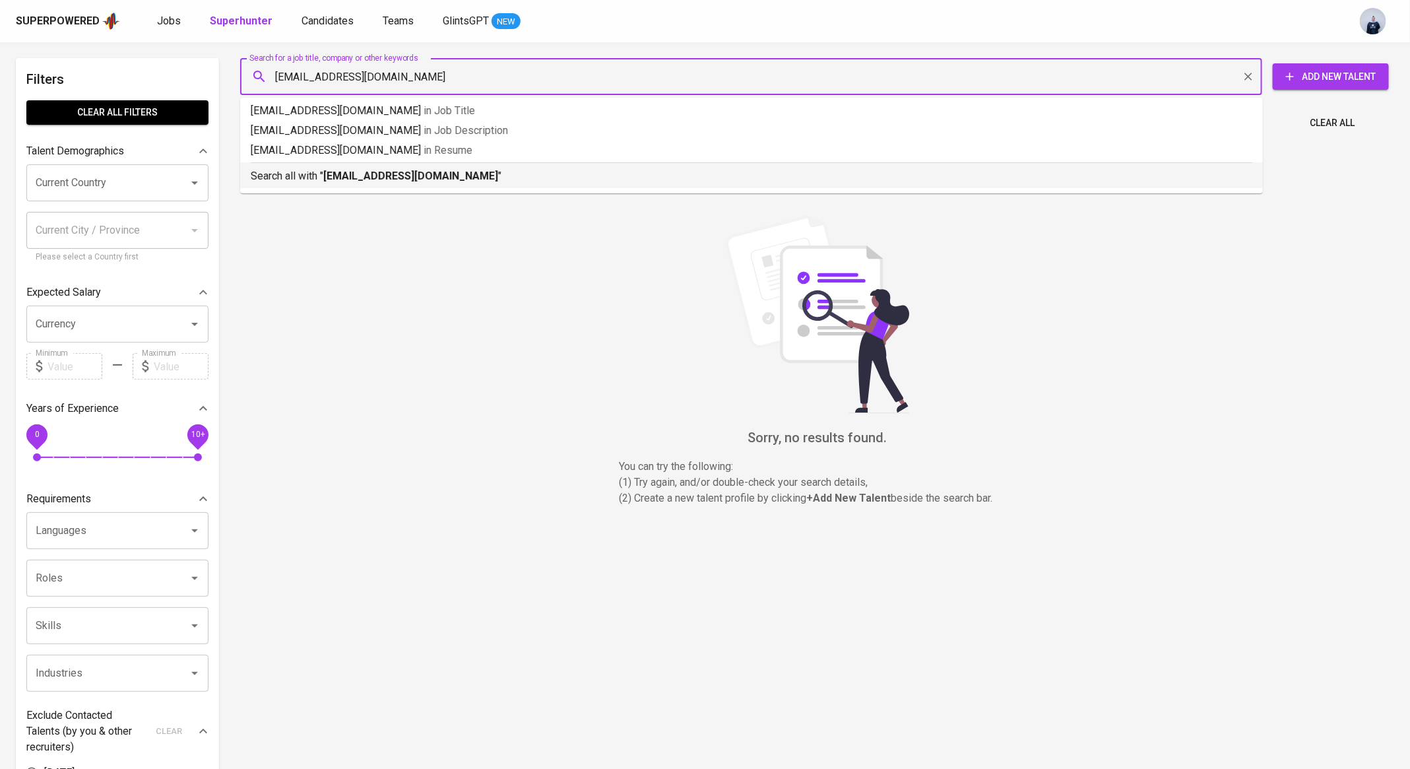
click at [362, 172] on b "[EMAIL_ADDRESS][DOMAIN_NAME]" at bounding box center [410, 176] width 175 height 13
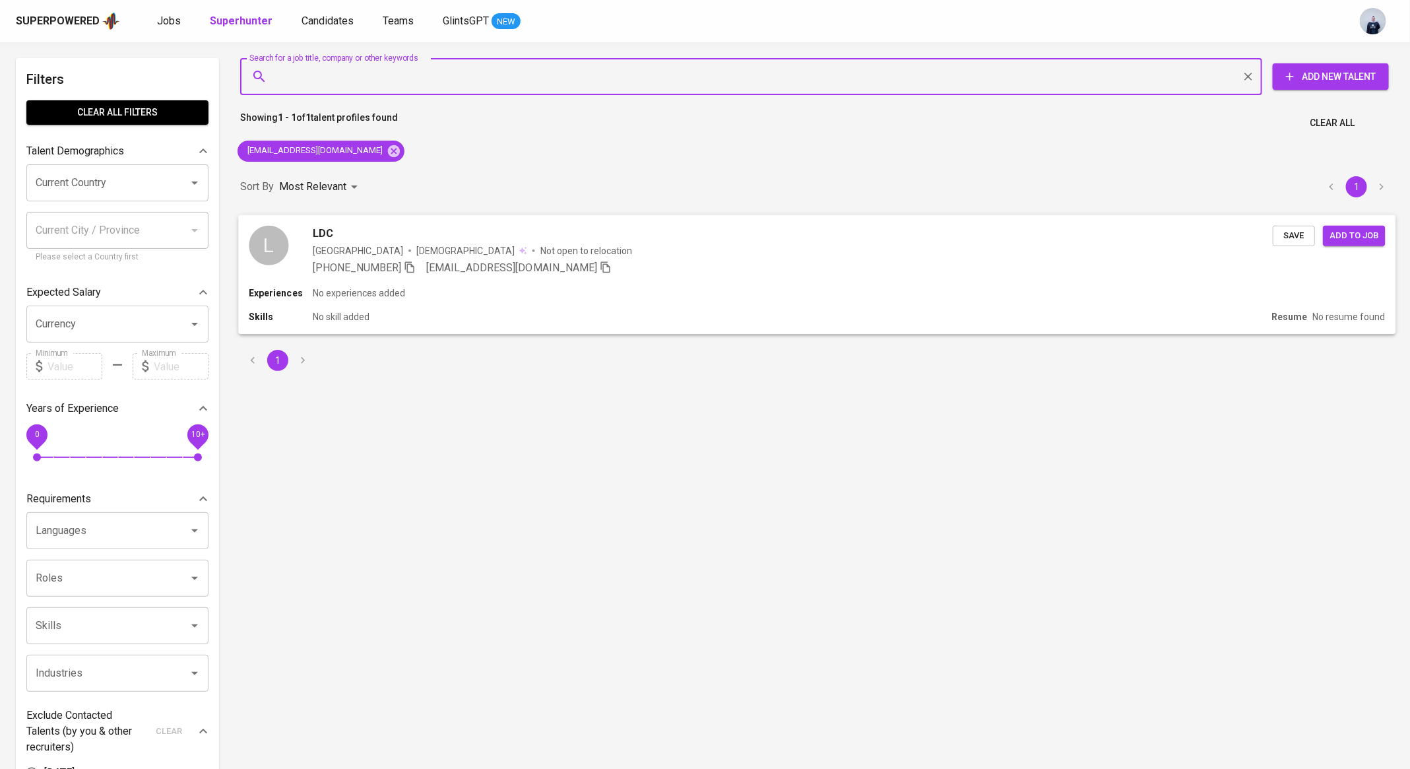
click at [1299, 228] on span "Save" at bounding box center [1293, 235] width 29 height 15
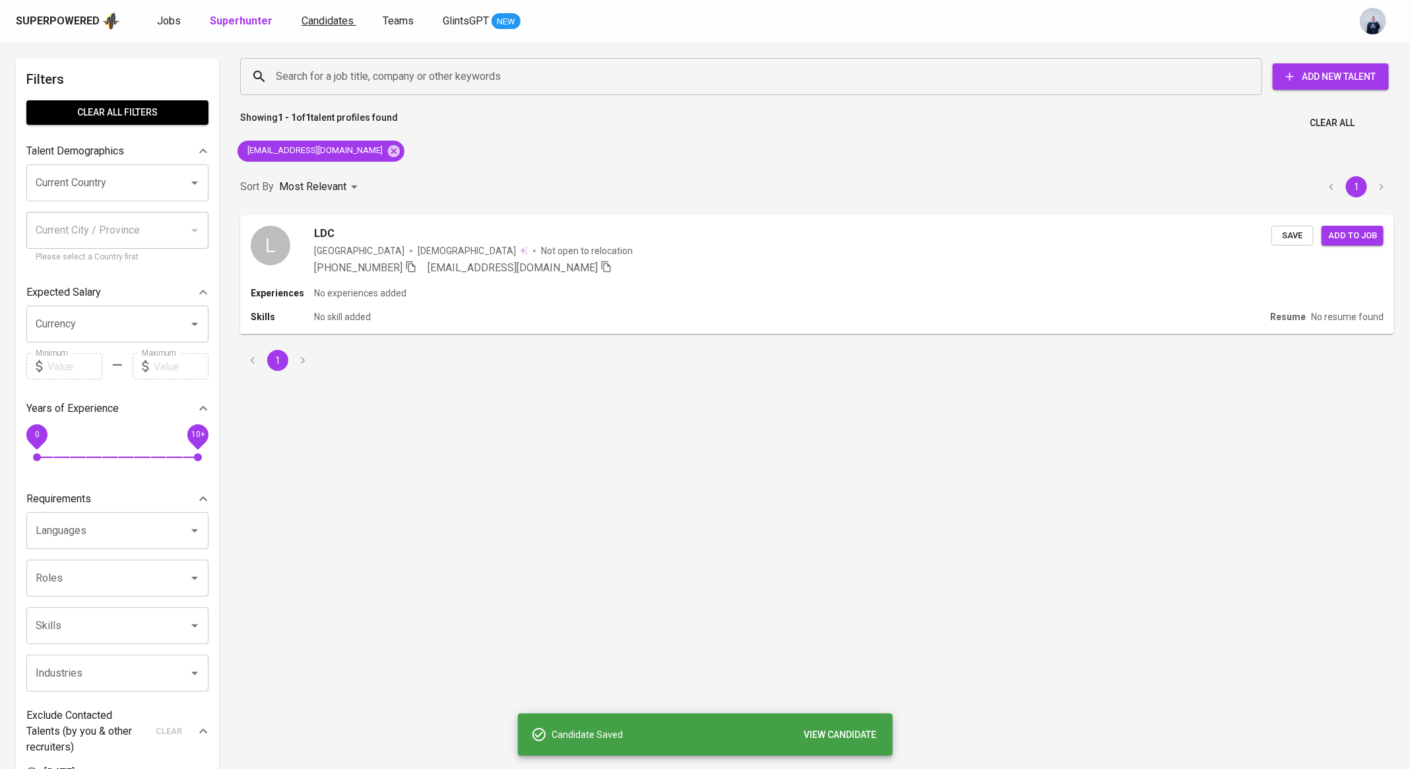
click at [327, 21] on span "Candidates" at bounding box center [327, 21] width 52 height 13
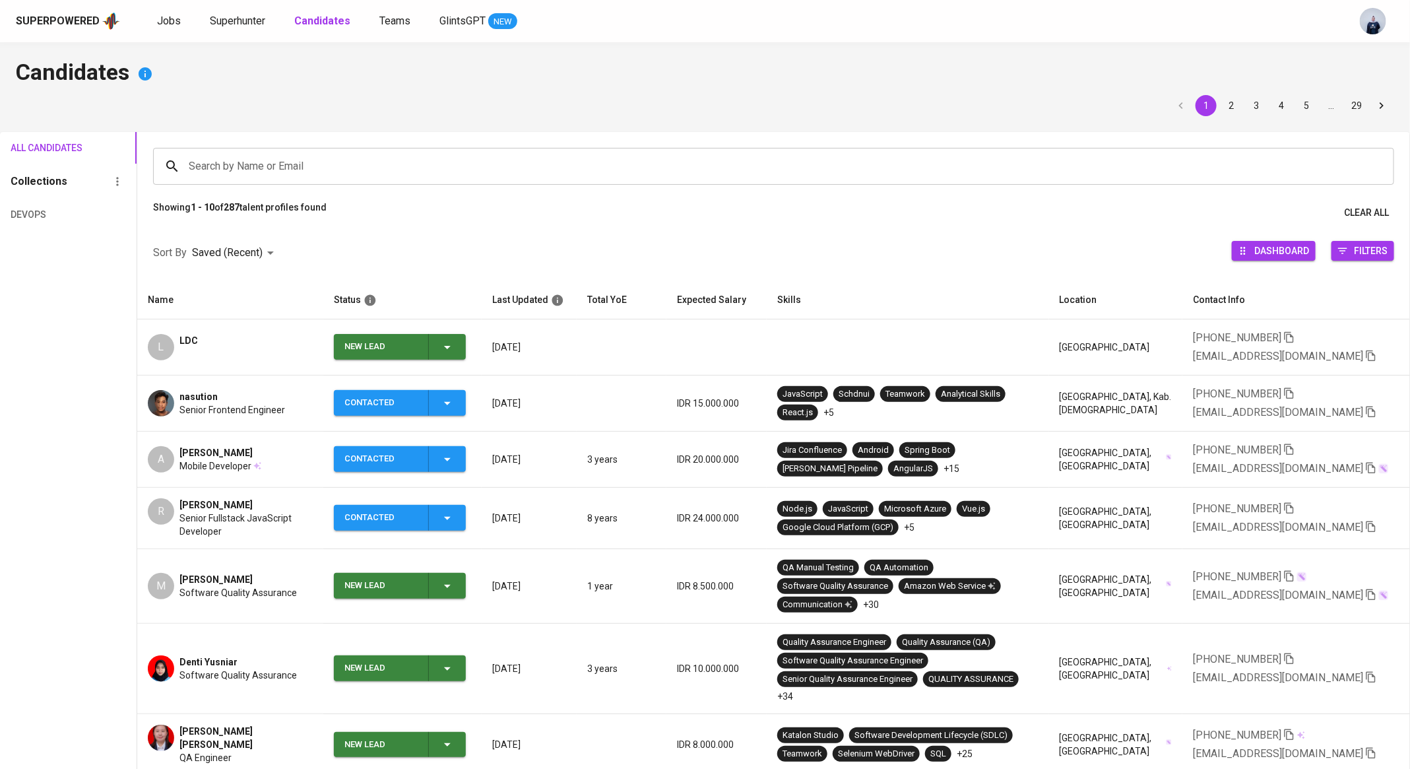
click at [468, 349] on td "New Lead" at bounding box center [402, 347] width 158 height 56
click at [457, 344] on span "New Lead" at bounding box center [399, 347] width 121 height 26
click at [224, 340] on div at bounding box center [705, 384] width 1410 height 769
click at [189, 340] on span "LDC" at bounding box center [188, 340] width 18 height 13
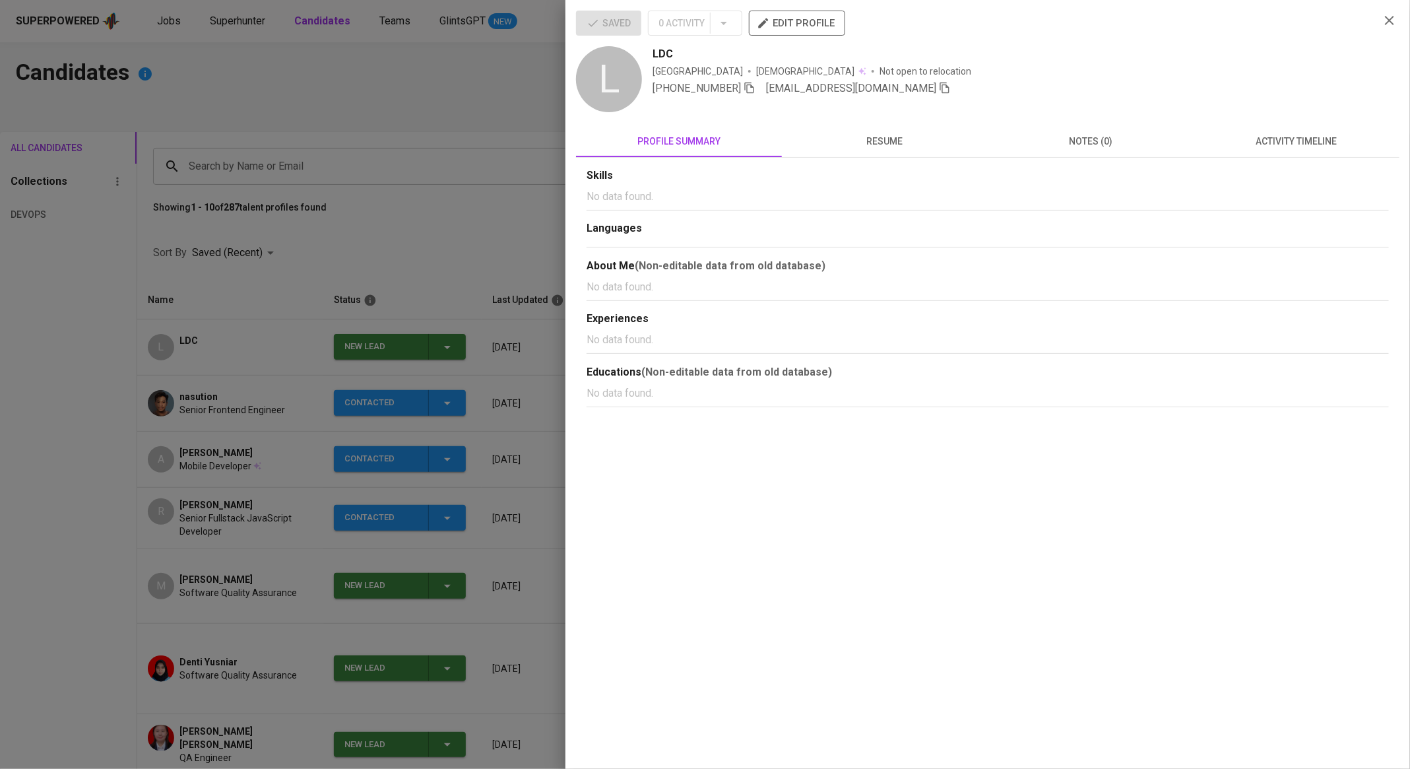
click at [465, 249] on div at bounding box center [705, 384] width 1410 height 769
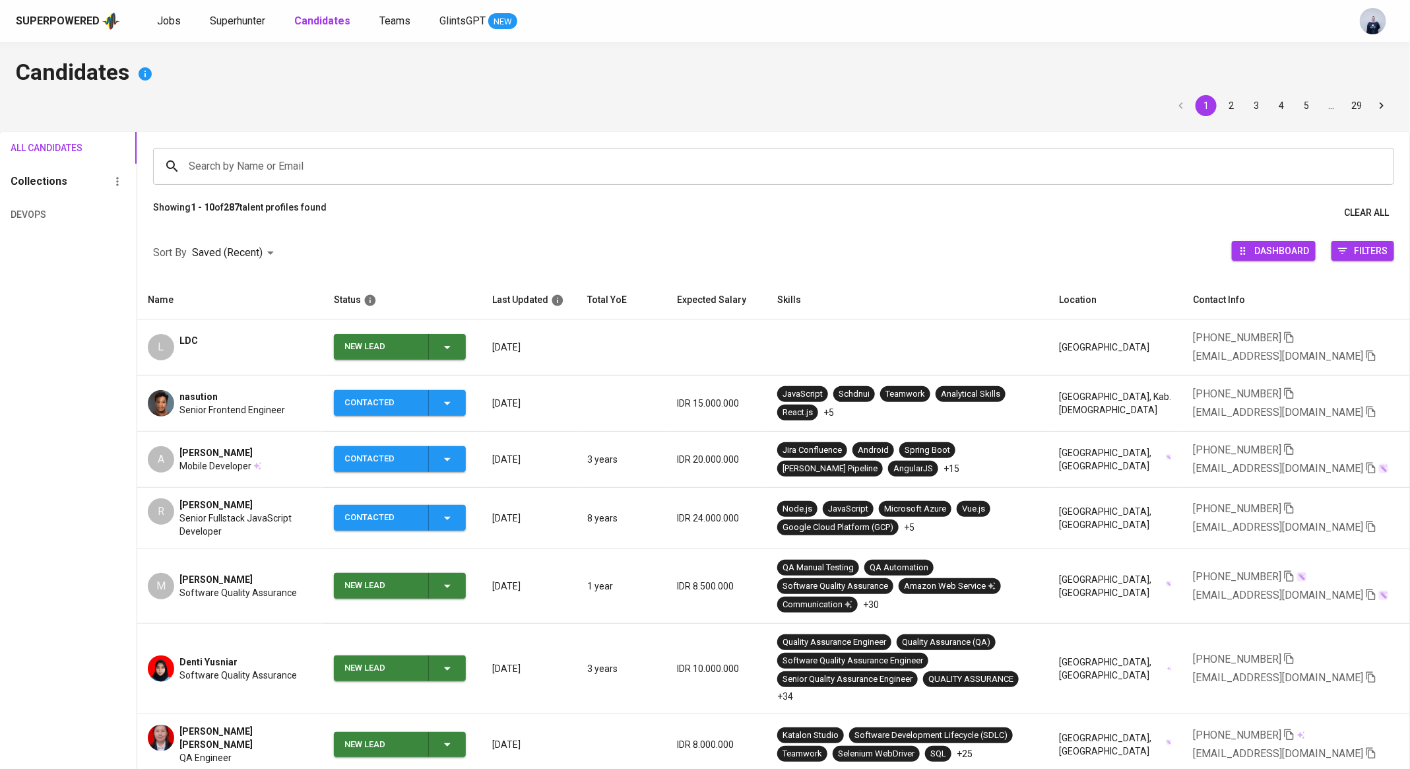
click at [455, 346] on icon "button" at bounding box center [447, 347] width 16 height 16
click at [411, 399] on li "Contacted" at bounding box center [402, 403] width 132 height 24
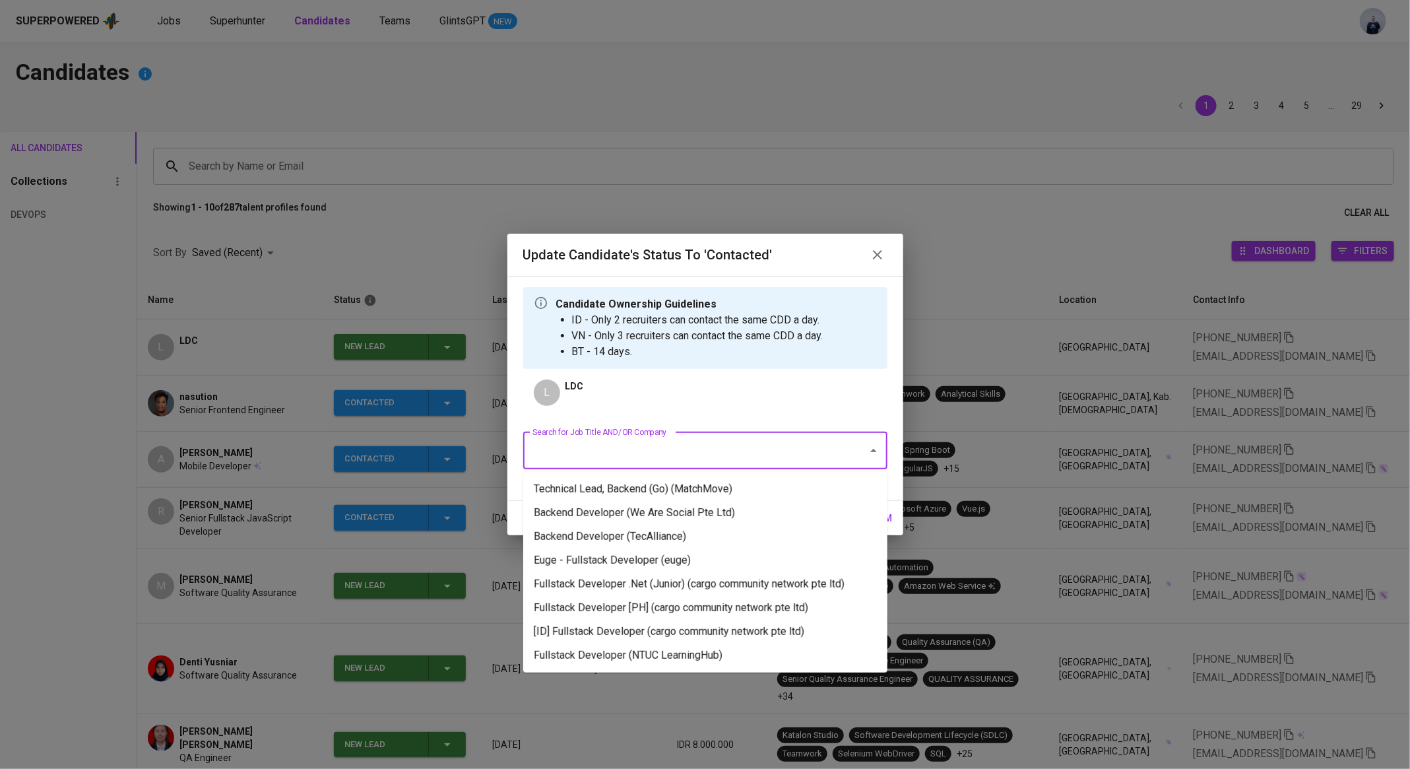
click at [626, 445] on input "Search for Job Title AND/OR Company" at bounding box center [686, 450] width 315 height 25
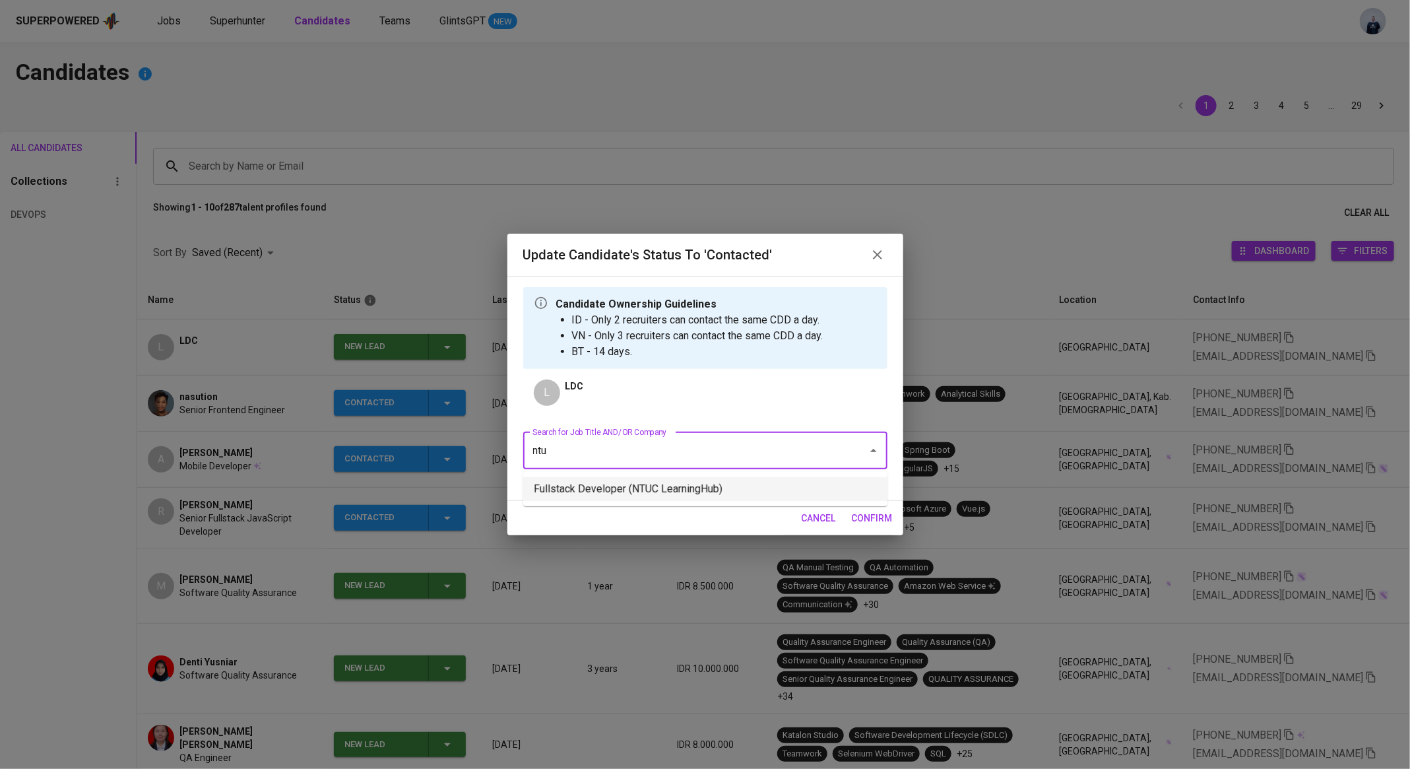
click at [728, 495] on li "Fullstack Developer (NTUC LearningHub)" at bounding box center [705, 489] width 364 height 24
type input "ntu"
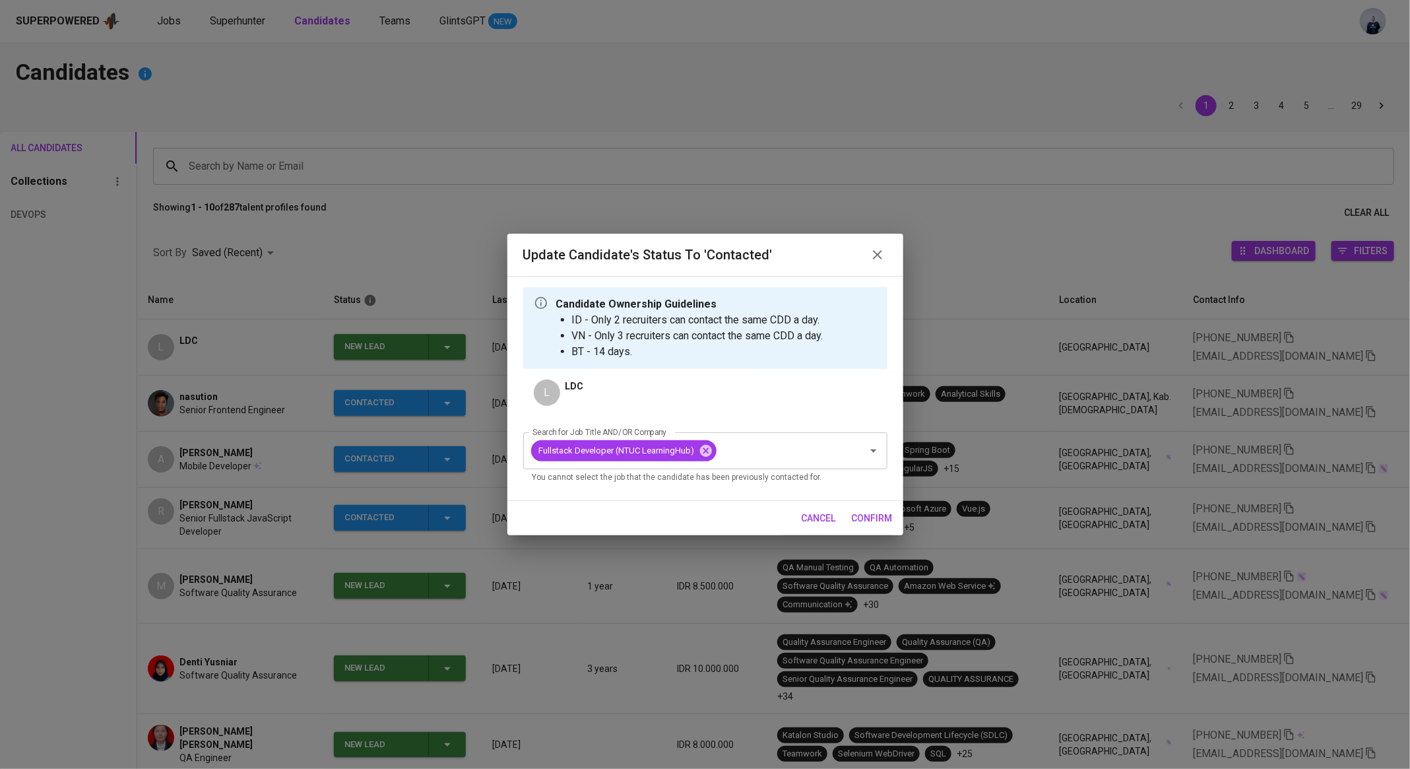
click at [879, 521] on span "confirm" at bounding box center [872, 518] width 41 height 16
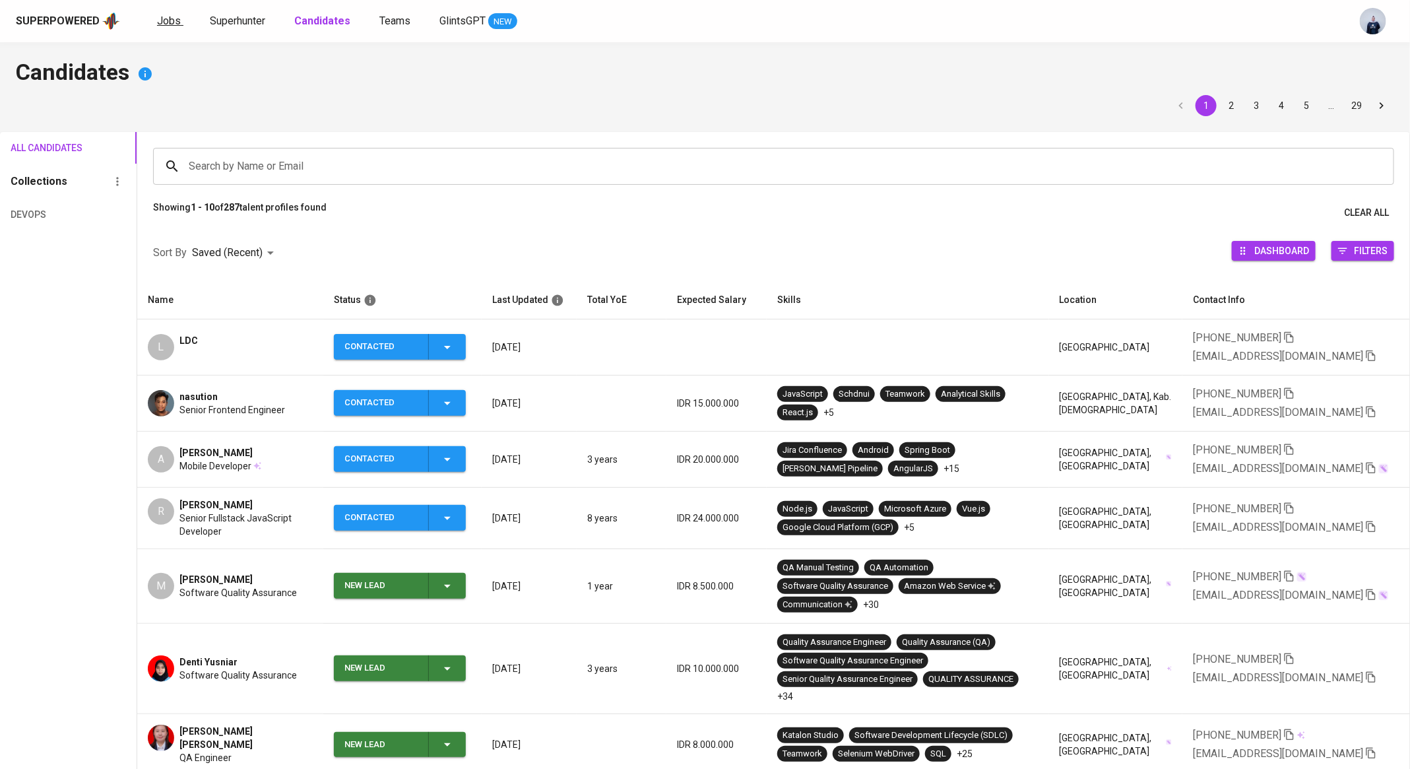
click at [162, 16] on span "Jobs" at bounding box center [169, 21] width 24 height 13
